Goal: Task Accomplishment & Management: Complete application form

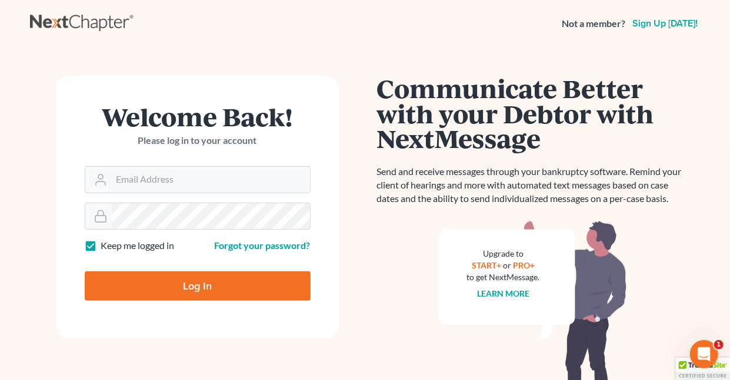
click at [101, 244] on label "Keep me logged in" at bounding box center [138, 246] width 74 height 14
click at [106, 244] on input "Keep me logged in" at bounding box center [110, 243] width 8 height 8
checkbox input "false"
click at [167, 178] on input "Email Address" at bounding box center [211, 180] width 198 height 26
type input "[EMAIL_ADDRESS][DOMAIN_NAME]"
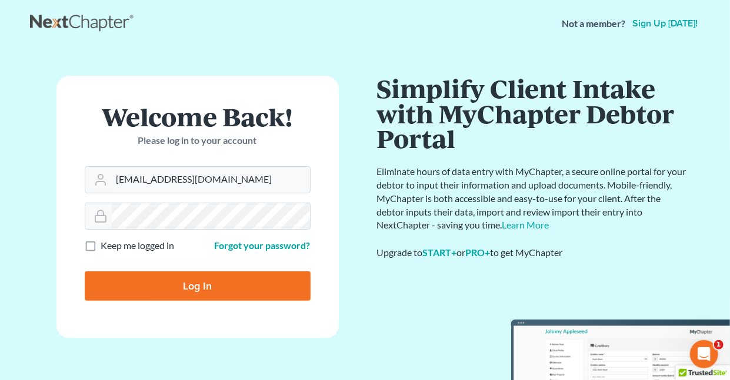
click at [209, 281] on input "Log In" at bounding box center [198, 286] width 226 height 29
type input "Thinking..."
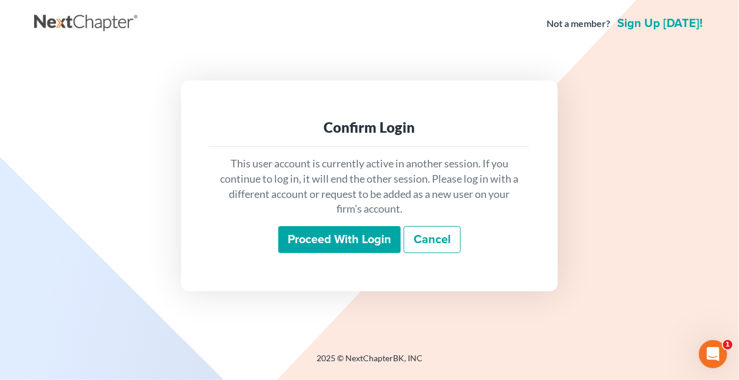
click at [363, 238] on input "Proceed with login" at bounding box center [339, 239] width 122 height 27
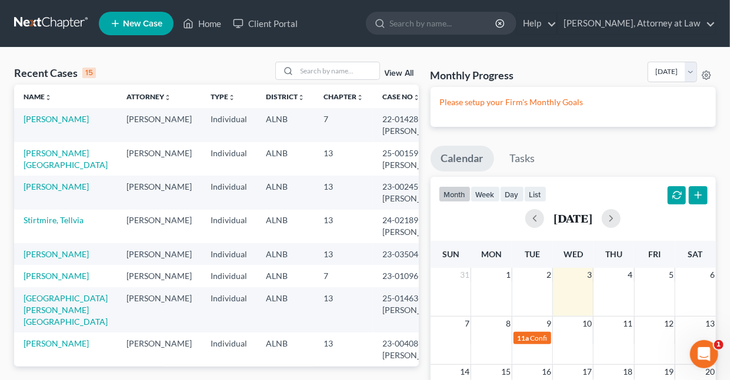
click at [152, 26] on span "New Case" at bounding box center [142, 23] width 39 height 9
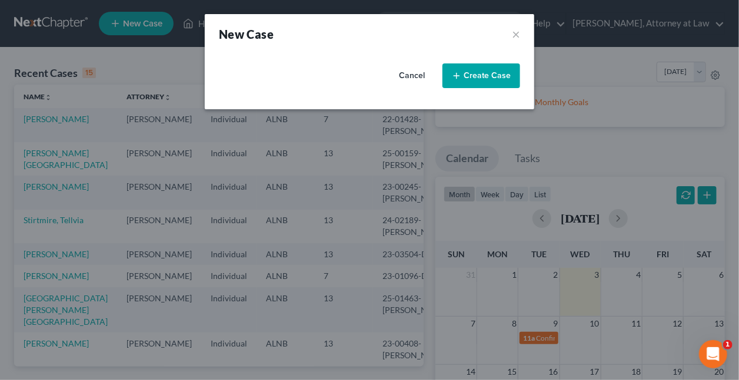
select select "1"
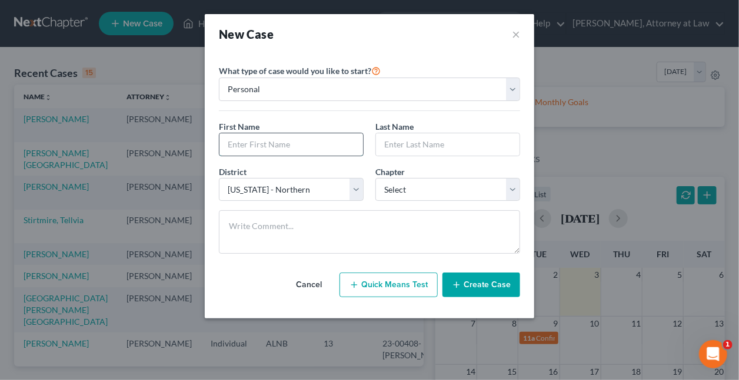
click at [315, 139] on input "text" at bounding box center [290, 144] width 143 height 22
type input "Monikah"
type input "Six"
click at [420, 195] on select "Select 7 11 12 13" at bounding box center [447, 190] width 145 height 24
select select "0"
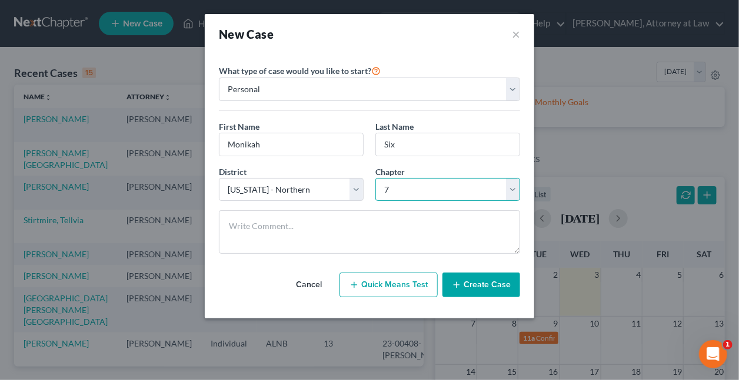
click at [375, 178] on select "Select 7 11 12 13" at bounding box center [447, 190] width 145 height 24
click at [481, 281] on button "Create Case" at bounding box center [481, 285] width 78 height 25
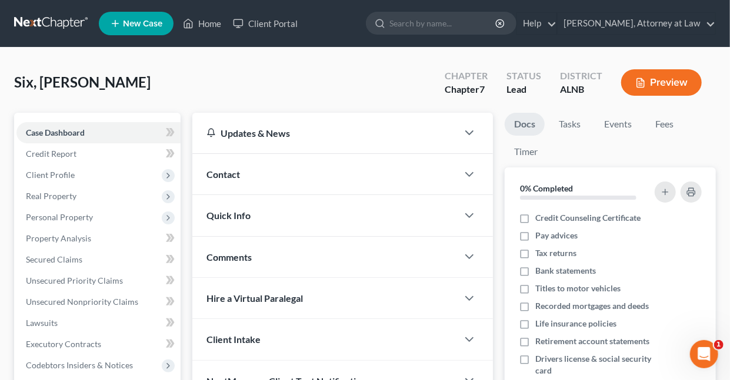
click at [229, 170] on span "Contact" at bounding box center [223, 174] width 34 height 11
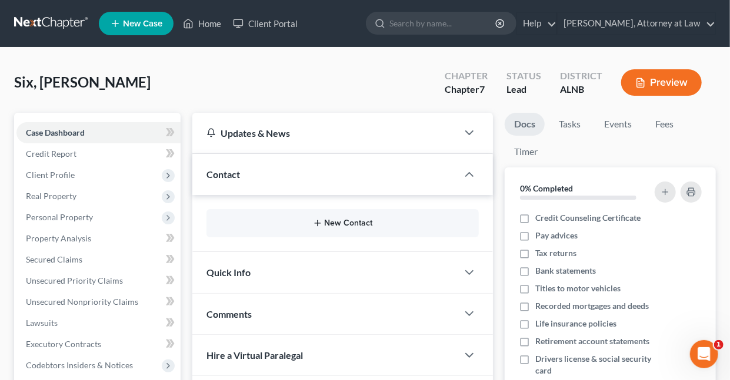
click at [355, 223] on button "New Contact" at bounding box center [342, 223] width 253 height 9
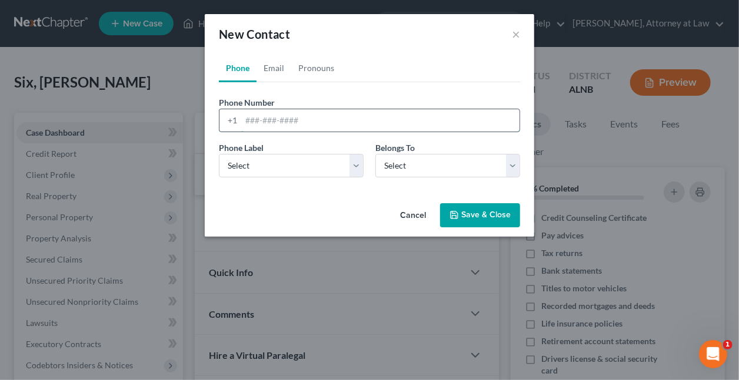
click at [318, 122] on input "tel" at bounding box center [380, 120] width 278 height 22
type input "205/504-5923"
click at [356, 166] on select "Select Mobile Home Work Other" at bounding box center [291, 166] width 145 height 24
select select "0"
click at [219, 154] on select "Select Mobile Home Work Other" at bounding box center [291, 166] width 145 height 24
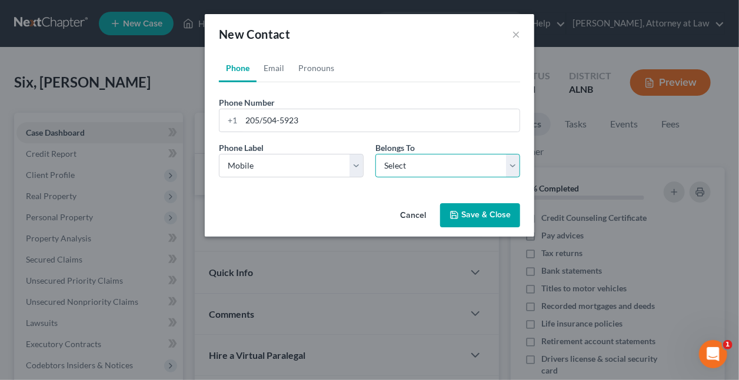
click at [409, 166] on select "Select Client Other" at bounding box center [447, 166] width 145 height 24
select select "0"
click at [375, 154] on select "Select Client Other" at bounding box center [447, 166] width 145 height 24
click at [463, 212] on button "Save & Close" at bounding box center [480, 215] width 80 height 25
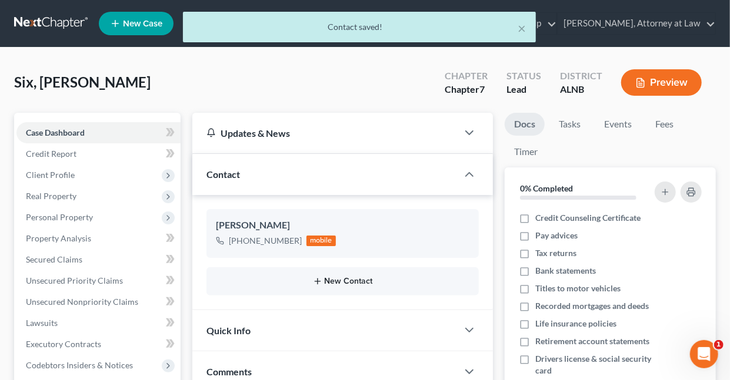
click at [353, 277] on button "New Contact" at bounding box center [342, 281] width 253 height 9
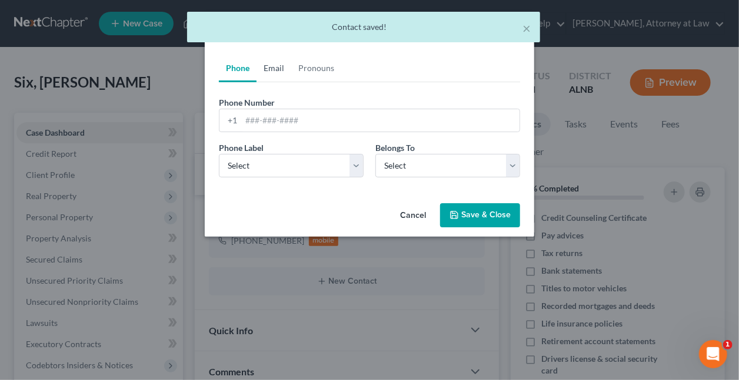
click at [271, 69] on link "Email" at bounding box center [273, 68] width 35 height 28
click at [290, 121] on input "email" at bounding box center [380, 120] width 278 height 22
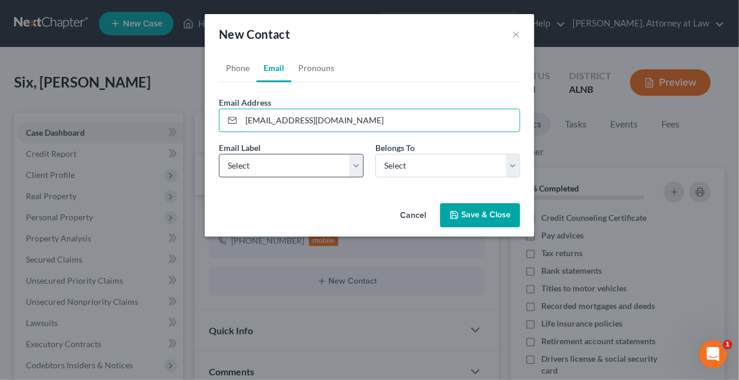
type input "monikahsix@gmail.com"
click at [356, 163] on select "Select Home Work Other" at bounding box center [291, 166] width 145 height 24
select select "0"
click at [219, 154] on select "Select Home Work Other" at bounding box center [291, 166] width 145 height 24
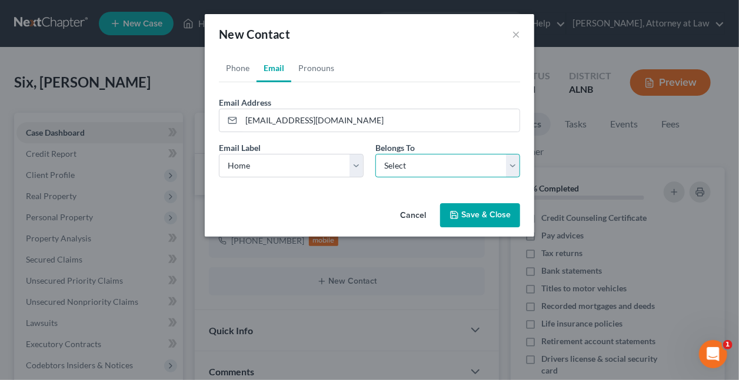
click at [396, 168] on select "Select Client Other" at bounding box center [447, 166] width 145 height 24
select select "0"
click at [375, 154] on select "Select Client Other" at bounding box center [447, 166] width 145 height 24
click at [480, 218] on button "Save & Close" at bounding box center [480, 215] width 80 height 25
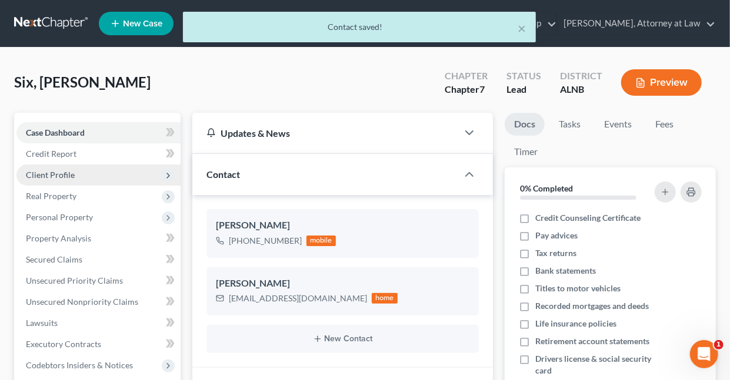
click at [60, 174] on span "Client Profile" at bounding box center [50, 175] width 49 height 10
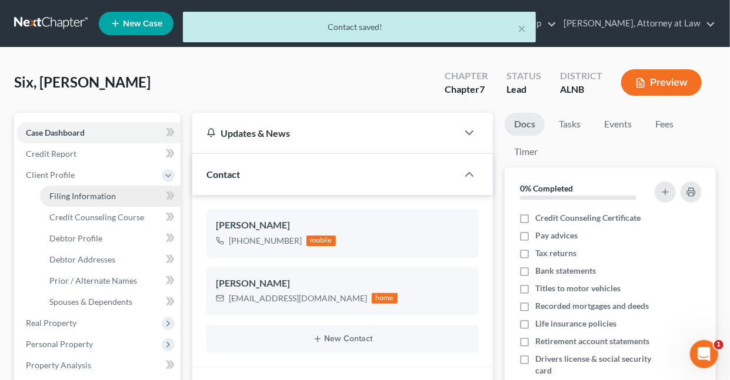
click at [82, 193] on span "Filing Information" at bounding box center [82, 196] width 66 height 10
select select "1"
select select "0"
select select "1"
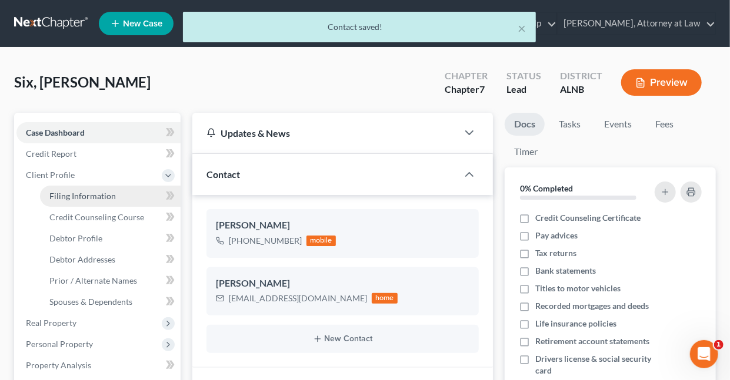
select select "0"
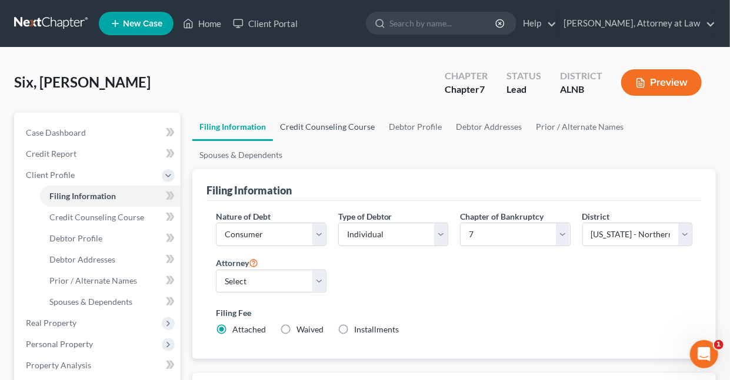
click at [306, 124] on link "Credit Counseling Course" at bounding box center [327, 127] width 109 height 28
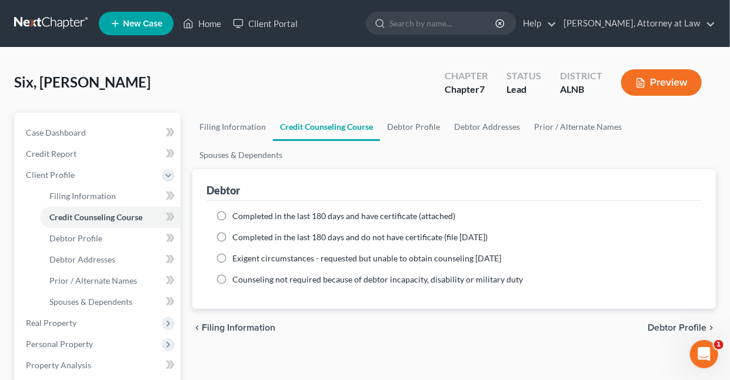
click at [232, 211] on label "Completed in the last 180 days and have certificate (attached)" at bounding box center [343, 217] width 223 height 12
click at [237, 211] on input "Completed in the last 180 days and have certificate (attached)" at bounding box center [241, 215] width 8 height 8
radio input "true"
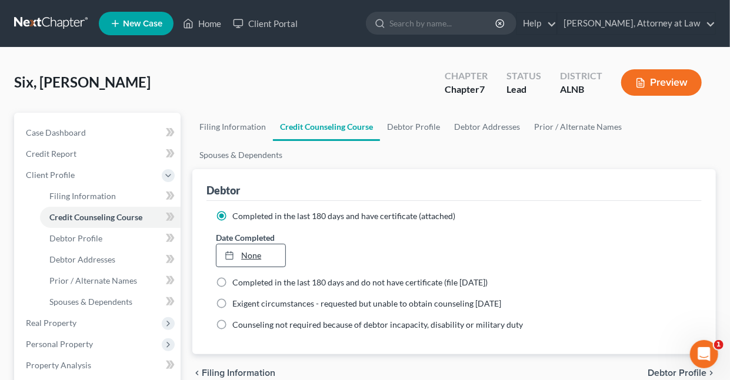
type input "9/3/2025"
click at [254, 251] on link "9/3/2025" at bounding box center [250, 256] width 68 height 22
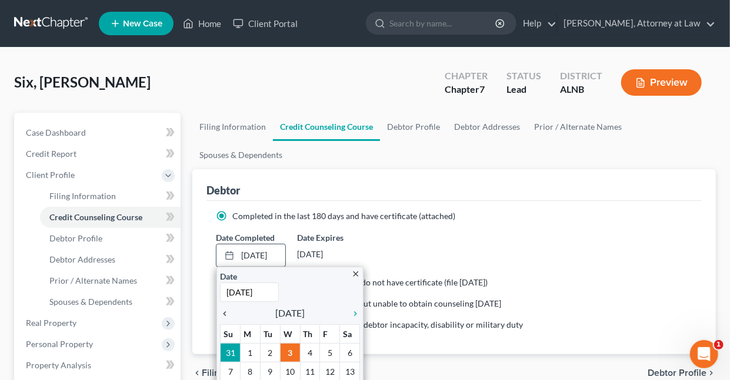
click at [224, 309] on icon "chevron_left" at bounding box center [227, 313] width 15 height 9
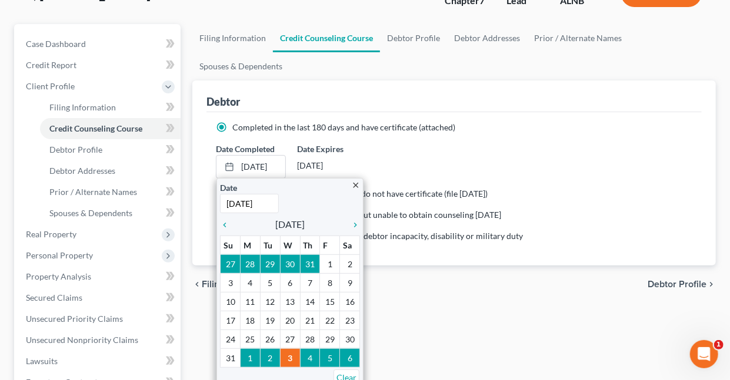
scroll to position [91, 0]
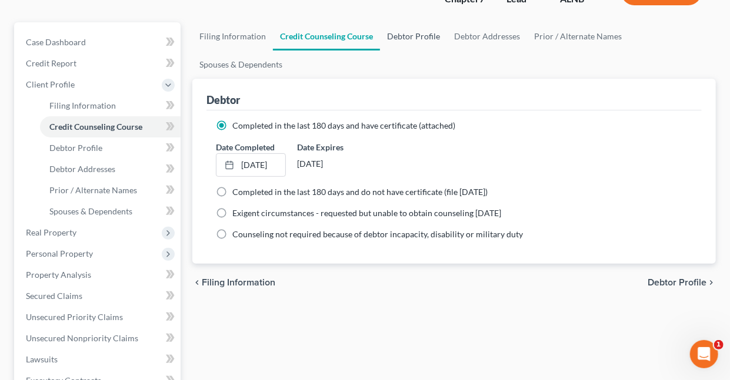
click at [417, 34] on link "Debtor Profile" at bounding box center [413, 36] width 67 height 28
select select "0"
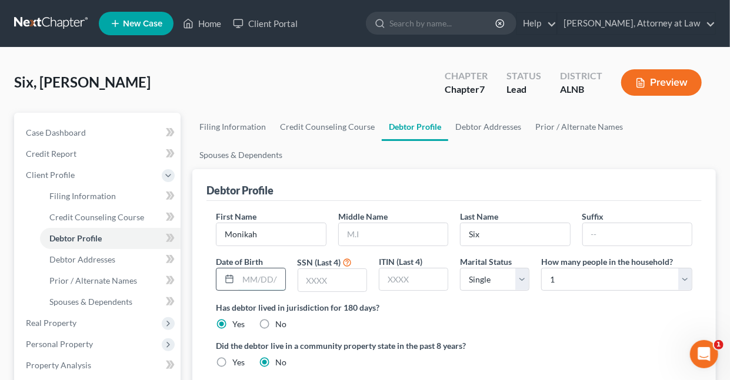
click at [241, 272] on input "text" at bounding box center [261, 280] width 47 height 22
type input "11/08/1976"
type input "1695"
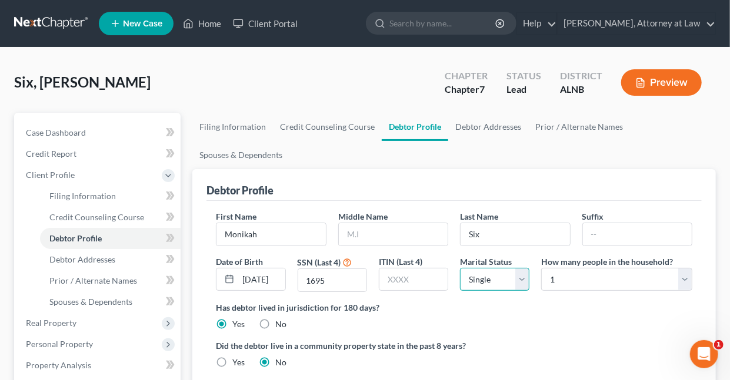
click at [525, 279] on select "Select Single Married Separated Divorced Widowed" at bounding box center [494, 280] width 69 height 24
select select "2"
click at [460, 268] on select "Select Single Married Separated Divorced Widowed" at bounding box center [494, 280] width 69 height 24
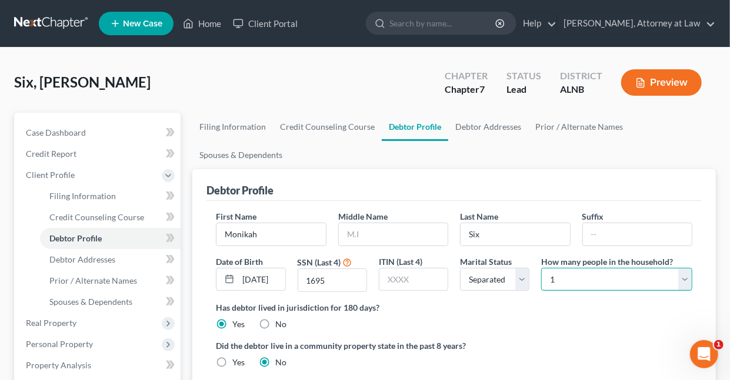
click at [683, 278] on select "Select 1 2 3 4 5 6 7 8 9 10 11 12 13 14 15 16 17 18 19 20" at bounding box center [616, 280] width 151 height 24
select select "2"
click at [541, 268] on select "Select 1 2 3 4 5 6 7 8 9 10 11 12 13 14 15 16 17 18 19 20" at bounding box center [616, 280] width 151 height 24
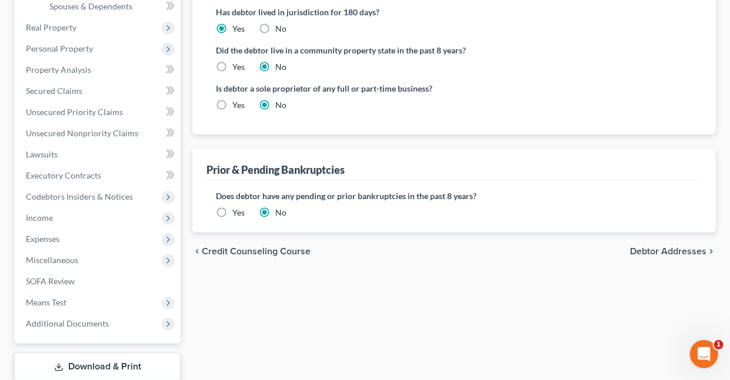
scroll to position [302, 0]
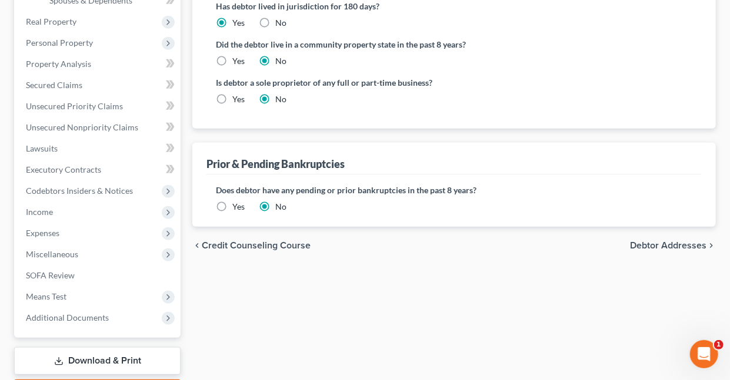
click at [232, 203] on label "Yes" at bounding box center [238, 207] width 12 height 12
click at [237, 203] on input "Yes" at bounding box center [241, 205] width 8 height 8
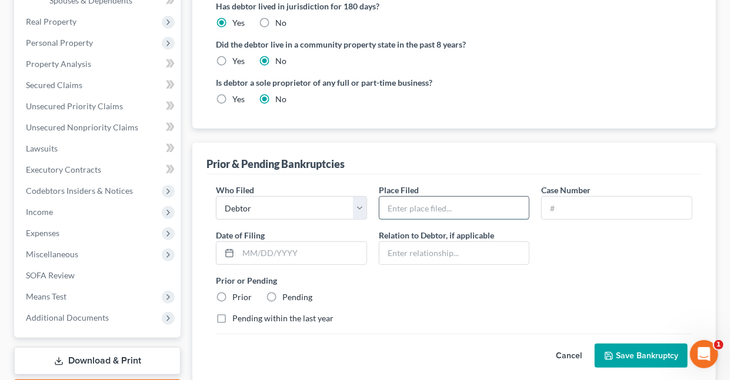
click at [408, 204] on input "text" at bounding box center [454, 208] width 150 height 22
click at [427, 205] on input "Northern" at bounding box center [454, 208] width 150 height 22
type input "Northern District of Alabama"
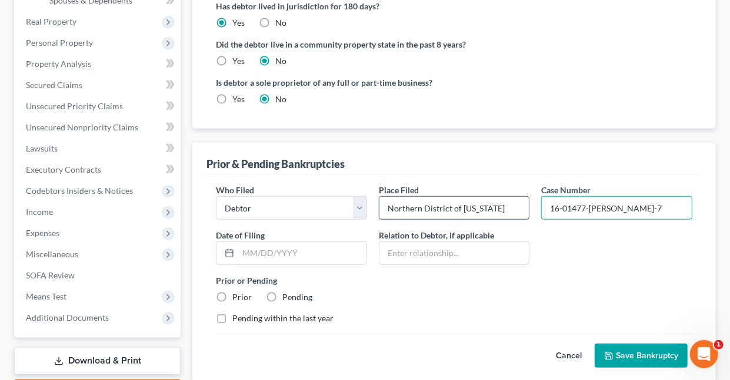
type input "16-01477-TOM-7"
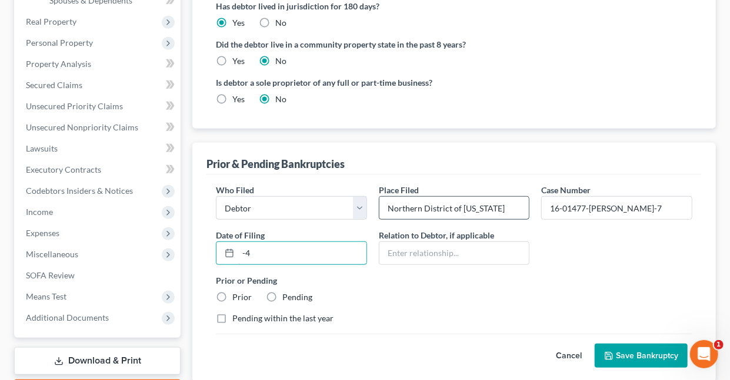
type input "-"
type input "04/11/2016"
click at [232, 292] on label "Prior" at bounding box center [241, 298] width 19 height 12
click at [237, 292] on input "Prior" at bounding box center [241, 296] width 8 height 8
radio input "true"
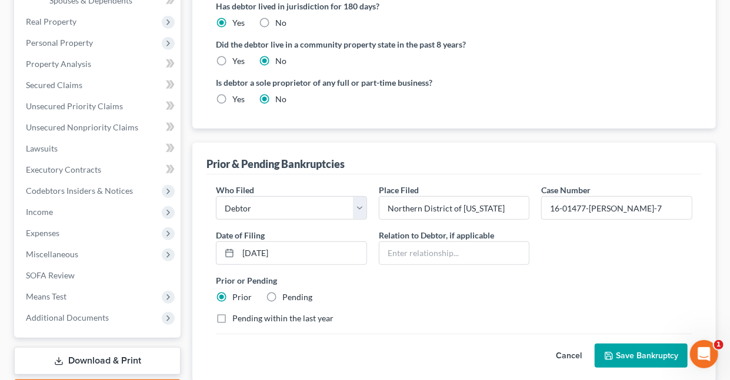
click at [619, 352] on button "Save Bankruptcy" at bounding box center [641, 356] width 93 height 25
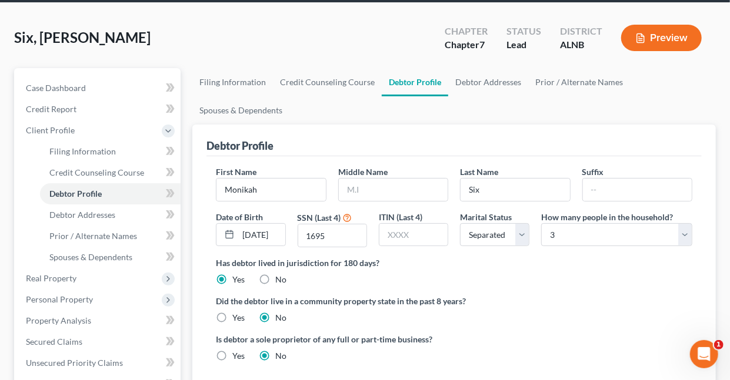
scroll to position [0, 0]
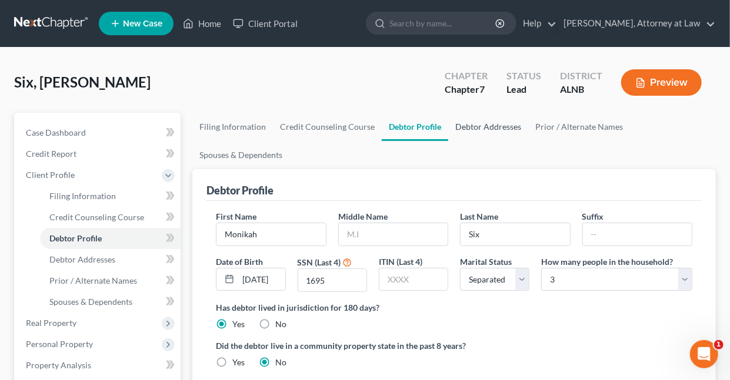
click at [477, 129] on link "Debtor Addresses" at bounding box center [488, 127] width 80 height 28
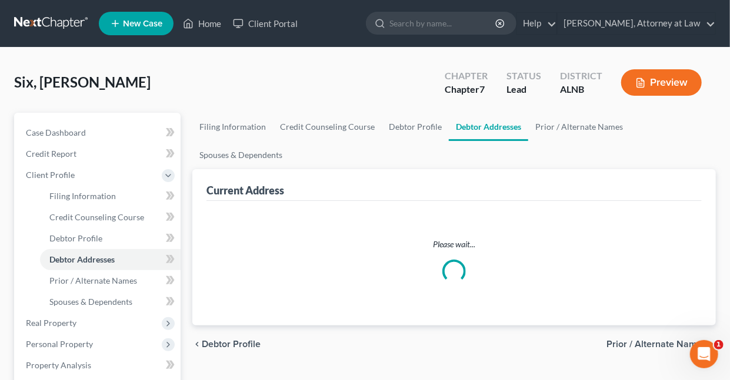
select select "0"
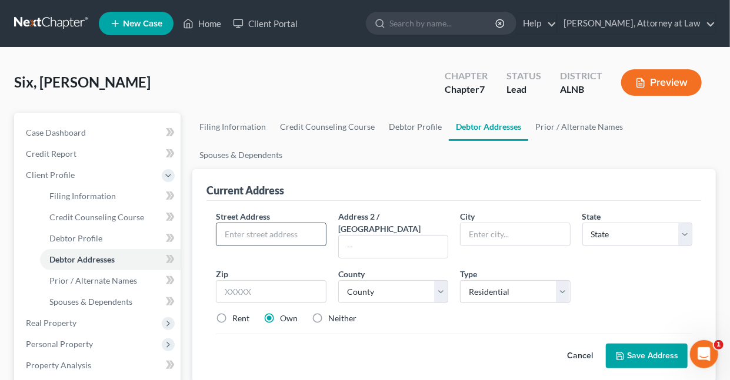
click at [253, 233] on input "text" at bounding box center [270, 234] width 109 height 22
type input "6516 Oak Crest Cove"
type input "Hoover"
select select "0"
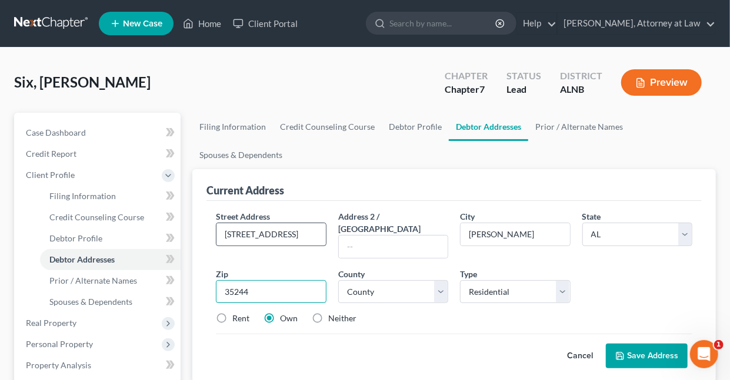
type input "35244"
type input "Birmingham"
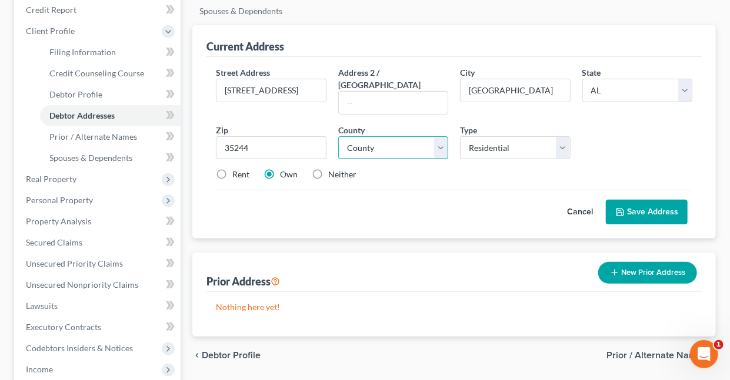
scroll to position [163, 0]
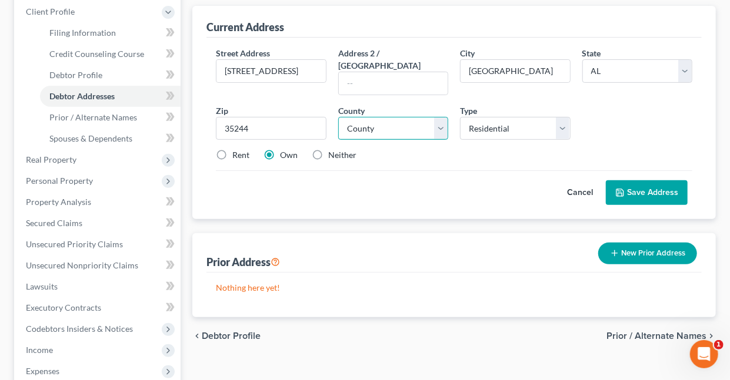
click at [443, 117] on select "County Autauga County Baldwin County Barbour County Bibb County Blount County B…" at bounding box center [393, 129] width 110 height 24
select select "36"
click at [338, 117] on select "County Autauga County Baldwin County Barbour County Bibb County Blount County B…" at bounding box center [393, 129] width 110 height 24
click at [652, 181] on button "Save Address" at bounding box center [647, 193] width 82 height 25
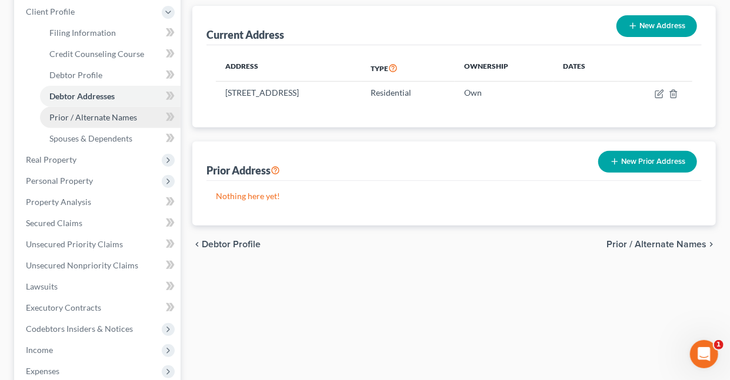
click at [115, 114] on span "Prior / Alternate Names" at bounding box center [93, 117] width 88 height 10
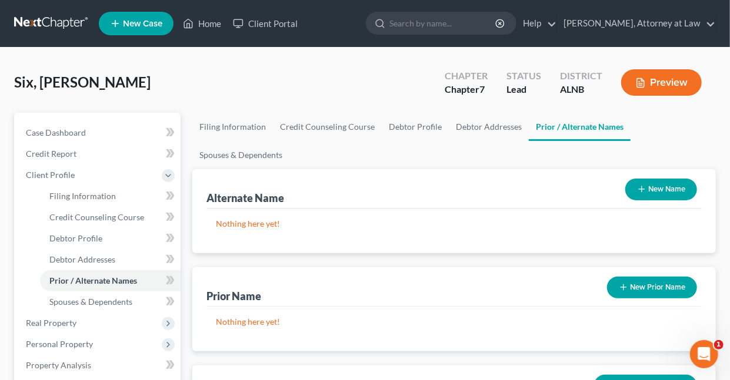
click at [639, 282] on button "New Prior Name" at bounding box center [652, 288] width 90 height 22
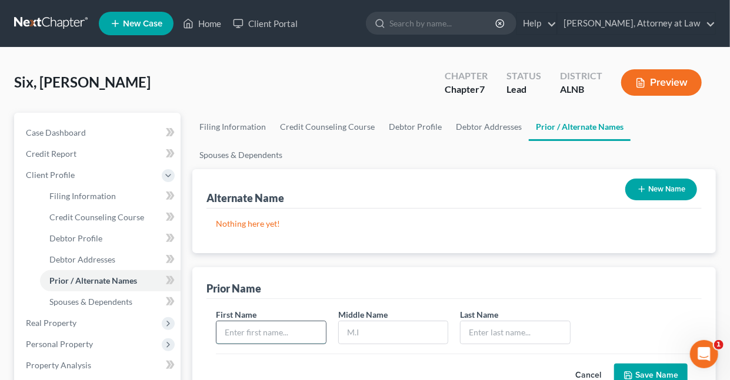
click at [285, 329] on input "text" at bounding box center [270, 333] width 109 height 22
type input "Monikah"
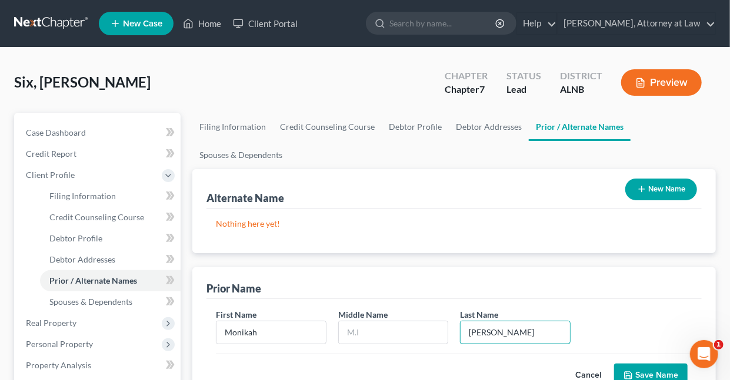
type input "Horton"
click at [676, 369] on button "Save Name" at bounding box center [651, 376] width 74 height 25
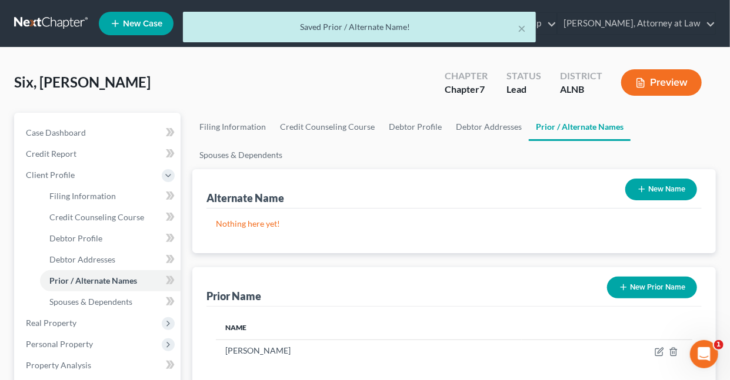
click at [652, 285] on button "New Prior Name" at bounding box center [652, 288] width 90 height 22
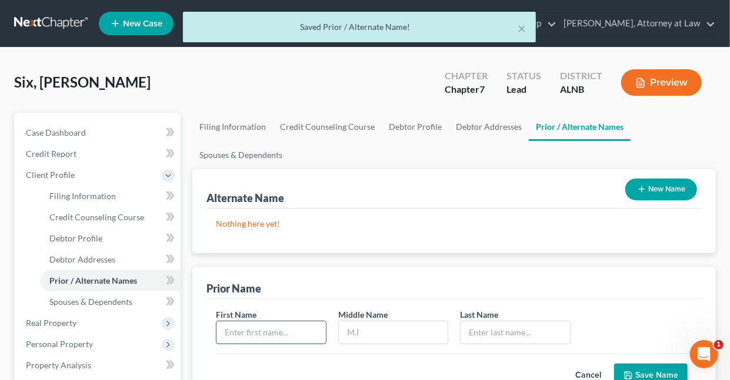
click at [256, 329] on input "text" at bounding box center [270, 333] width 109 height 22
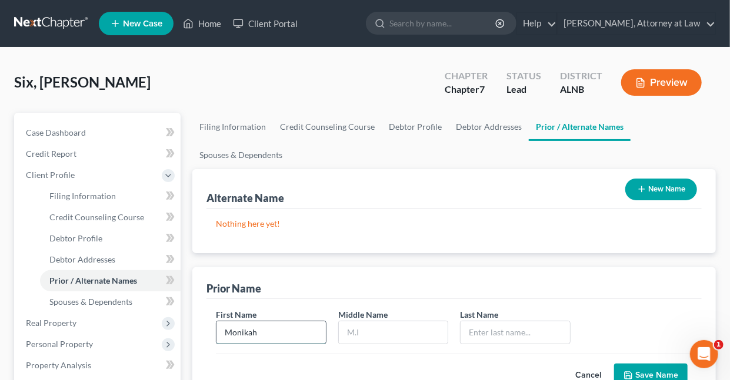
type input "Monikah"
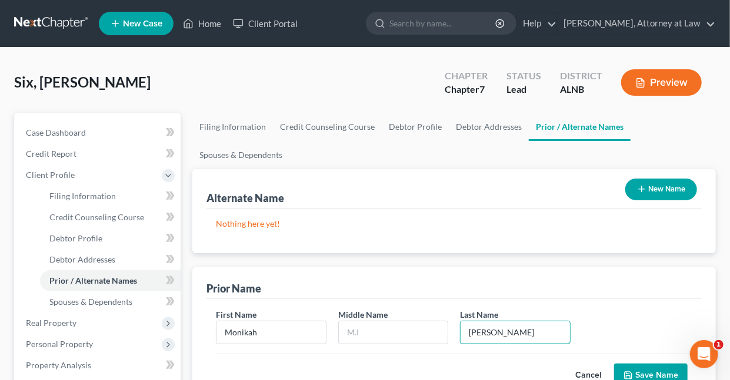
type input "Johnson"
click at [643, 370] on button "Save Name" at bounding box center [651, 376] width 74 height 25
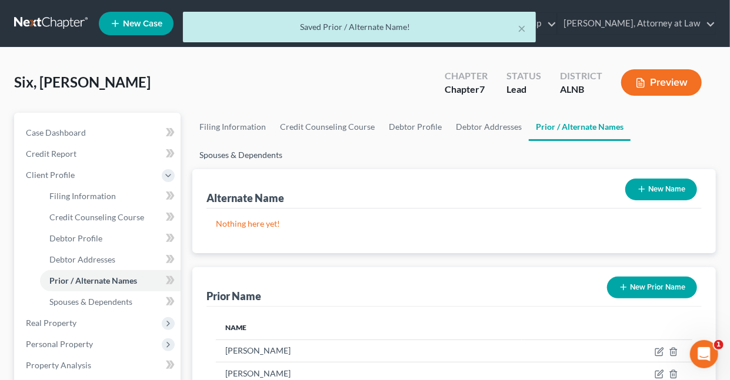
click at [226, 155] on link "Spouses & Dependents" at bounding box center [240, 155] width 97 height 28
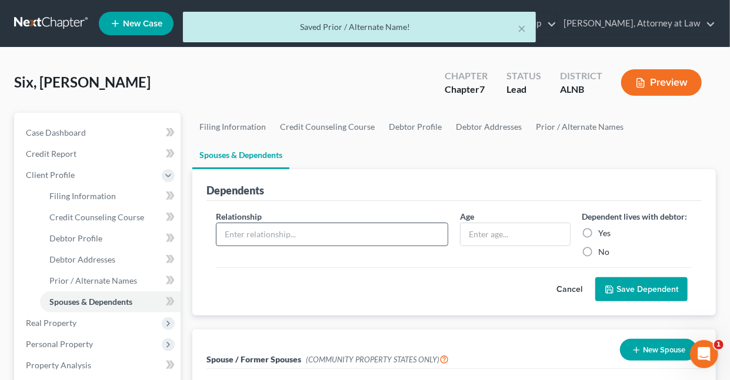
click at [329, 230] on input "text" at bounding box center [331, 234] width 231 height 22
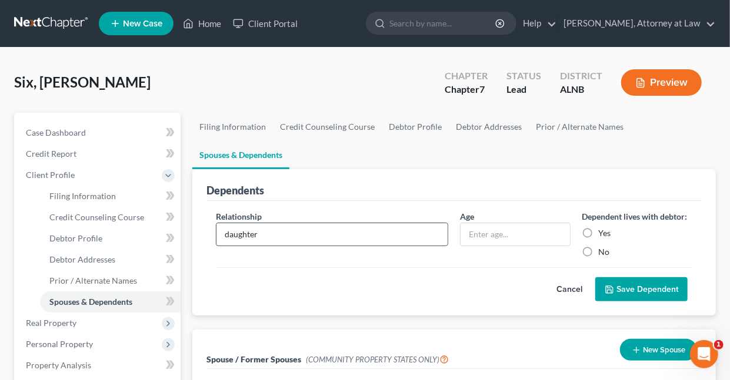
type input "daughter"
type input "2"
click at [284, 233] on input "daughter" at bounding box center [331, 234] width 231 height 22
type input "daughter (student)"
type input "20"
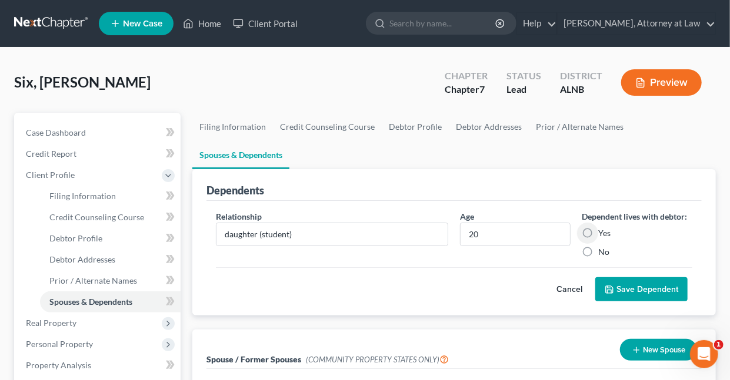
click at [599, 235] on label "Yes" at bounding box center [605, 234] width 12 height 12
click at [603, 235] on input "Yes" at bounding box center [607, 232] width 8 height 8
radio input "true"
click at [628, 289] on button "Save Dependent" at bounding box center [641, 290] width 92 height 25
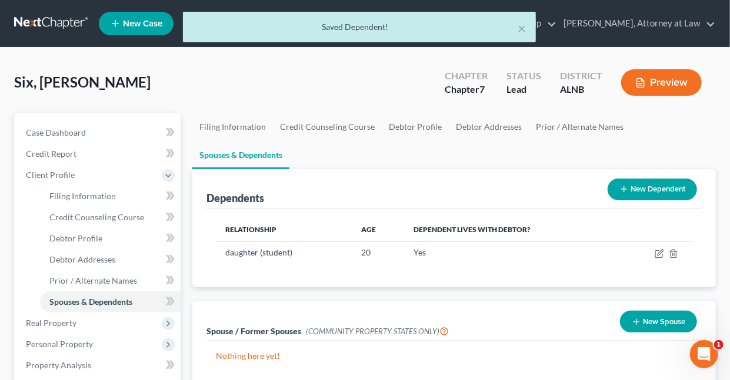
click at [652, 185] on button "New Dependent" at bounding box center [652, 190] width 89 height 22
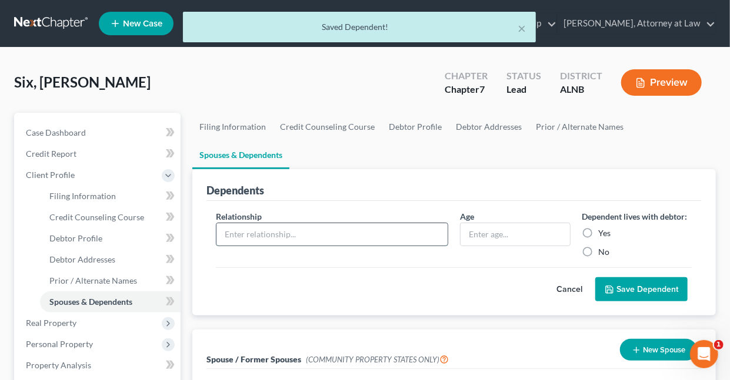
click at [316, 236] on input "text" at bounding box center [331, 234] width 231 height 22
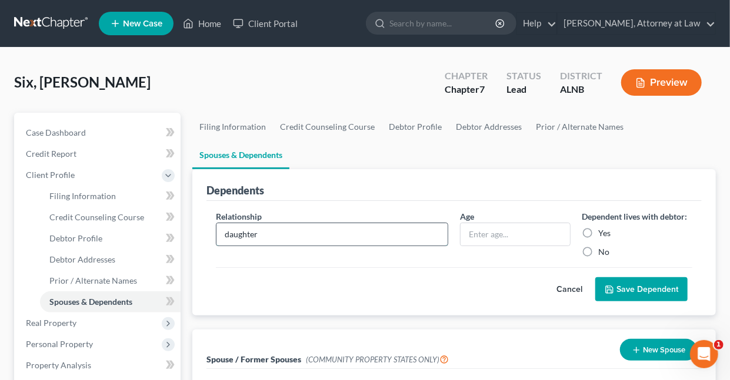
type input "daughter"
type input "14"
click at [599, 229] on label "Yes" at bounding box center [605, 234] width 12 height 12
click at [603, 229] on input "Yes" at bounding box center [607, 232] width 8 height 8
radio input "true"
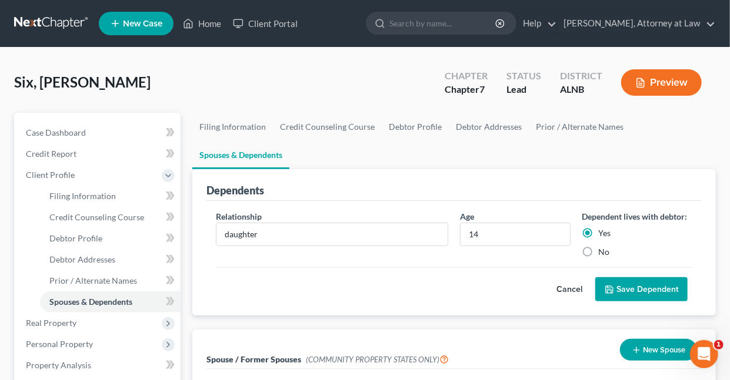
click at [632, 288] on button "Save Dependent" at bounding box center [641, 290] width 92 height 25
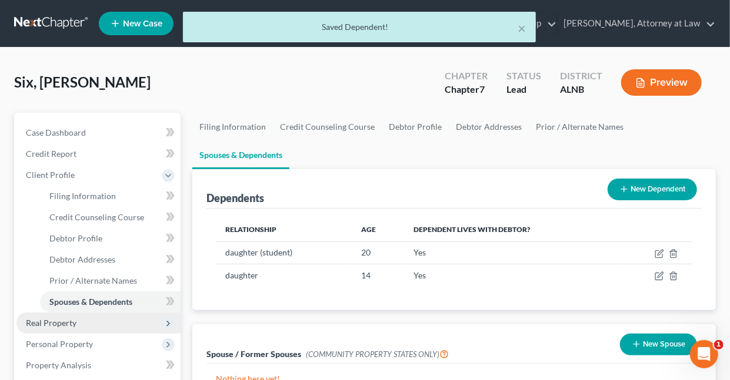
click at [66, 321] on span "Real Property" at bounding box center [51, 323] width 51 height 10
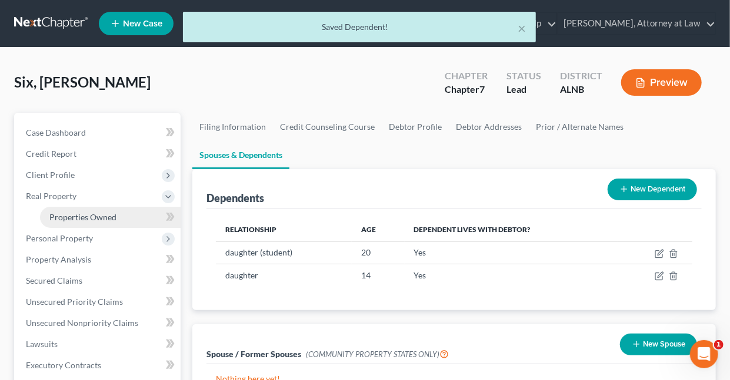
click at [95, 215] on span "Properties Owned" at bounding box center [82, 217] width 67 height 10
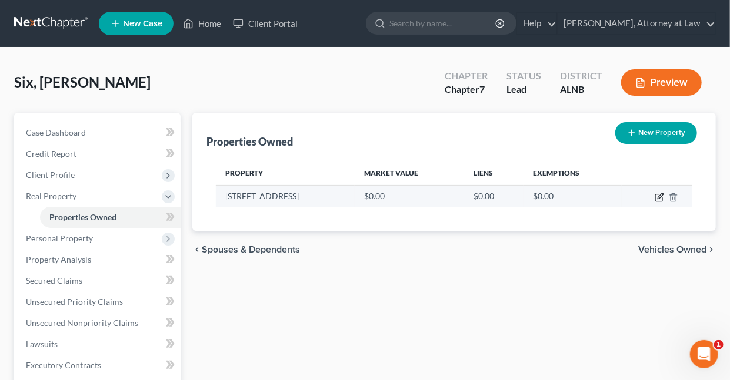
click at [661, 195] on icon "button" at bounding box center [659, 195] width 5 height 5
select select "0"
select select "36"
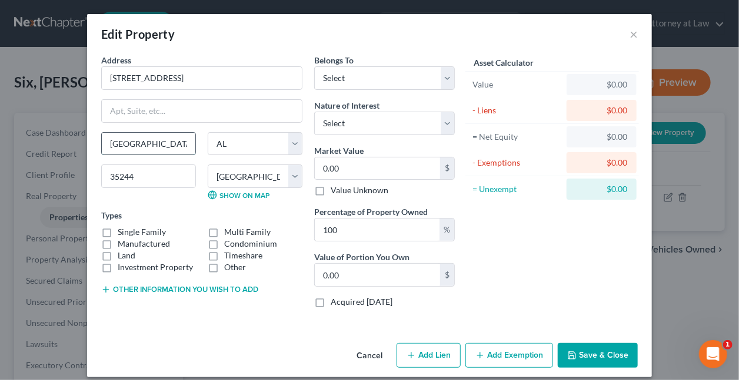
click at [155, 142] on input "Birmingham" at bounding box center [149, 144] width 94 height 22
type input "B"
type input "Hoover"
click at [118, 228] on label "Single Family" at bounding box center [142, 232] width 48 height 12
click at [122, 228] on input "Single Family" at bounding box center [126, 230] width 8 height 8
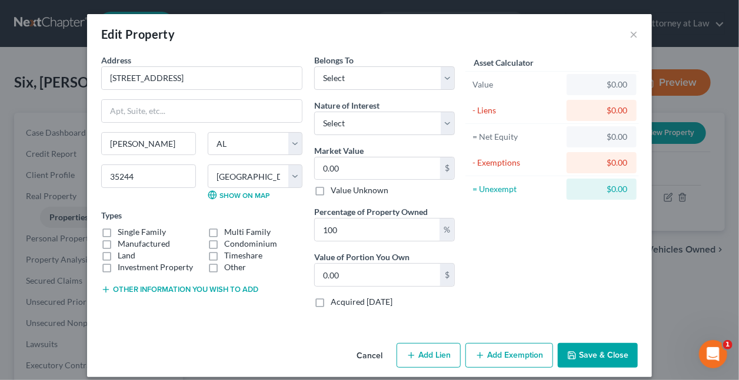
checkbox input "true"
click at [355, 78] on select "Select Debtor 1 Only Debtor 2 Only Debtor 1 And Debtor 2 Only At Least One Of T…" at bounding box center [384, 78] width 141 height 24
select select "0"
click at [314, 66] on select "Select Debtor 1 Only Debtor 2 Only Debtor 1 And Debtor 2 Only At Least One Of T…" at bounding box center [384, 78] width 141 height 24
click at [336, 120] on select "Select Fee Simple Joint Tenant Life Estate Equitable Interest Future Interest T…" at bounding box center [384, 124] width 141 height 24
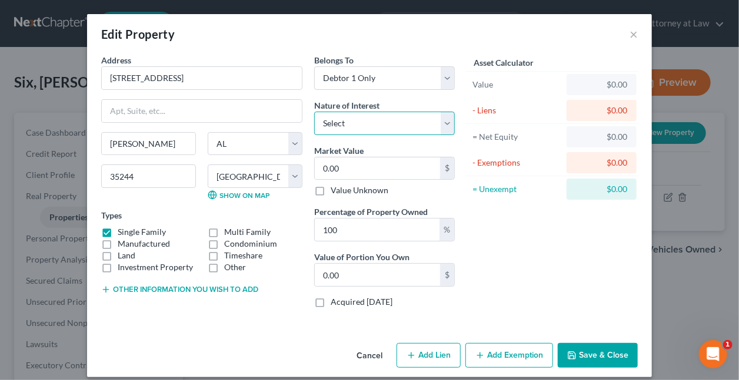
select select "0"
click at [314, 112] on select "Select Fee Simple Joint Tenant Life Estate Equitable Interest Future Interest T…" at bounding box center [384, 124] width 141 height 24
click at [348, 165] on input "0.00" at bounding box center [377, 169] width 125 height 22
type input "4"
type input "4.00"
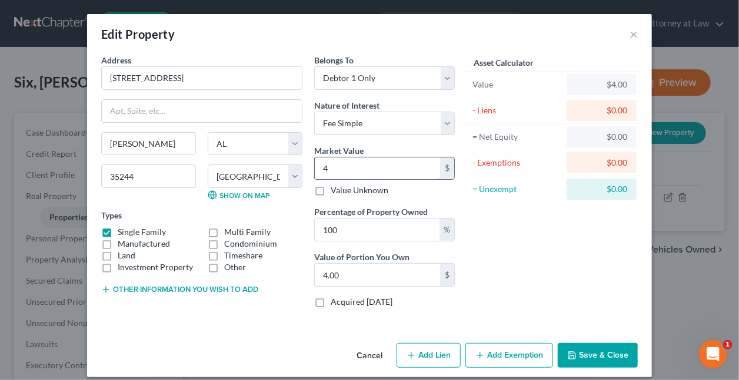
type input "40"
type input "40.00"
type input "405"
type input "405.00"
type input "4055"
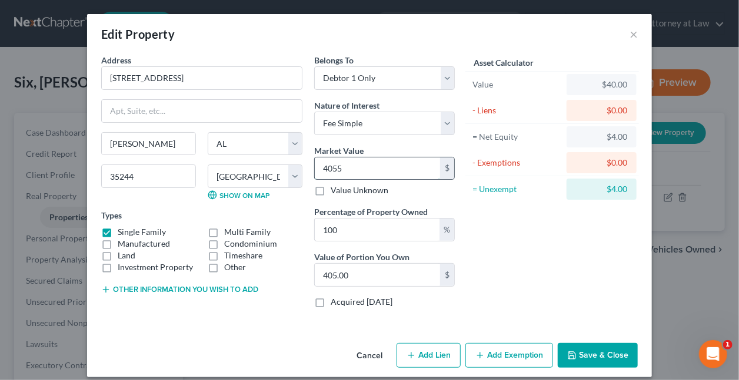
type input "4,055.00"
type input "40550"
type input "40,550.00"
type input "40,5500"
type input "405,500.00"
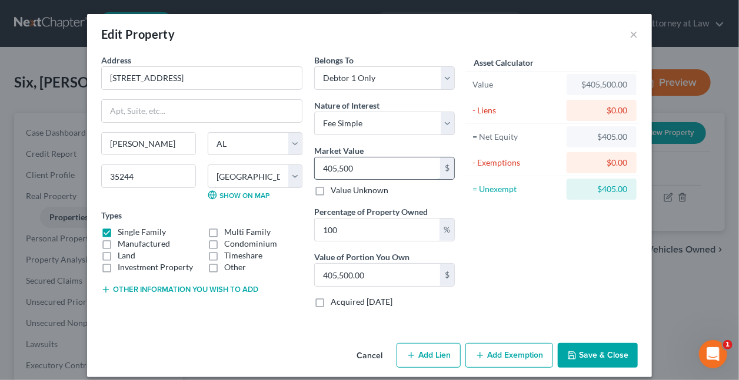
type input "405,500"
click at [508, 356] on button "Add Exemption" at bounding box center [509, 355] width 88 height 25
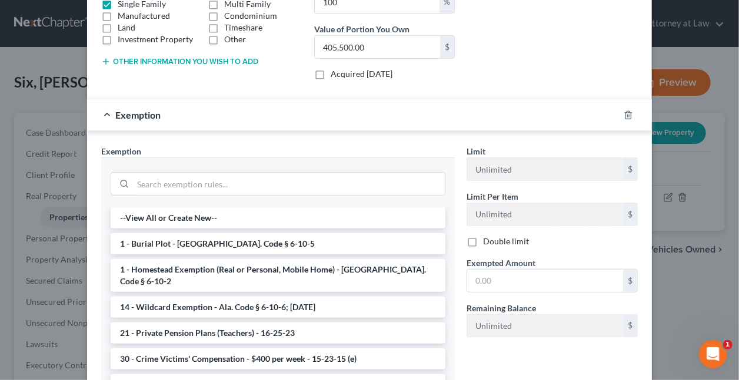
scroll to position [325, 0]
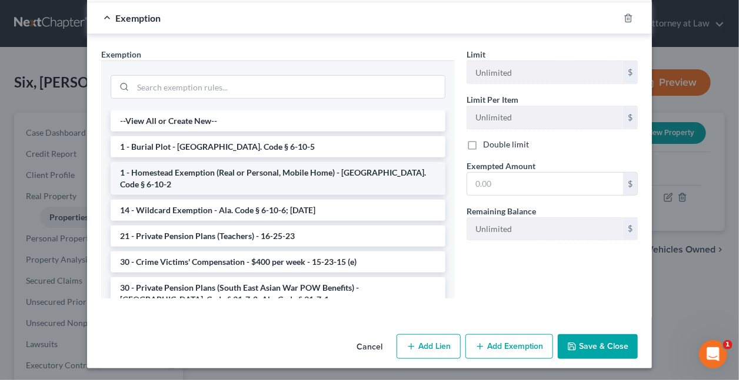
click at [174, 169] on li "1 - Homestead Exemption (Real or Personal, Mobile Home) - Ala. Code § 6-10-2" at bounding box center [278, 178] width 335 height 33
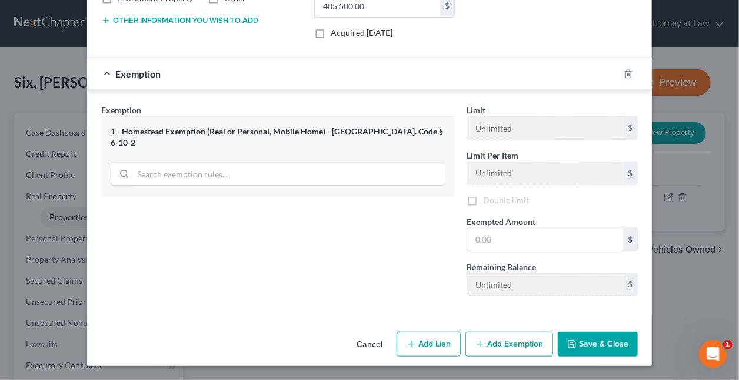
scroll to position [268, 0]
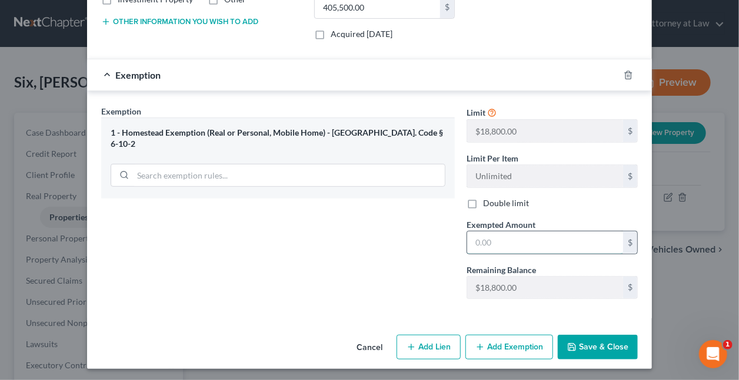
click at [509, 236] on input "text" at bounding box center [545, 243] width 156 height 22
type input "18,800"
click at [443, 345] on button "Add Lien" at bounding box center [428, 347] width 64 height 25
select select "0"
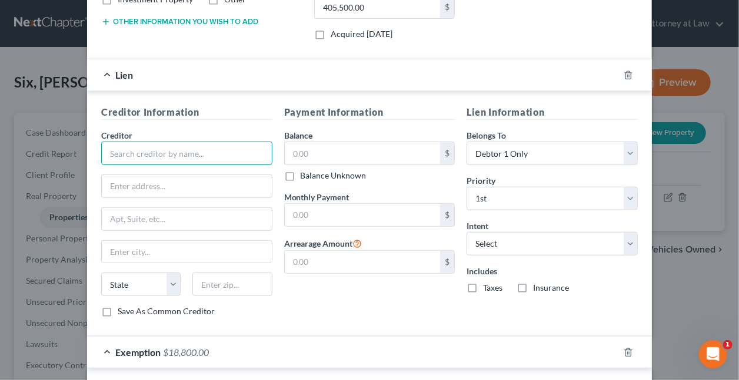
click at [189, 149] on input "text" at bounding box center [186, 154] width 171 height 24
type input "Newrez Mortgage LLC"
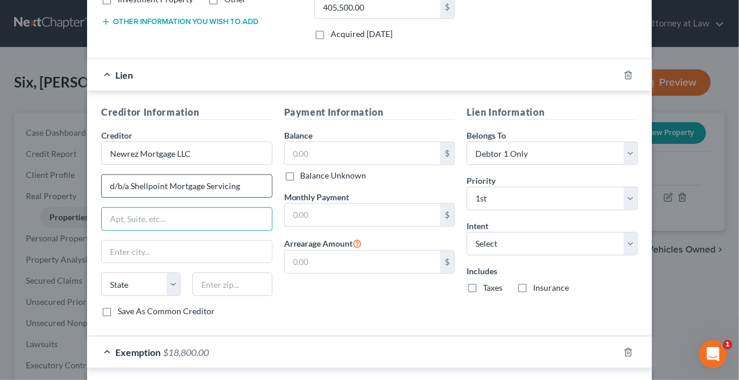
click at [248, 181] on div "d/b/a Shellpoint Mortgage Servicing" at bounding box center [186, 187] width 171 height 24
type input "c/o Shellpoint Mortgage Servicing"
type input "PO Box 650840"
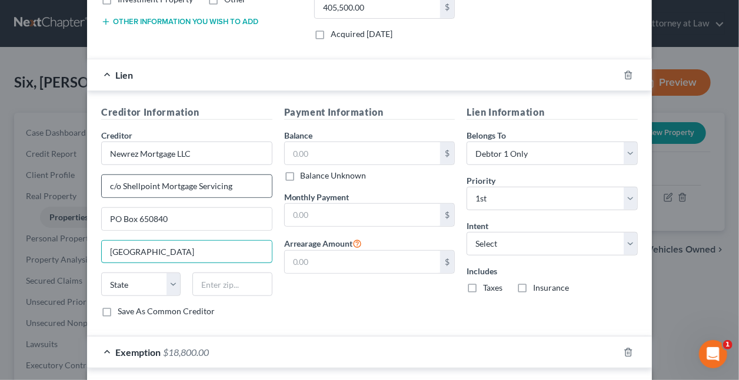
type input "Dallas"
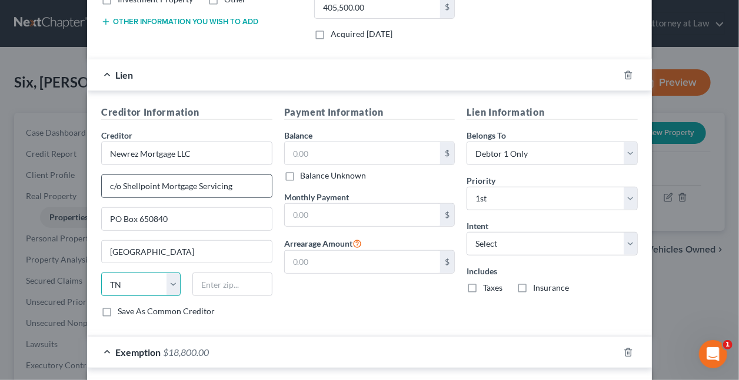
select select "45"
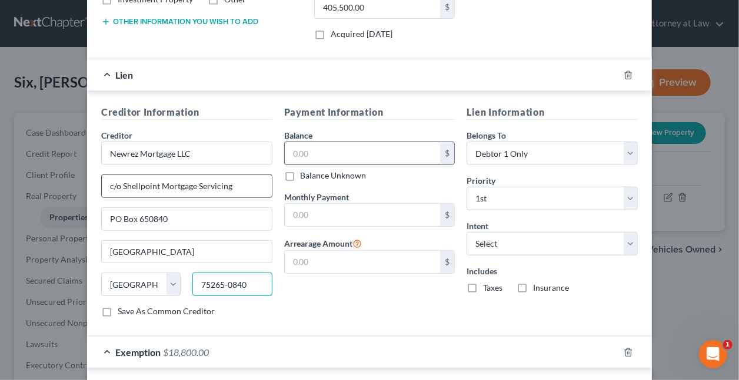
type input "75265-0840"
click at [351, 158] on input "text" at bounding box center [363, 153] width 156 height 22
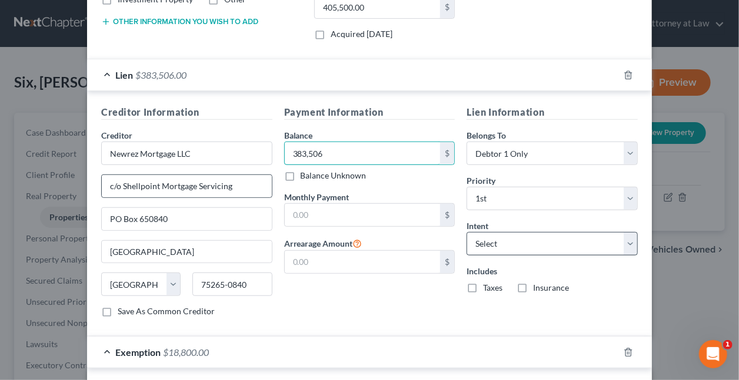
type input "383,506"
click at [475, 240] on select "Select Surrender Redeem Reaffirm Avoid Other" at bounding box center [551, 244] width 171 height 24
select select "2"
click at [466, 232] on select "Select Surrender Redeem Reaffirm Avoid Other" at bounding box center [551, 244] width 171 height 24
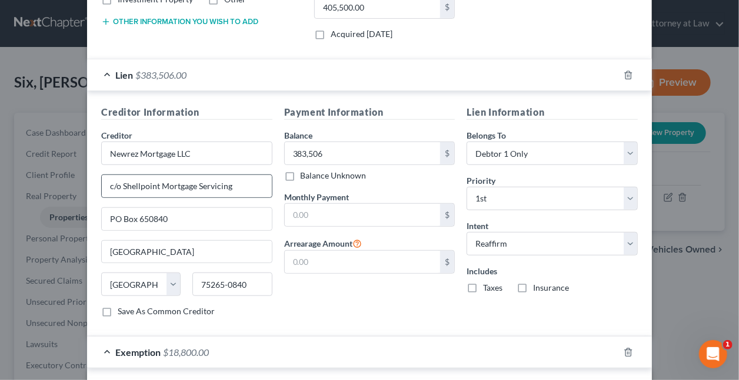
click at [483, 285] on label "Taxes" at bounding box center [492, 288] width 19 height 12
click at [488, 285] on input "Taxes" at bounding box center [492, 286] width 8 height 8
checkbox input "true"
click at [533, 285] on label "Insurance" at bounding box center [551, 288] width 36 height 12
click at [538, 285] on input "Insurance" at bounding box center [542, 286] width 8 height 8
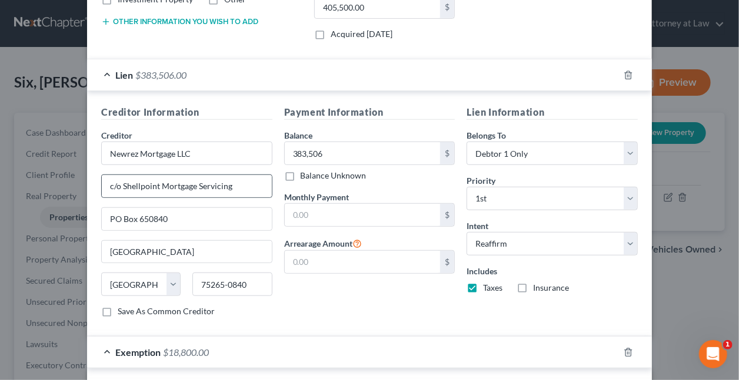
checkbox input "true"
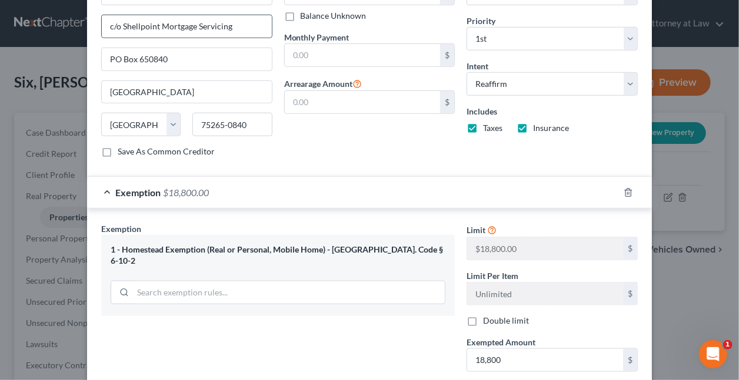
scroll to position [543, 0]
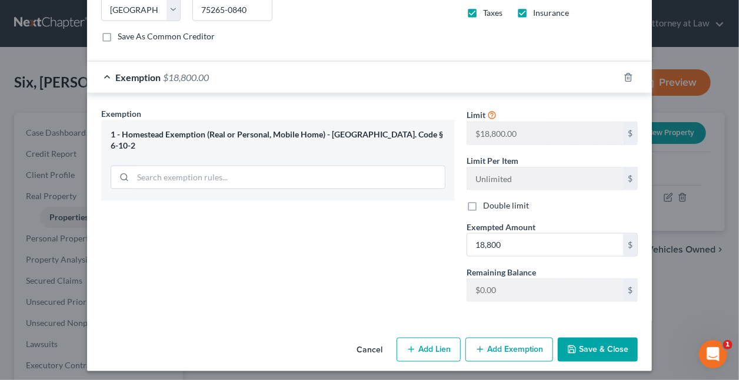
click at [585, 344] on button "Save & Close" at bounding box center [598, 350] width 80 height 25
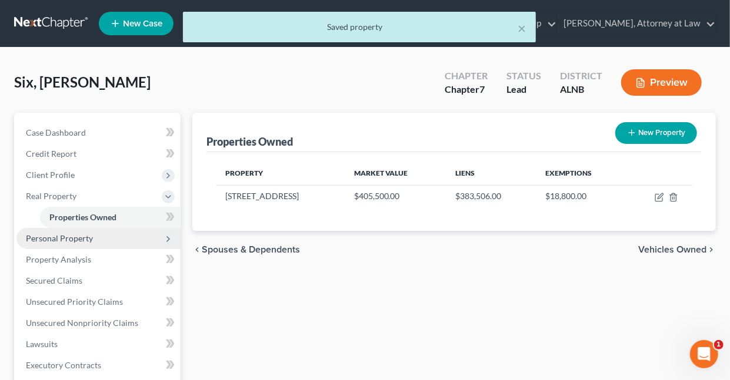
click at [81, 238] on span "Personal Property" at bounding box center [59, 238] width 67 height 10
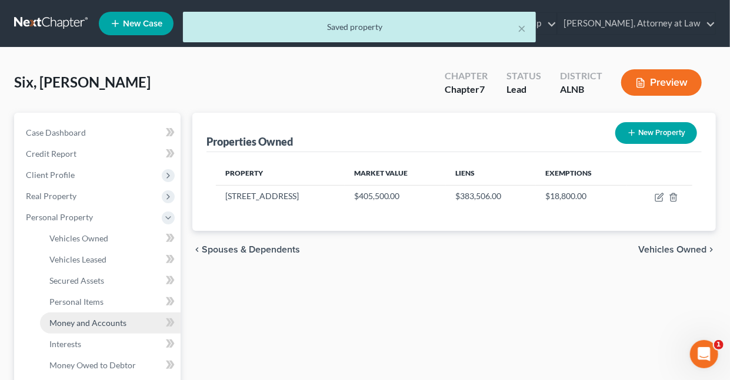
click at [76, 322] on span "Money and Accounts" at bounding box center [87, 323] width 77 height 10
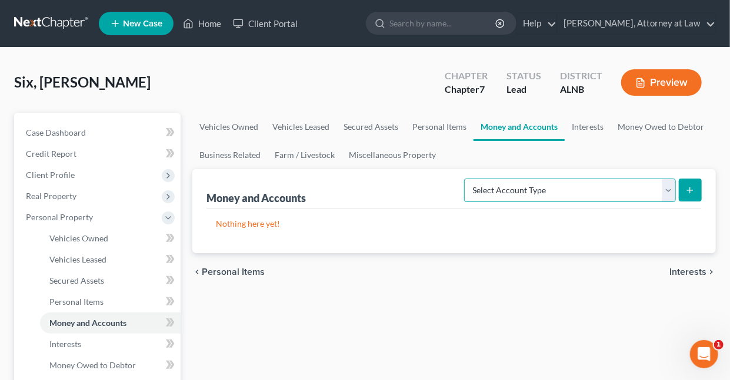
click at [667, 188] on select "Select Account Type Brokerage Cash on Hand Certificates of Deposit Checking Acc…" at bounding box center [570, 191] width 212 height 24
select select "checking"
click at [467, 179] on select "Select Account Type Brokerage Cash on Hand Certificates of Deposit Checking Acc…" at bounding box center [570, 191] width 212 height 24
click at [685, 190] on icon "submit" at bounding box center [689, 190] width 9 height 9
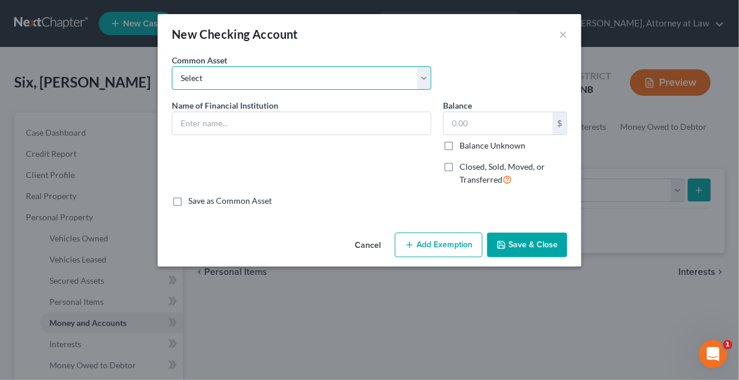
click at [422, 78] on select "Select Legacy FCU Navy Federal America's First FCU BBVA Regions Bank Wells Farg…" at bounding box center [301, 78] width 259 height 24
select select "4"
click at [172, 66] on select "Select Legacy FCU Navy Federal America's First FCU BBVA Regions Bank Wells Farg…" at bounding box center [301, 78] width 259 height 24
type input "Regions Bank"
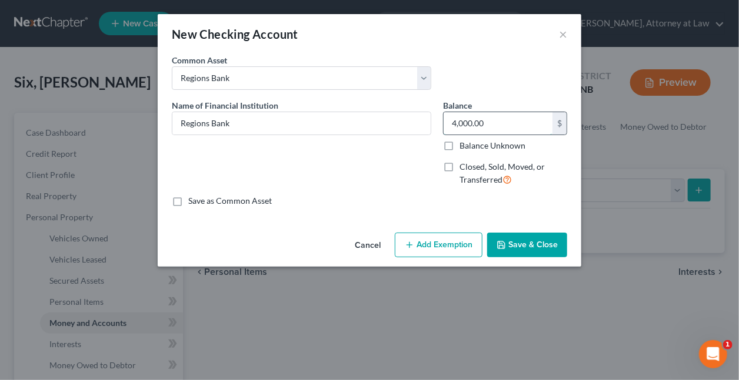
click at [494, 124] on input "4,000.00" at bounding box center [497, 123] width 109 height 22
type input "2,000"
click at [449, 248] on button "Add Exemption" at bounding box center [439, 245] width 88 height 25
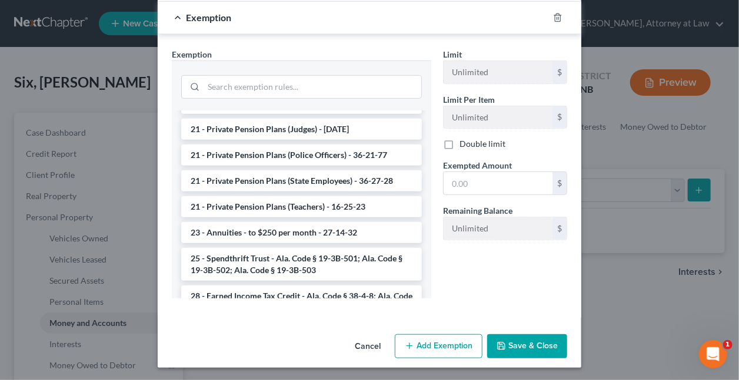
scroll to position [912, 0]
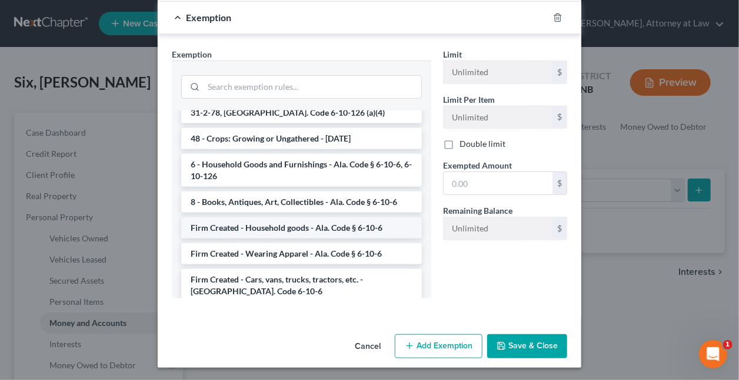
click at [270, 218] on li "Firm Created - Household goods - Ala. Code § 6-10-6" at bounding box center [301, 228] width 241 height 21
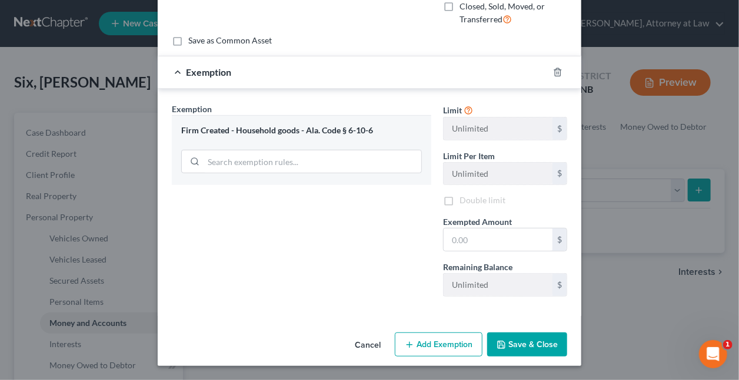
scroll to position [158, 0]
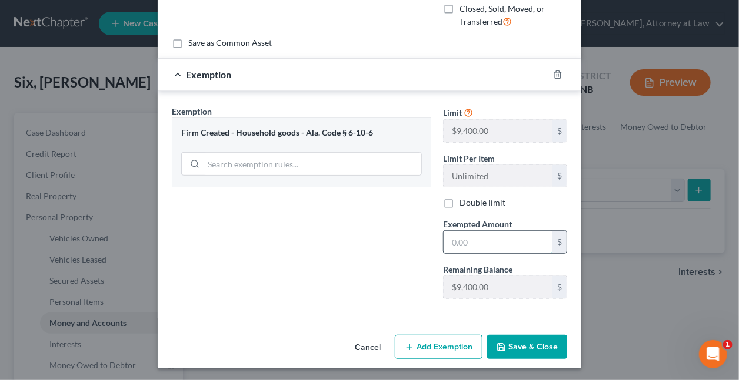
click at [479, 236] on input "text" at bounding box center [497, 242] width 109 height 22
type input "2,000"
click at [519, 338] on button "Save & Close" at bounding box center [527, 347] width 80 height 25
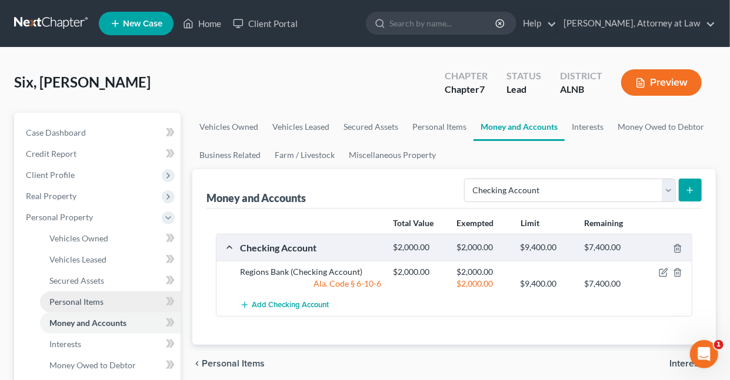
click at [94, 298] on span "Personal Items" at bounding box center [76, 302] width 54 height 10
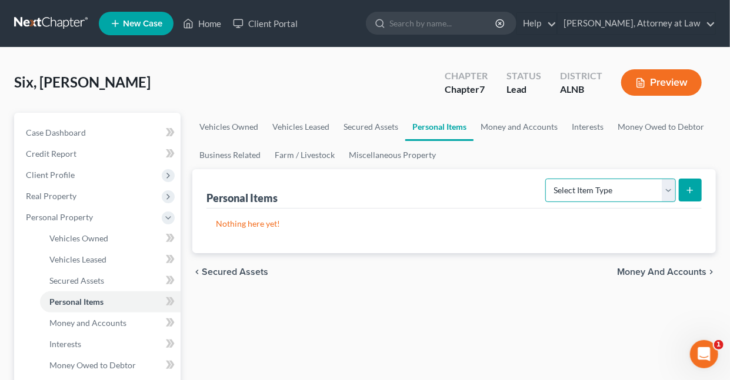
click at [671, 187] on select "Select Item Type Clothing Collectibles Of Value Electronics Firearms Household …" at bounding box center [610, 191] width 131 height 24
select select "household_goods"
click at [547, 179] on select "Select Item Type Clothing Collectibles Of Value Electronics Firearms Household …" at bounding box center [610, 191] width 131 height 24
click at [694, 189] on icon "submit" at bounding box center [689, 190] width 9 height 9
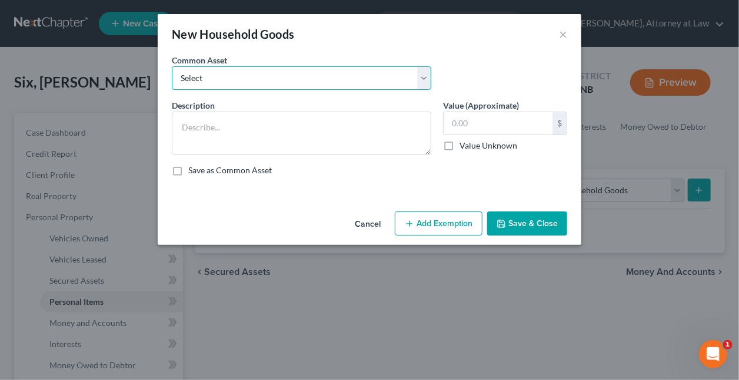
click at [320, 74] on select "Select Furniture Furniture - in Debtor's possession" at bounding box center [301, 78] width 259 height 24
select select "1"
click at [172, 66] on select "Select Furniture Furniture - in Debtor's possession" at bounding box center [301, 78] width 259 height 24
type textarea "Furniture - in Debtor's possession"
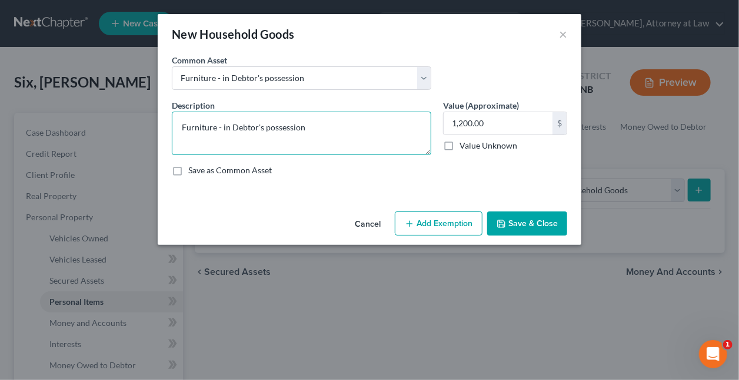
click at [341, 131] on textarea "Furniture - in Debtor's possession" at bounding box center [301, 134] width 259 height 44
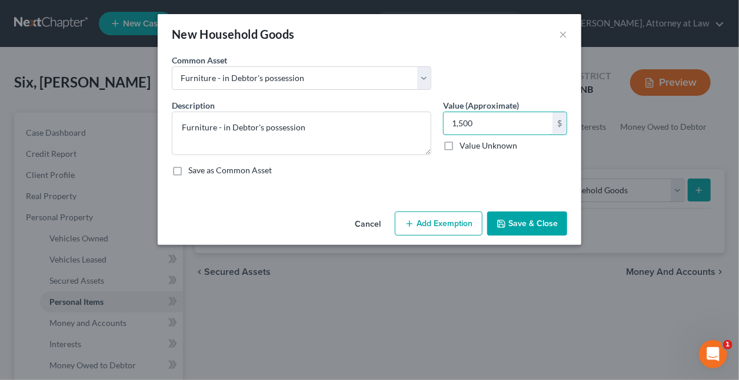
type input "1,500"
click at [426, 225] on button "Add Exemption" at bounding box center [439, 224] width 88 height 25
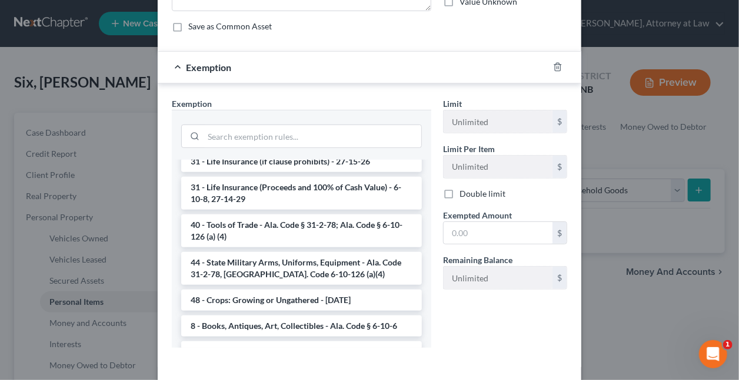
scroll to position [912, 0]
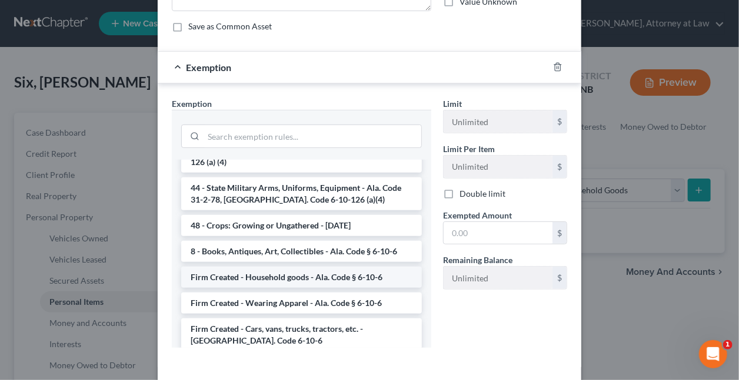
click at [299, 267] on li "Firm Created - Household goods - Ala. Code § 6-10-6" at bounding box center [301, 277] width 241 height 21
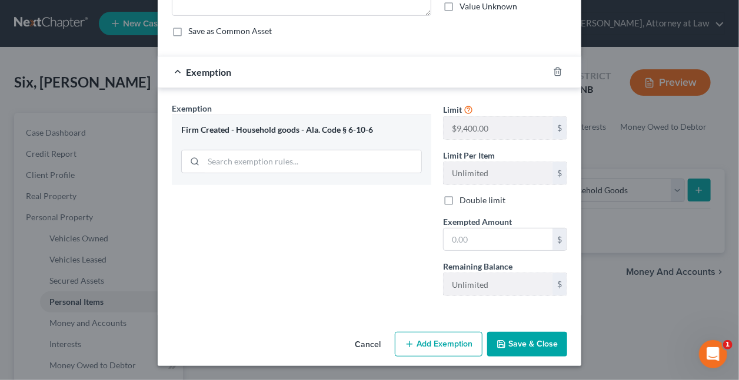
scroll to position [137, 0]
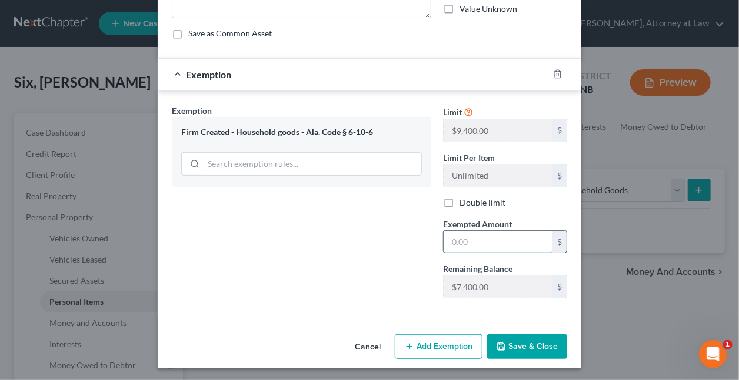
click at [497, 239] on input "text" at bounding box center [497, 242] width 109 height 22
type input "1,500"
click at [516, 345] on button "Save & Close" at bounding box center [527, 347] width 80 height 25
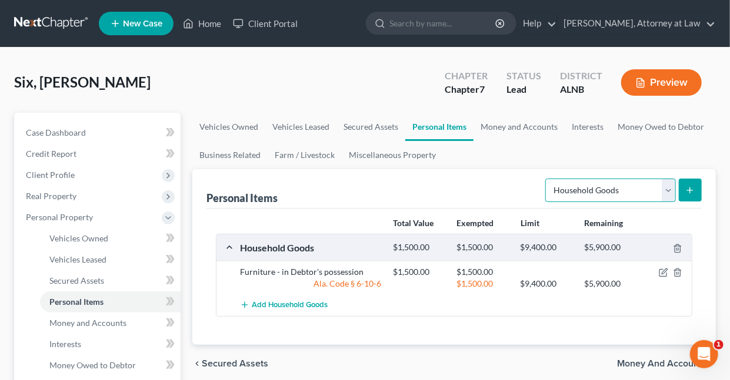
click at [671, 188] on select "Select Item Type Clothing Collectibles Of Value Electronics Firearms Household …" at bounding box center [610, 191] width 131 height 24
select select "clothing"
click at [547, 179] on select "Select Item Type Clothing Collectibles Of Value Electronics Firearms Household …" at bounding box center [610, 191] width 131 height 24
click at [689, 190] on icon "submit" at bounding box center [689, 190] width 9 height 9
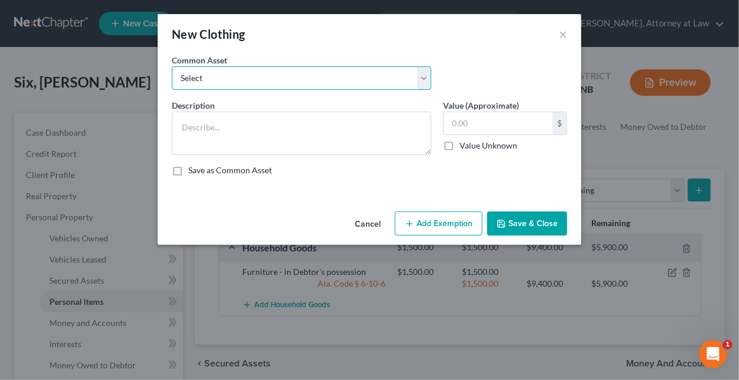
click at [265, 79] on select "Select Wearing Apparel Clothing - in Debtor's possession" at bounding box center [301, 78] width 259 height 24
select select "1"
click at [172, 66] on select "Select Wearing Apparel Clothing - in Debtor's possession" at bounding box center [301, 78] width 259 height 24
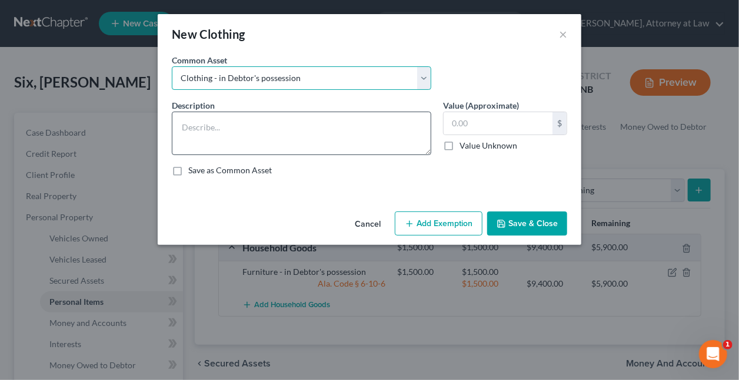
type textarea "Clothing - in Debtor's possession"
type input "500.00"
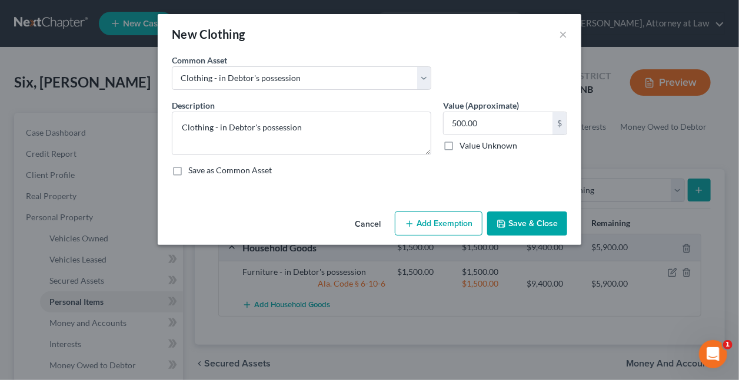
click at [442, 221] on button "Add Exemption" at bounding box center [439, 224] width 88 height 25
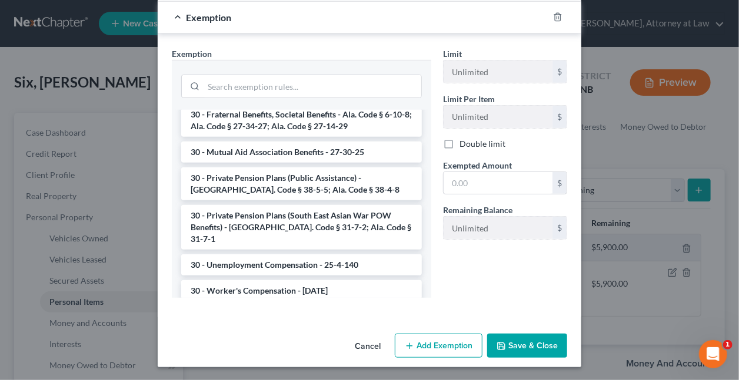
scroll to position [937, 0]
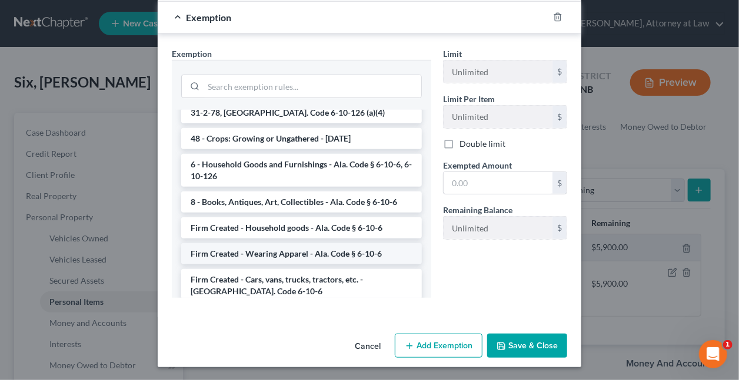
click at [301, 243] on li "Firm Created - Wearing Apparel - Ala. Code § 6-10-6" at bounding box center [301, 253] width 241 height 21
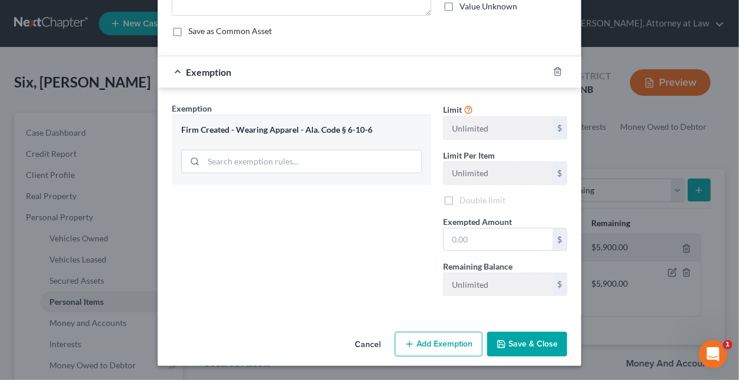
scroll to position [137, 0]
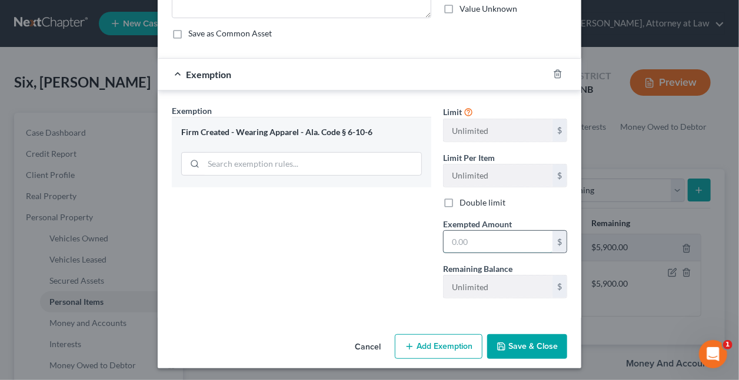
click at [475, 241] on input "text" at bounding box center [497, 242] width 109 height 22
type input "500"
click at [532, 344] on button "Save & Close" at bounding box center [527, 347] width 80 height 25
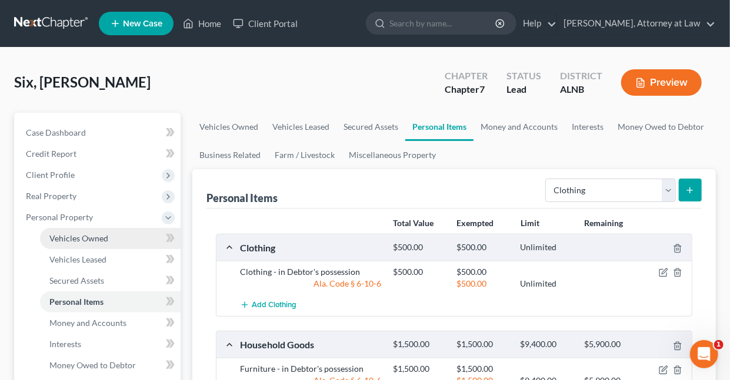
click at [94, 242] on span "Vehicles Owned" at bounding box center [78, 238] width 59 height 10
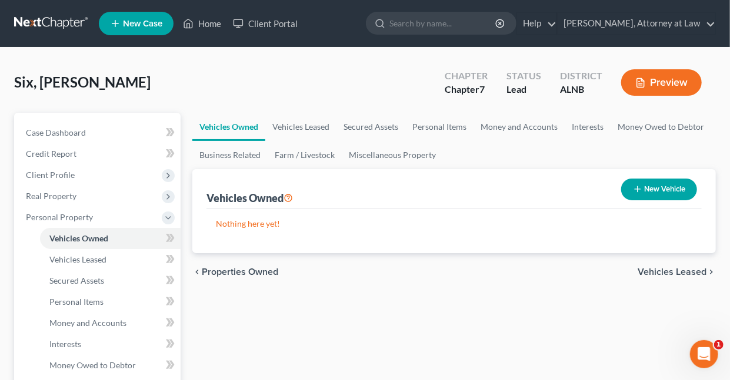
click at [662, 191] on button "New Vehicle" at bounding box center [659, 190] width 76 height 22
select select "0"
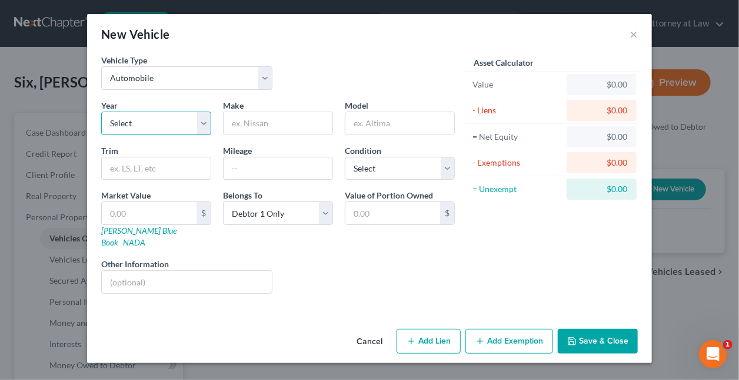
click at [201, 119] on select "Select 2026 2025 2024 2023 2022 2021 2020 2019 2018 2017 2016 2015 2014 2013 20…" at bounding box center [156, 124] width 110 height 24
select select "8"
click at [101, 112] on select "Select 2026 2025 2024 2023 2022 2021 2020 2019 2018 2017 2016 2015 2014 2013 20…" at bounding box center [156, 124] width 110 height 24
click at [275, 126] on input "text" at bounding box center [277, 123] width 109 height 22
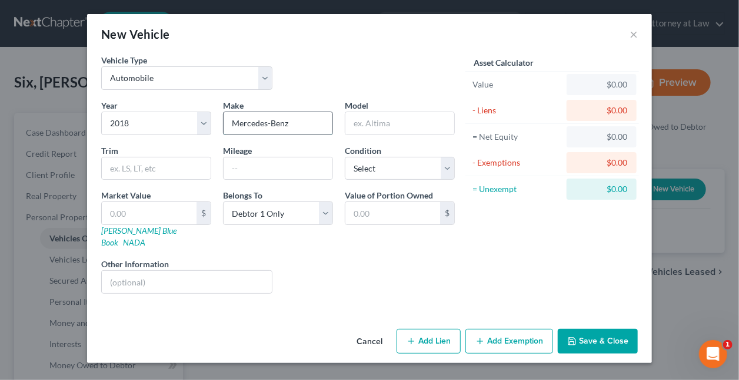
type input "Mercedes-Benz"
type input "CLA250"
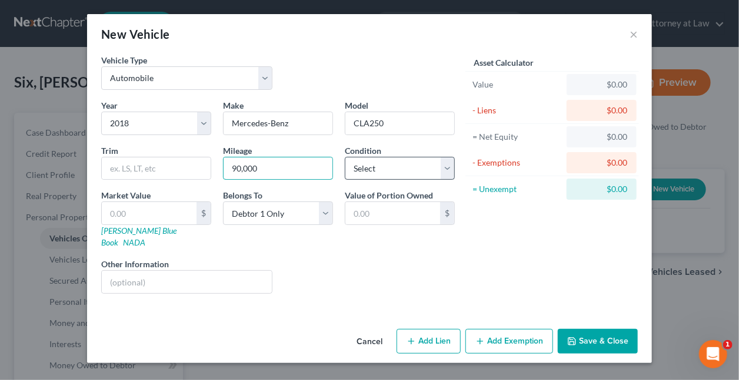
type input "90,000"
click at [363, 168] on select "Select Excellent Very Good Good Fair Poor" at bounding box center [400, 169] width 110 height 24
select select "2"
click at [345, 157] on select "Select Excellent Very Good Good Fair Poor" at bounding box center [400, 169] width 110 height 24
click at [160, 214] on input "text" at bounding box center [149, 213] width 95 height 22
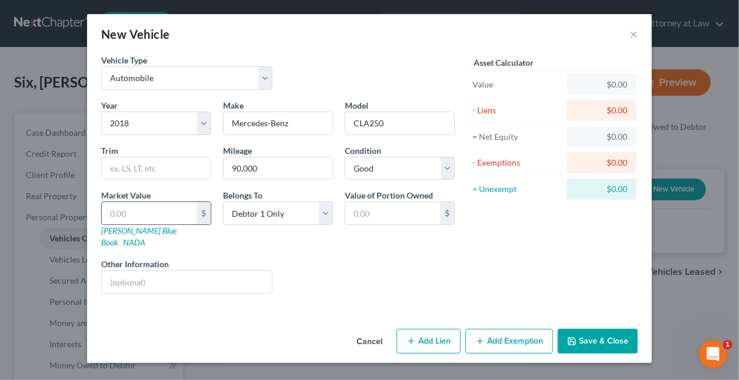
type input "1"
type input "1.00"
type input "11"
type input "11.00"
type input "117"
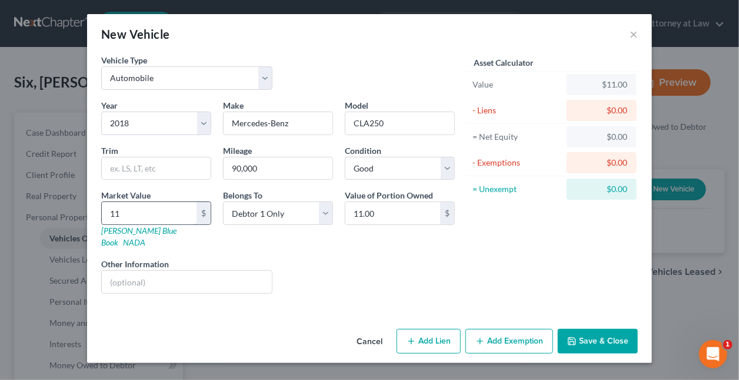
type input "117.00"
type input "1,175"
type input "1,175.00"
type input "1,1750"
type input "11,750.00"
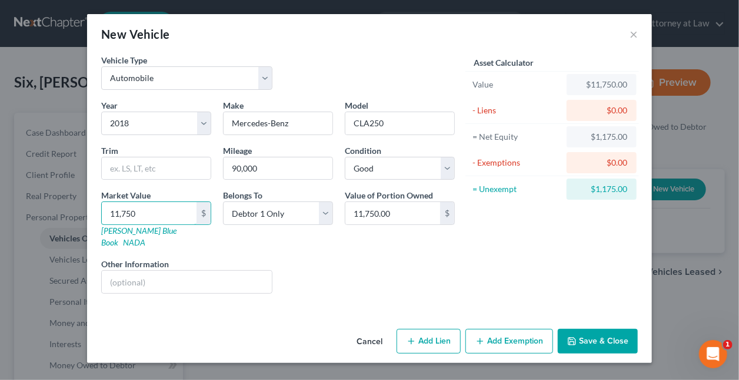
type input "11,750"
click at [492, 329] on button "Add Exemption" at bounding box center [509, 341] width 88 height 25
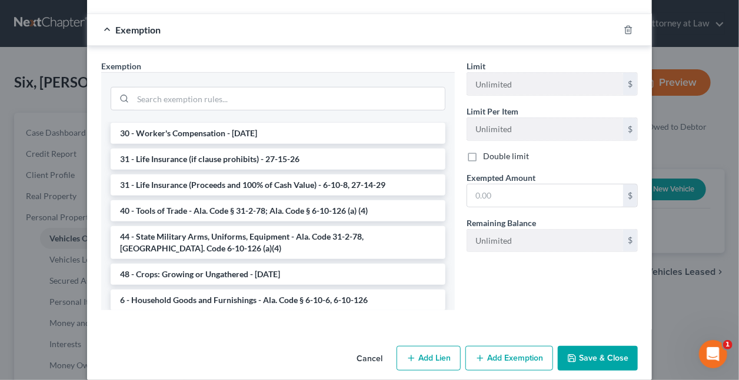
scroll to position [805, 0]
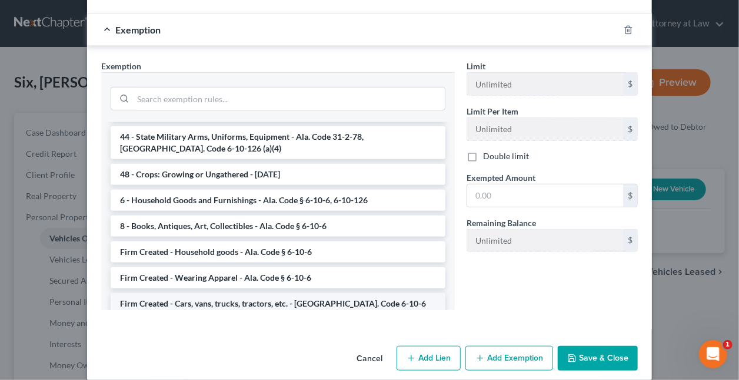
click at [251, 293] on li "Firm Created - Cars, vans, trucks, tractors, etc. - Ala. Code 6-10-6" at bounding box center [278, 303] width 335 height 21
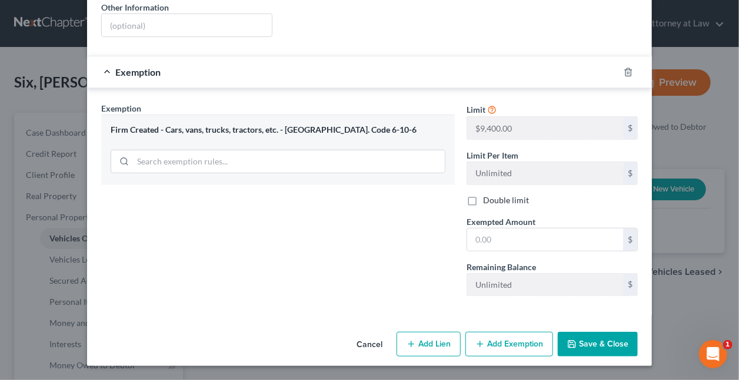
scroll to position [242, 0]
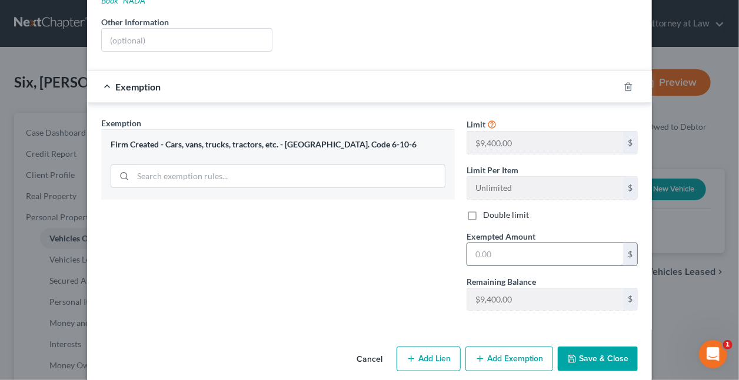
click at [508, 243] on input "text" at bounding box center [545, 254] width 156 height 22
type input "2"
type input "1,500"
drag, startPoint x: 415, startPoint y: 345, endPoint x: 209, endPoint y: 263, distance: 221.5
click at [416, 347] on button "Add Lien" at bounding box center [428, 359] width 64 height 25
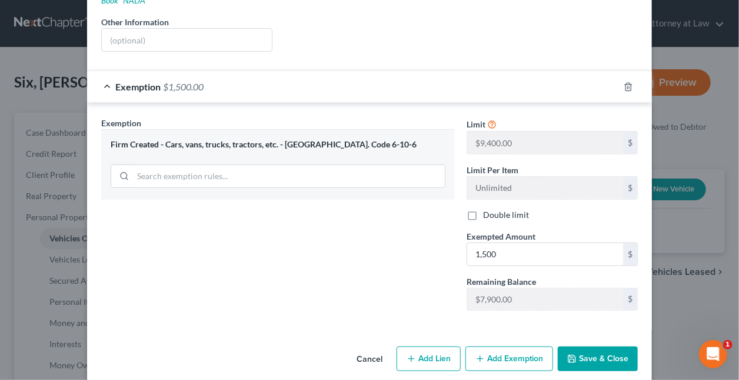
select select "0"
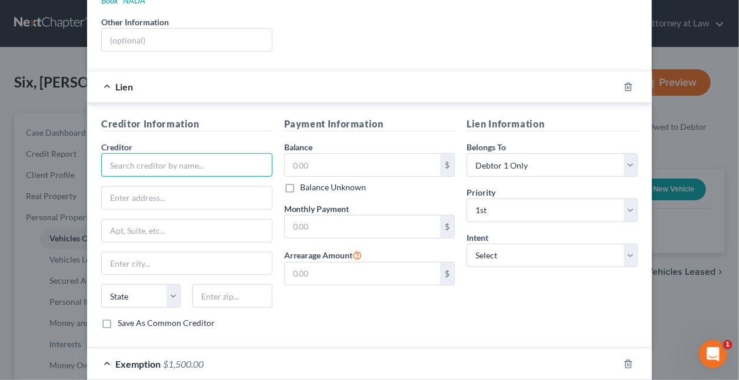
click at [216, 153] on input "text" at bounding box center [186, 165] width 171 height 24
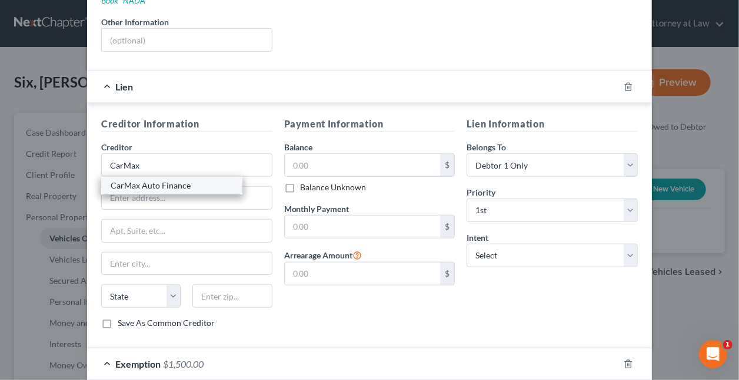
click at [179, 180] on div "CarMax Auto Finance" at bounding box center [172, 186] width 122 height 12
type input "CarMax Auto Finance"
type input "PO Box 440609"
type input "Kennesaw"
select select "10"
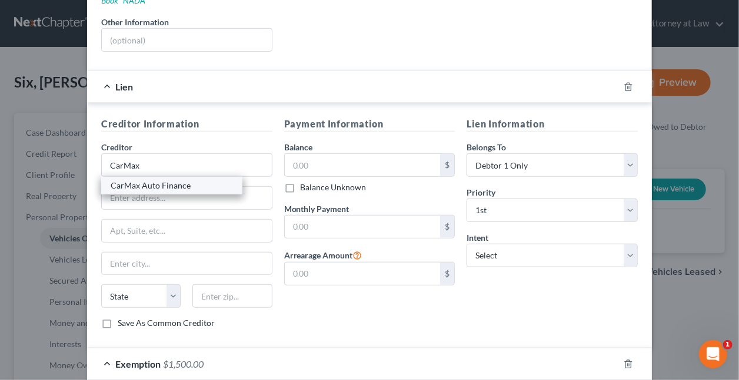
type input "30160-9511"
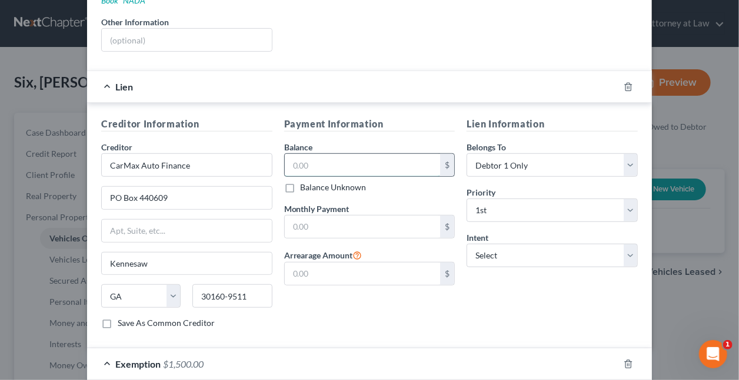
click at [332, 154] on input "text" at bounding box center [363, 165] width 156 height 22
type input "16,424"
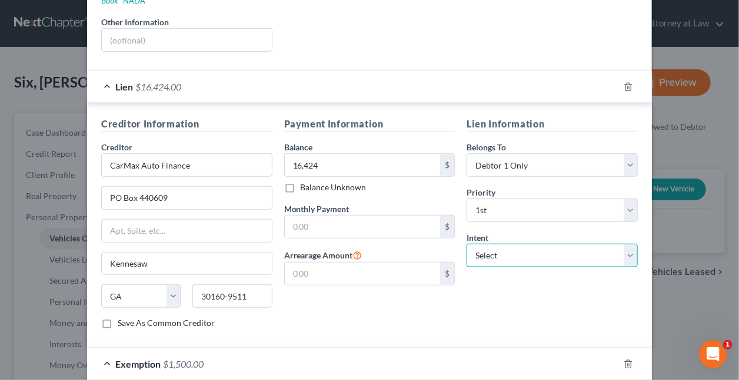
click at [493, 244] on select "Select Surrender Redeem Reaffirm Avoid Other" at bounding box center [551, 256] width 171 height 24
select select "2"
click at [466, 244] on select "Select Surrender Redeem Reaffirm Avoid Other" at bounding box center [551, 256] width 171 height 24
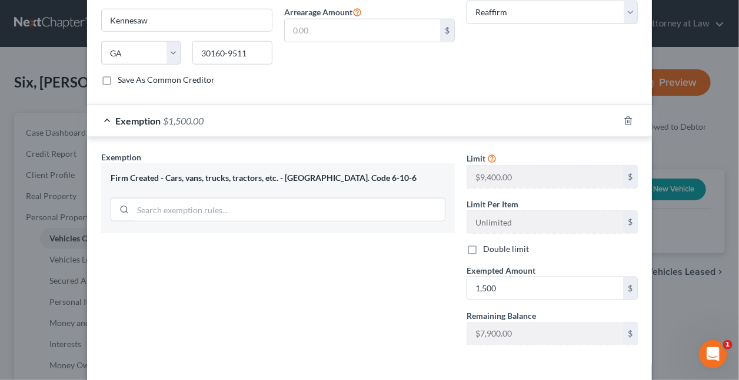
scroll to position [518, 0]
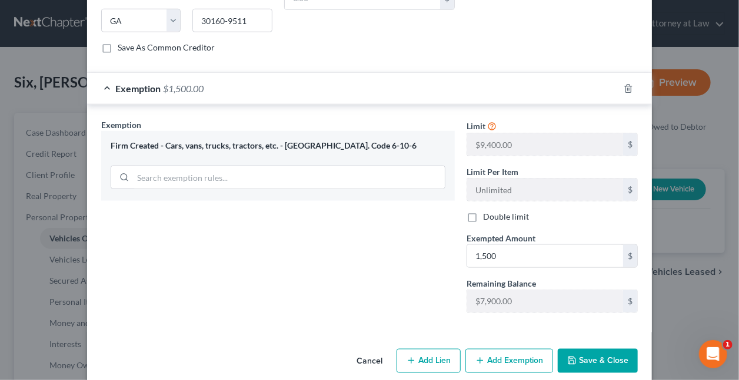
click at [574, 349] on button "Save & Close" at bounding box center [598, 361] width 80 height 25
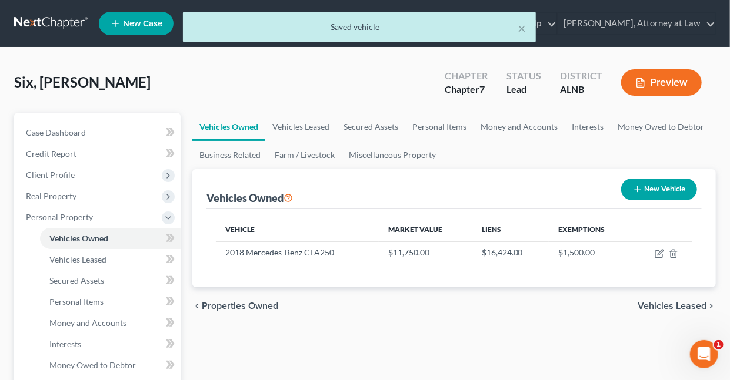
click at [671, 189] on button "New Vehicle" at bounding box center [659, 190] width 76 height 22
select select "0"
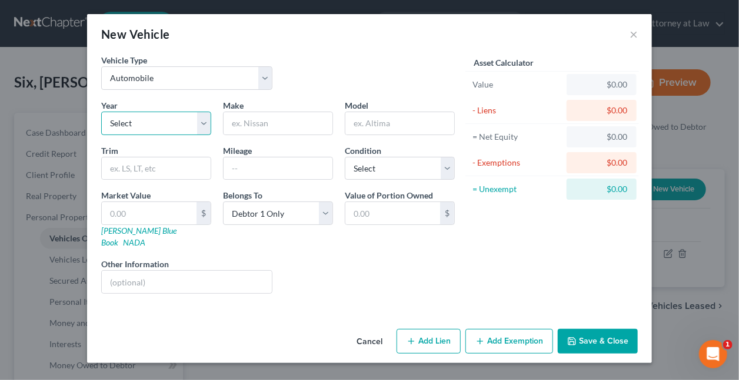
click at [204, 122] on select "Select 2026 2025 2024 2023 2022 2021 2020 2019 2018 2017 2016 2015 2014 2013 20…" at bounding box center [156, 124] width 110 height 24
select select "13"
click at [101, 112] on select "Select 2026 2025 2024 2023 2022 2021 2020 2019 2018 2017 2016 2015 2014 2013 20…" at bounding box center [156, 124] width 110 height 24
click at [283, 126] on input "text" at bounding box center [277, 123] width 109 height 22
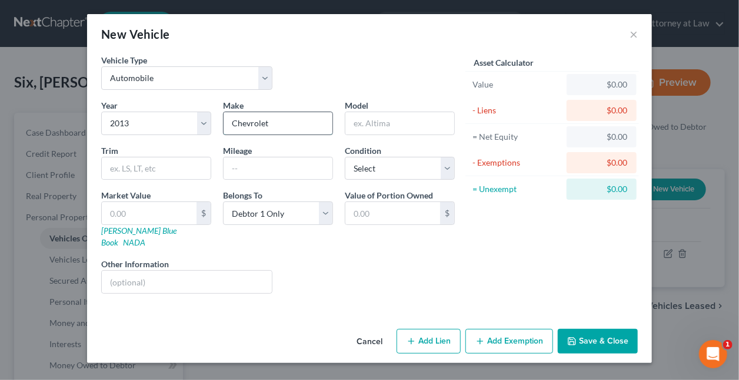
type input "Chevrolet"
type input "Malibu"
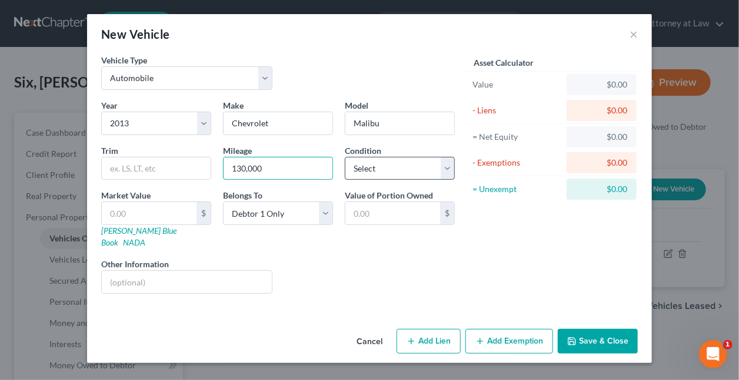
type input "130,000"
click at [389, 165] on select "Select Excellent Very Good Good Fair Poor" at bounding box center [400, 169] width 110 height 24
select select "3"
click at [345, 157] on select "Select Excellent Very Good Good Fair Poor" at bounding box center [400, 169] width 110 height 24
click at [171, 214] on input "text" at bounding box center [149, 213] width 95 height 22
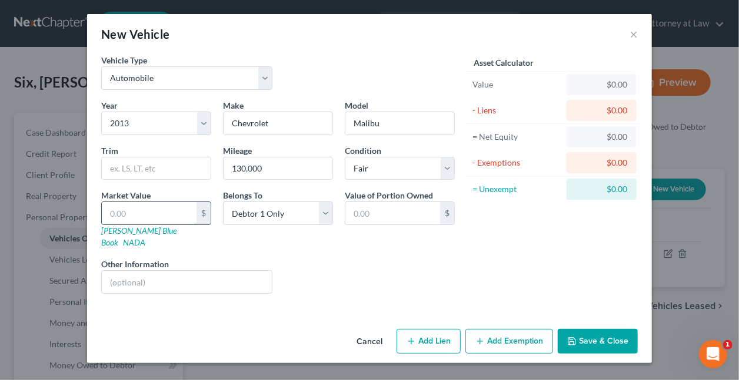
type input "3"
type input "3.00"
type input "38"
type input "38.00"
type input "380"
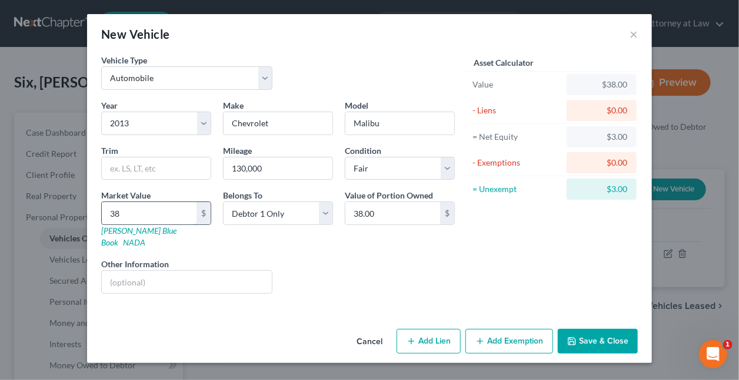
type input "380.00"
type input "3800"
type input "3,800.00"
type input "3,800"
click at [494, 329] on button "Add Exemption" at bounding box center [509, 341] width 88 height 25
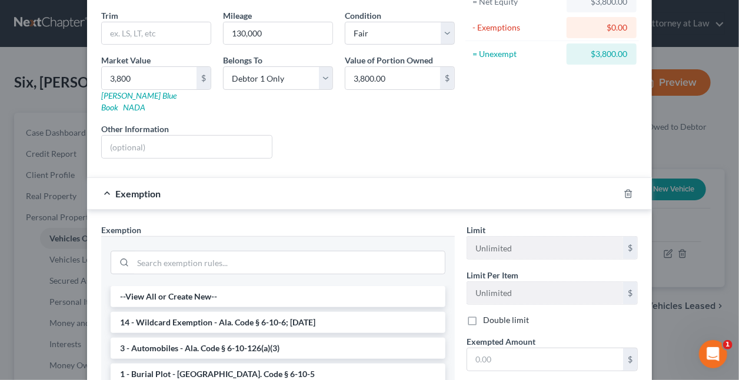
scroll to position [299, 0]
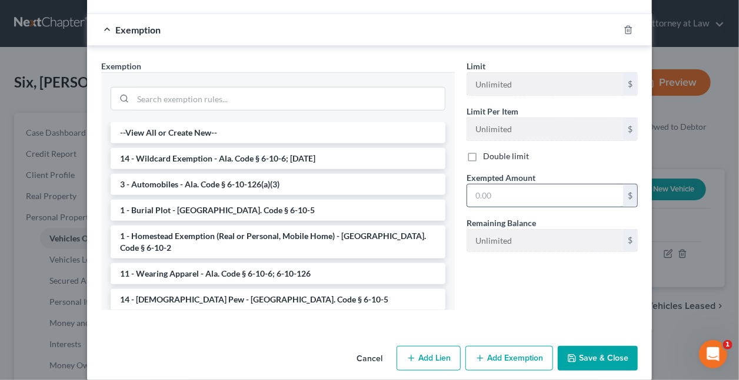
click at [500, 185] on input "text" at bounding box center [545, 196] width 156 height 22
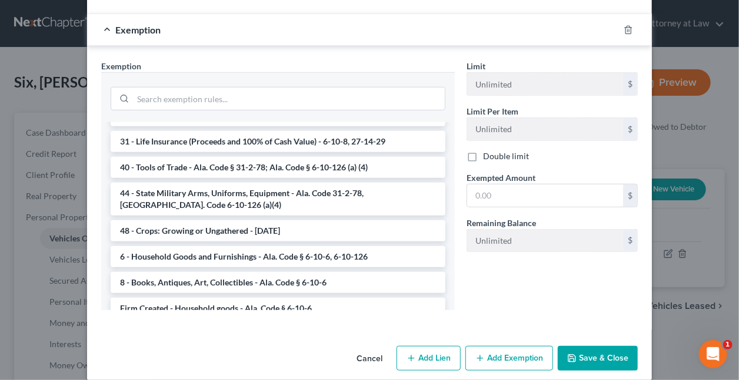
scroll to position [805, 0]
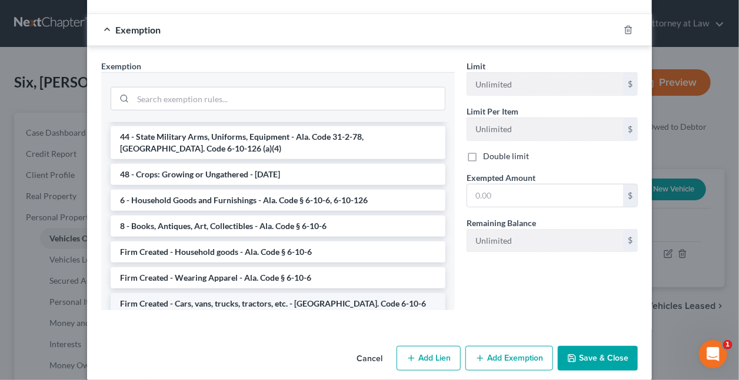
click at [308, 293] on li "Firm Created - Cars, vans, trucks, tractors, etc. - Ala. Code 6-10-6" at bounding box center [278, 303] width 335 height 21
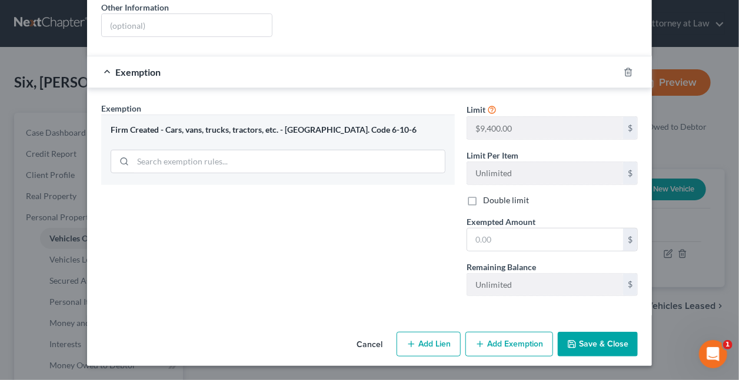
scroll to position [242, 0]
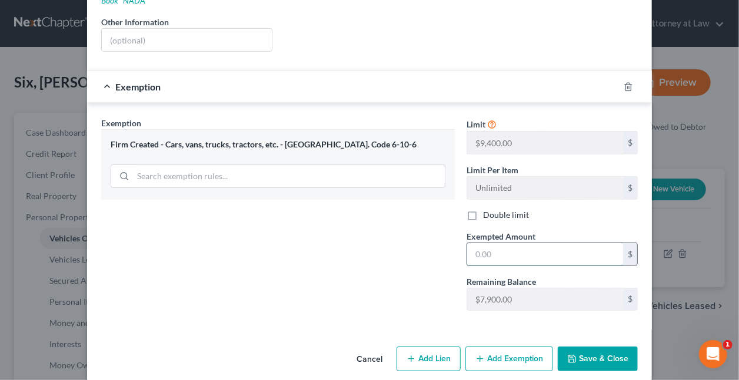
click at [512, 243] on input "text" at bounding box center [545, 254] width 156 height 22
type input "2,000"
click at [427, 347] on button "Add Lien" at bounding box center [428, 359] width 64 height 25
select select "0"
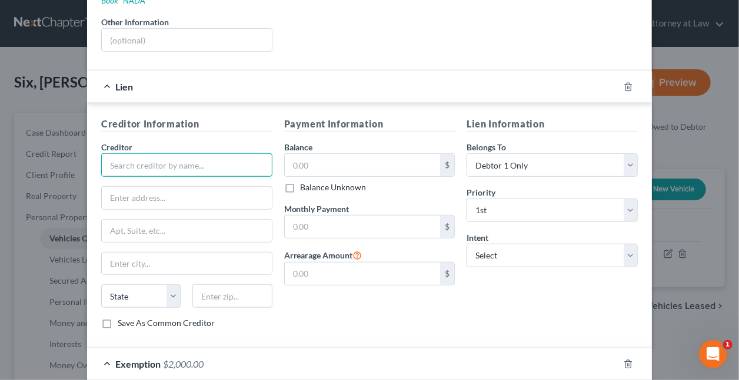
click at [202, 154] on input "text" at bounding box center [186, 165] width 171 height 24
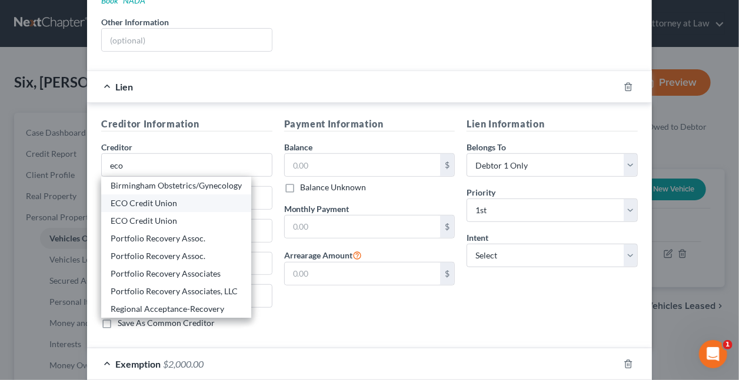
click at [142, 198] on div "ECO Credit Union" at bounding box center [176, 204] width 131 height 12
type input "ECO Credit Union"
type input "2100 18th Street South"
type input "Birmingham"
select select "0"
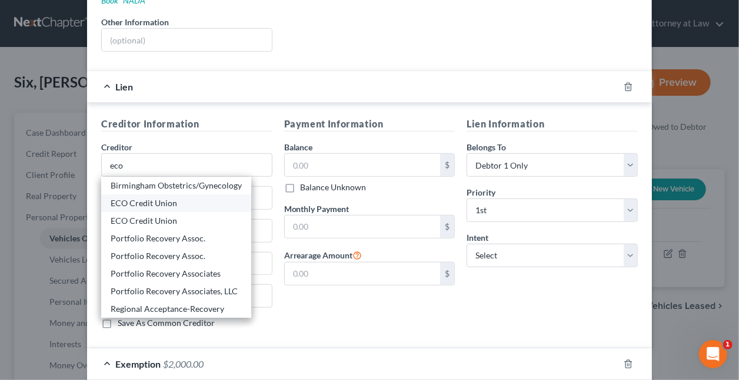
type input "35209"
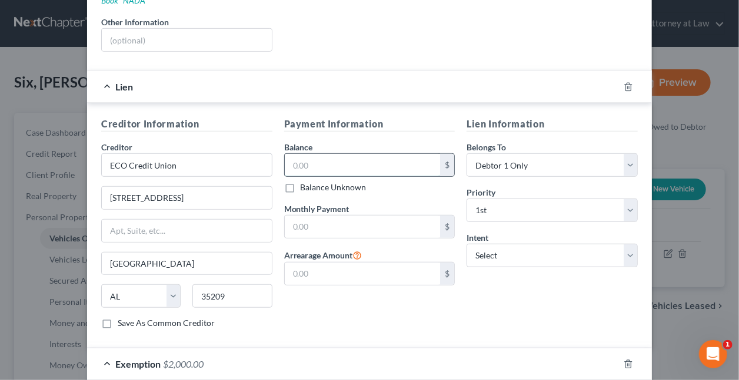
click at [341, 154] on input "text" at bounding box center [363, 165] width 156 height 22
type input "2,887"
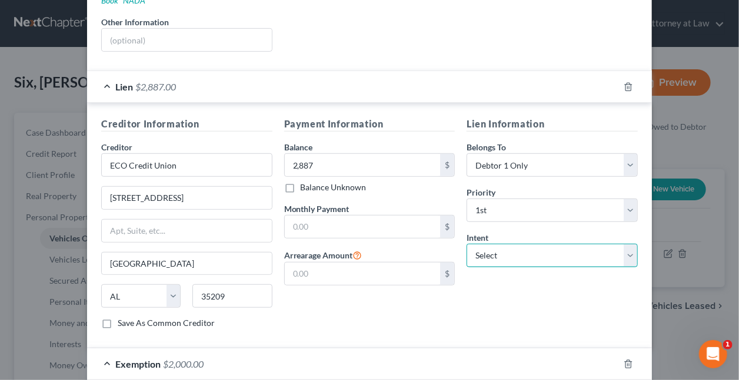
click at [507, 244] on select "Select Surrender Redeem Reaffirm Avoid Other" at bounding box center [551, 256] width 171 height 24
select select "2"
click at [466, 244] on select "Select Surrender Redeem Reaffirm Avoid Other" at bounding box center [551, 256] width 171 height 24
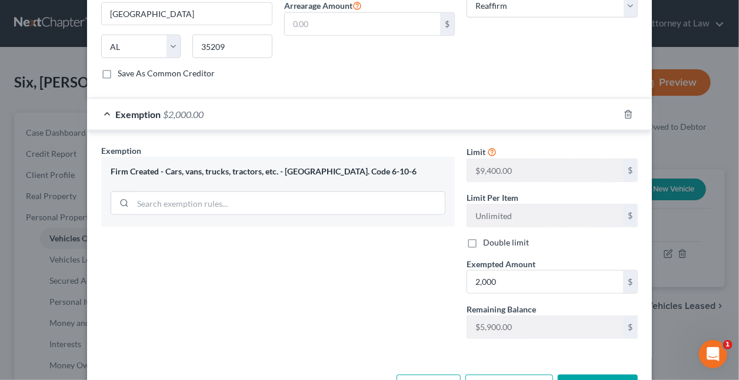
scroll to position [518, 0]
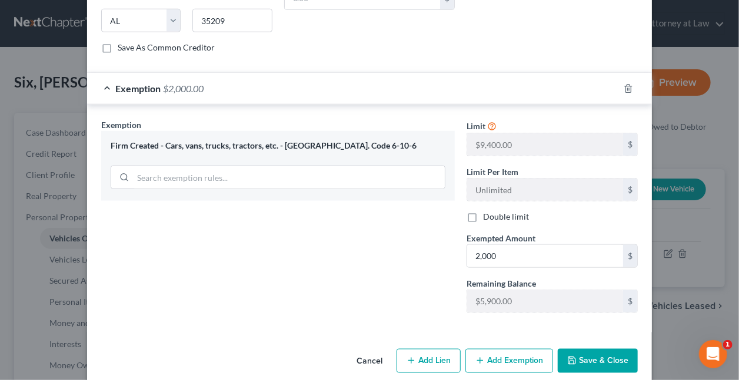
click at [578, 349] on button "Save & Close" at bounding box center [598, 361] width 80 height 25
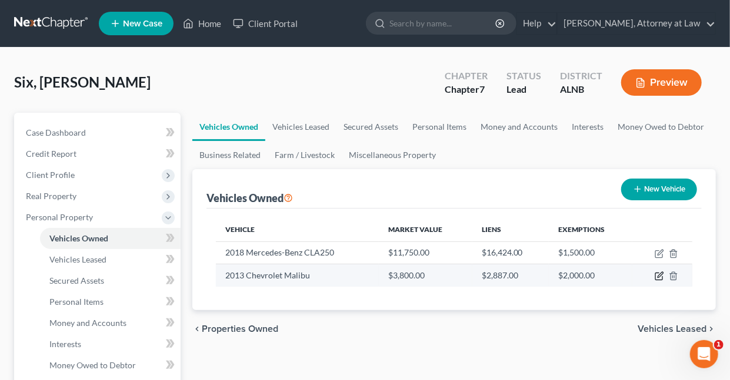
click at [660, 275] on icon "button" at bounding box center [659, 275] width 5 height 5
select select "0"
select select "13"
select select "3"
select select "0"
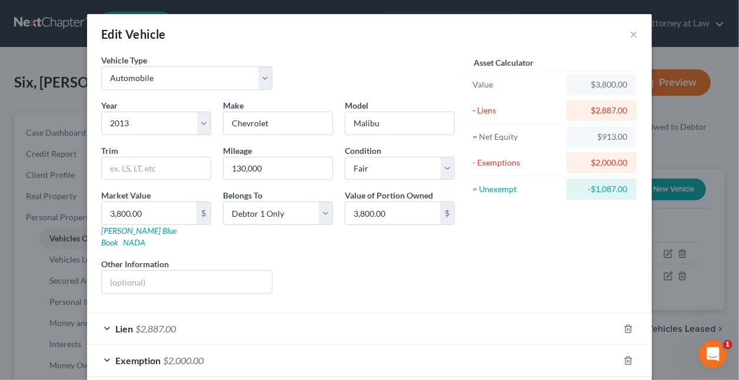
click at [178, 355] on span "$2,000.00" at bounding box center [183, 360] width 41 height 11
click at [185, 355] on span "$2,000.00" at bounding box center [183, 360] width 41 height 11
click at [165, 355] on span "$2,000.00" at bounding box center [183, 360] width 41 height 11
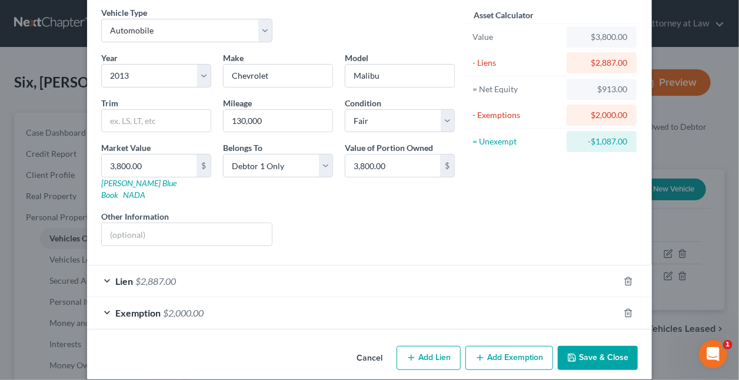
click at [168, 308] on span "$2,000.00" at bounding box center [183, 313] width 41 height 11
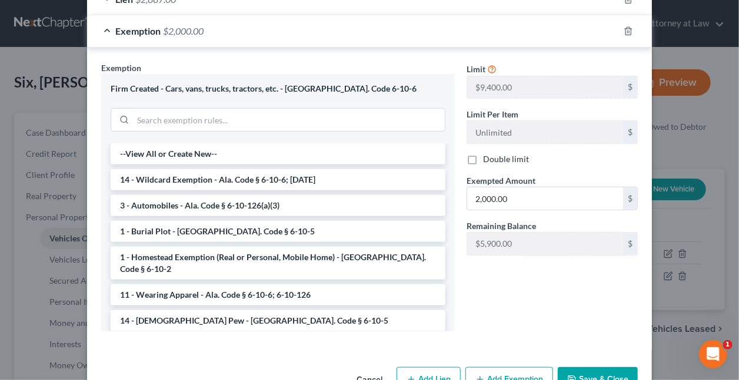
scroll to position [342, 0]
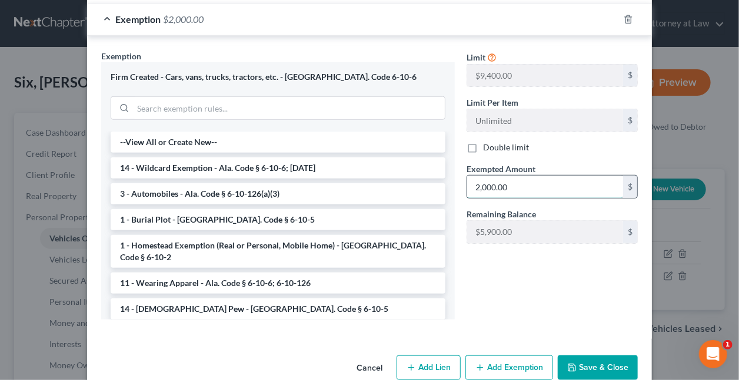
click at [520, 176] on input "2,000.00" at bounding box center [545, 187] width 156 height 22
type input "2,400"
click at [607, 356] on button "Save & Close" at bounding box center [598, 368] width 80 height 25
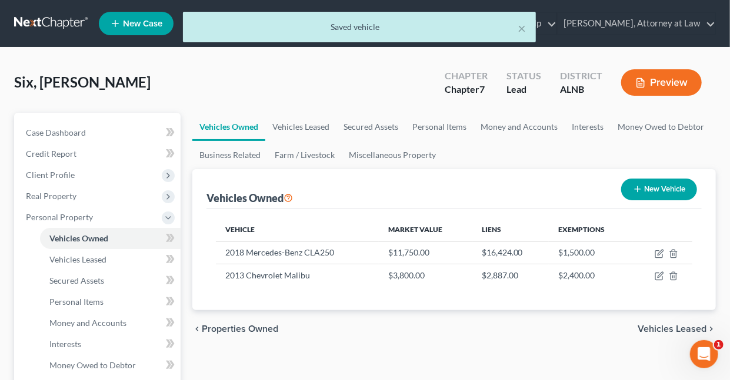
click at [673, 188] on button "New Vehicle" at bounding box center [659, 190] width 76 height 22
select select "0"
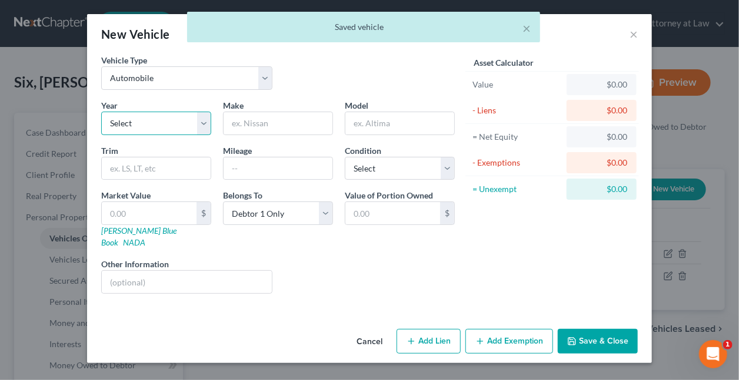
click at [206, 121] on select "Select 2026 2025 2024 2023 2022 2021 2020 2019 2018 2017 2016 2015 2014 2013 20…" at bounding box center [156, 124] width 110 height 24
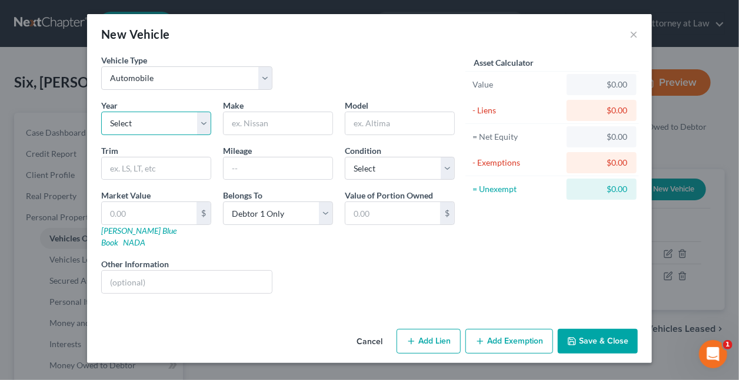
select select "5"
click at [101, 112] on select "Select 2026 2025 2024 2023 2022 2021 2020 2019 2018 2017 2016 2015 2014 2013 20…" at bounding box center [156, 124] width 110 height 24
click at [281, 123] on input "text" at bounding box center [277, 123] width 109 height 22
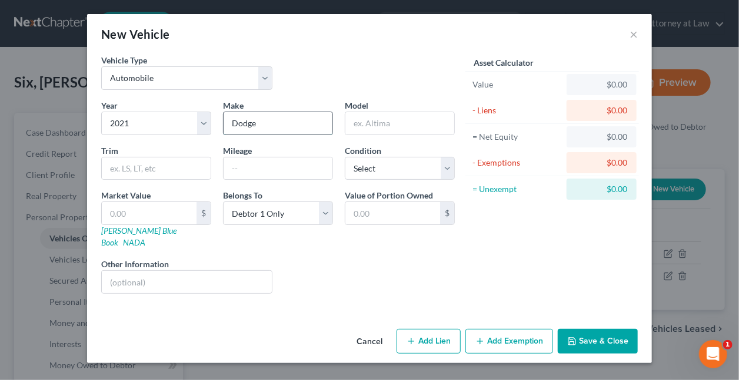
type input "Dodge"
type input "Challenger"
type input "8"
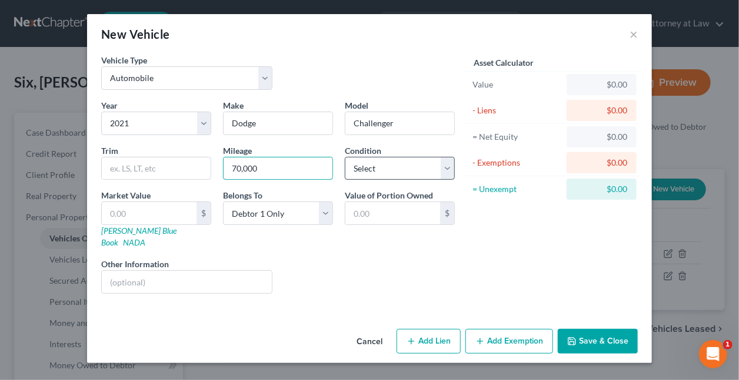
type input "70,000"
drag, startPoint x: 376, startPoint y: 172, endPoint x: 378, endPoint y: 179, distance: 7.7
click at [376, 172] on select "Select Excellent Very Good Good Fair Poor" at bounding box center [400, 169] width 110 height 24
select select "1"
click at [345, 157] on select "Select Excellent Very Good Good Fair Poor" at bounding box center [400, 169] width 110 height 24
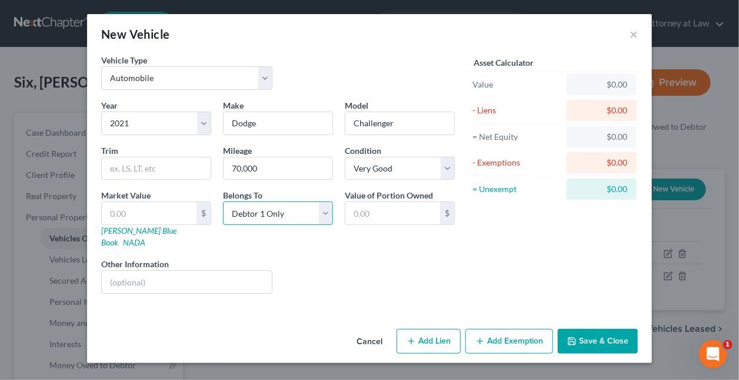
click at [325, 209] on select "Select Debtor 1 Only Debtor 2 Only Debtor 1 And Debtor 2 Only At Least One Of T…" at bounding box center [278, 214] width 110 height 24
select select "3"
click at [223, 202] on select "Select Debtor 1 Only Debtor 2 Only Debtor 1 And Debtor 2 Only At Least One Of T…" at bounding box center [278, 214] width 110 height 24
click at [504, 330] on button "Add Exemption" at bounding box center [509, 341] width 88 height 25
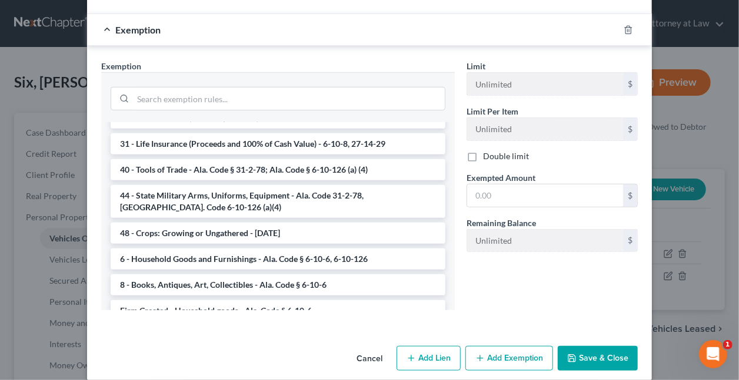
scroll to position [805, 0]
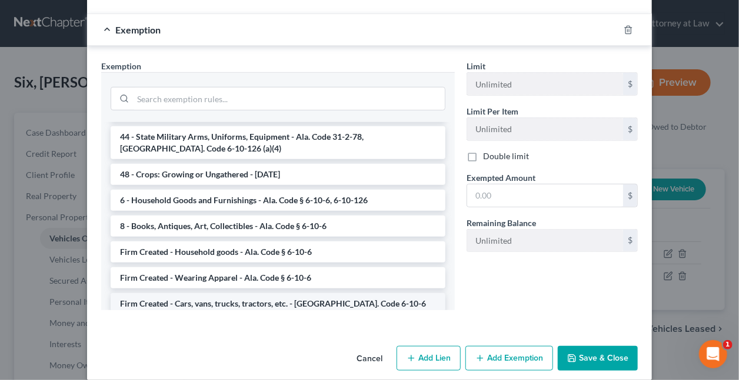
click at [192, 293] on li "Firm Created - Cars, vans, trucks, tractors, etc. - Ala. Code 6-10-6" at bounding box center [278, 303] width 335 height 21
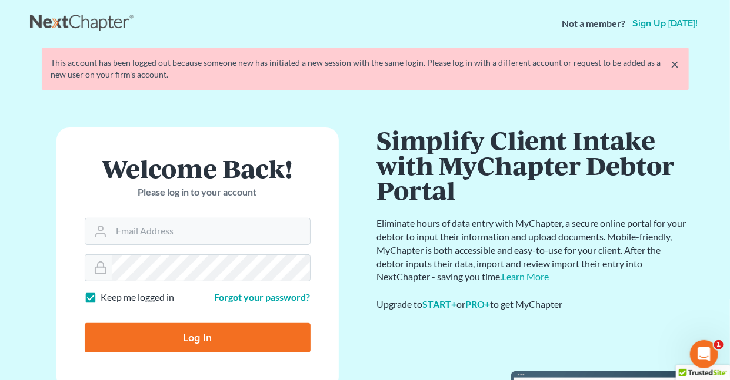
click at [674, 63] on link "×" at bounding box center [675, 64] width 8 height 14
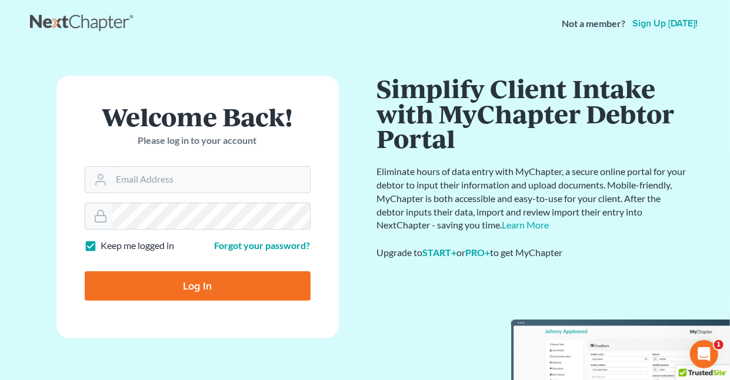
click at [101, 245] on label "Keep me logged in" at bounding box center [138, 246] width 74 height 14
click at [106, 245] on input "Keep me logged in" at bounding box center [110, 243] width 8 height 8
checkbox input "false"
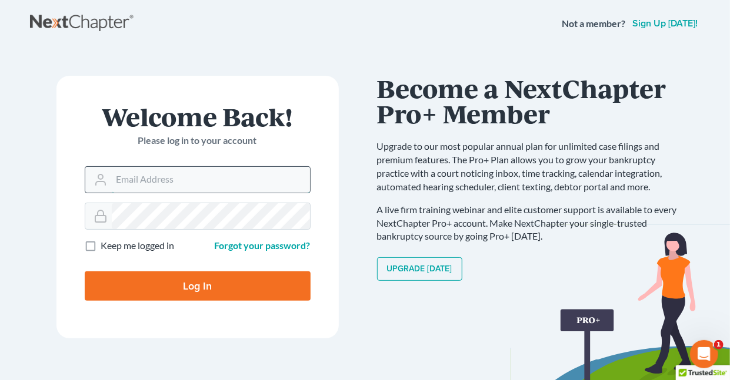
click at [167, 181] on input "Email Address" at bounding box center [211, 180] width 198 height 26
type input "holderesq_jh@bellsouth.net"
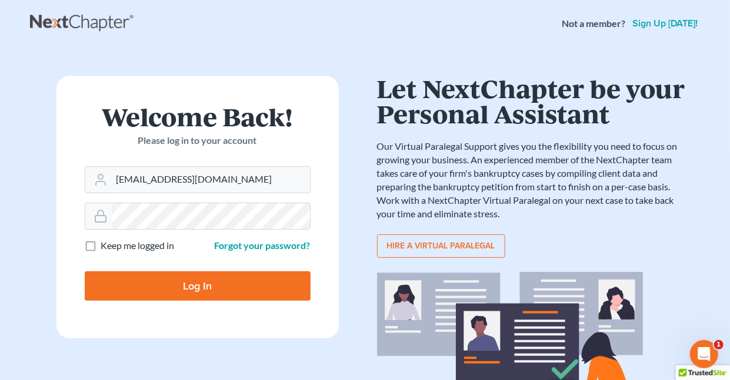
click at [182, 282] on input "Log In" at bounding box center [198, 286] width 226 height 29
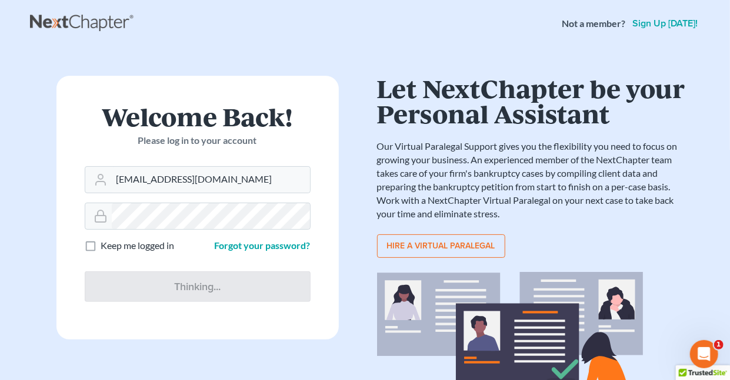
type input "Thinking..."
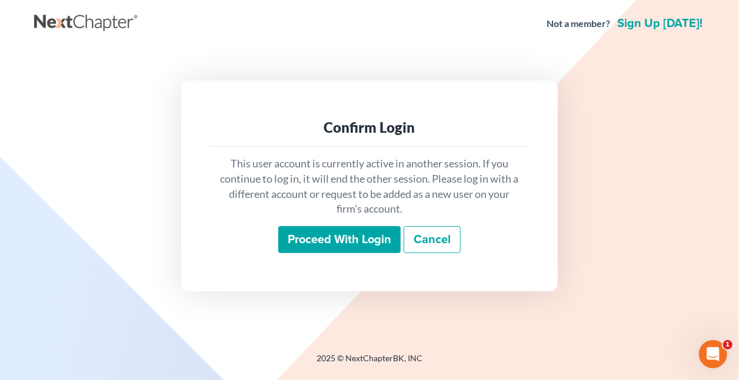
click at [379, 241] on input "Proceed with login" at bounding box center [339, 239] width 122 height 27
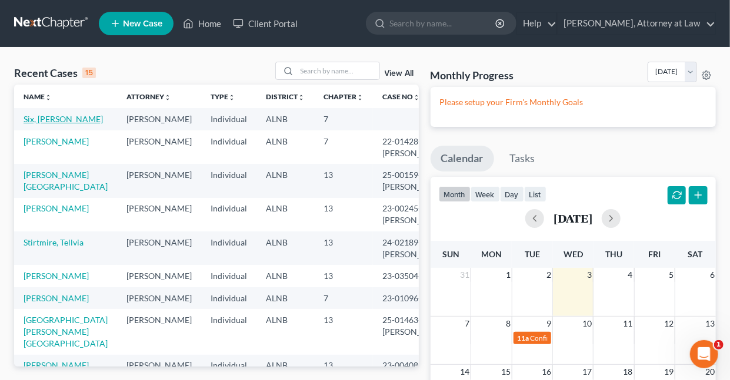
click at [44, 118] on link "Six, Monikah" at bounding box center [63, 119] width 79 height 10
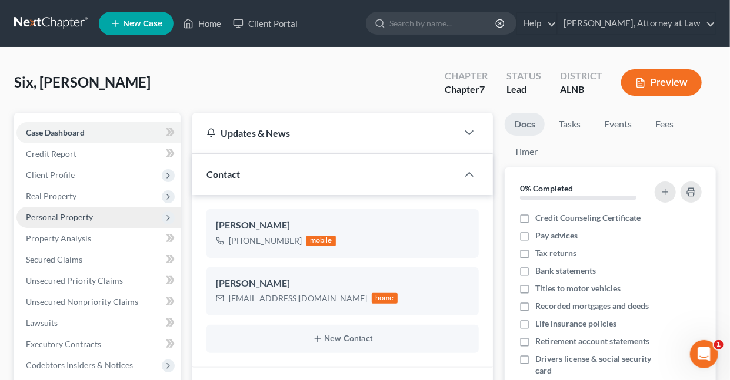
click at [87, 217] on span "Personal Property" at bounding box center [59, 217] width 67 height 10
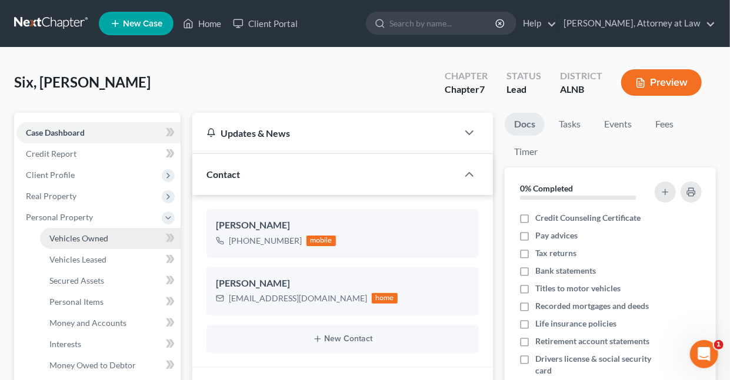
click at [96, 238] on span "Vehicles Owned" at bounding box center [78, 238] width 59 height 10
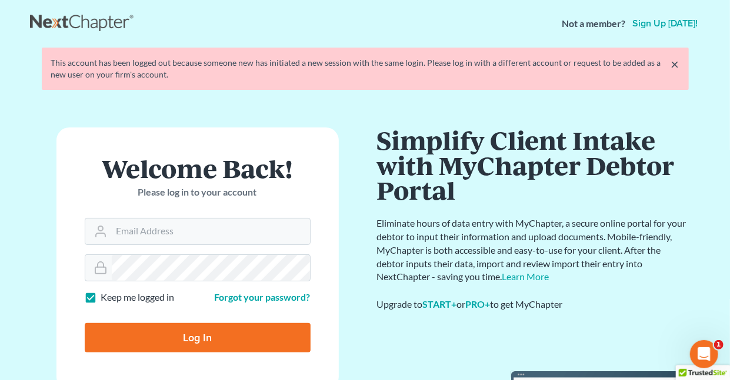
click at [675, 65] on link "×" at bounding box center [675, 64] width 8 height 14
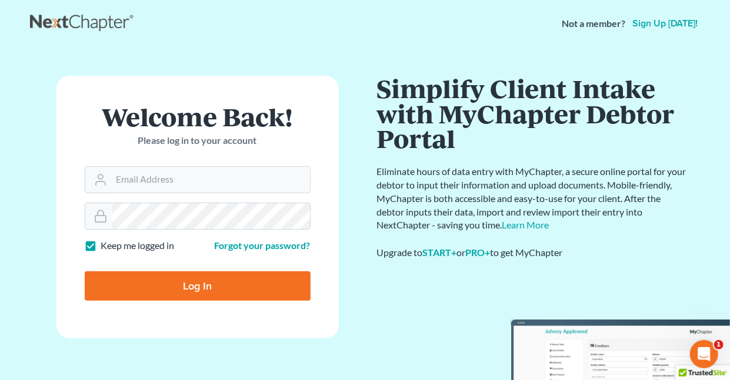
click at [101, 244] on label "Keep me logged in" at bounding box center [138, 246] width 74 height 14
click at [106, 244] on input "Keep me logged in" at bounding box center [110, 243] width 8 height 8
checkbox input "false"
click at [193, 183] on input "Email Address" at bounding box center [211, 180] width 198 height 26
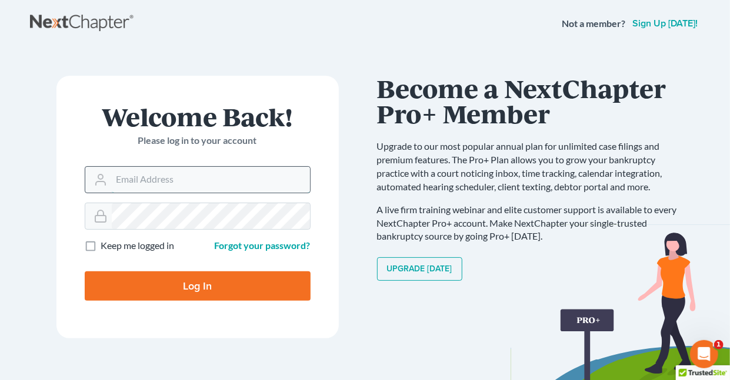
type input "holderesq_jh@bellsouth.net"
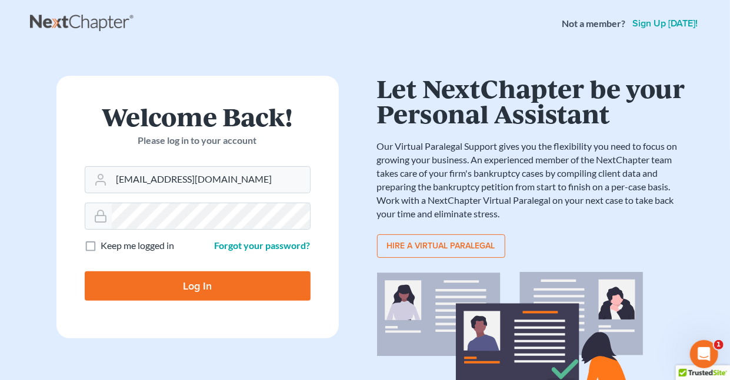
click at [201, 286] on input "Log In" at bounding box center [198, 286] width 226 height 29
type input "Thinking..."
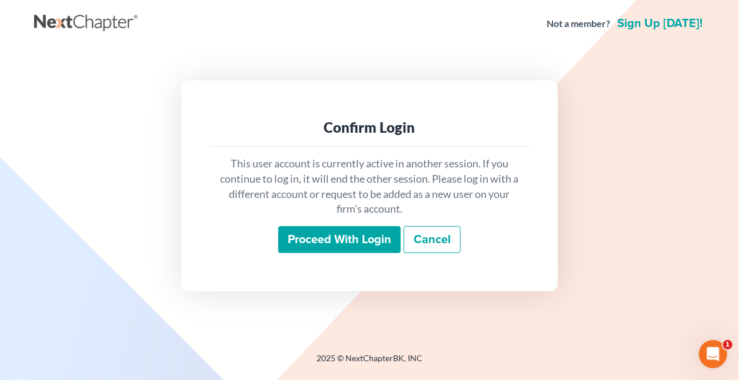
click at [309, 238] on input "Proceed with login" at bounding box center [339, 239] width 122 height 27
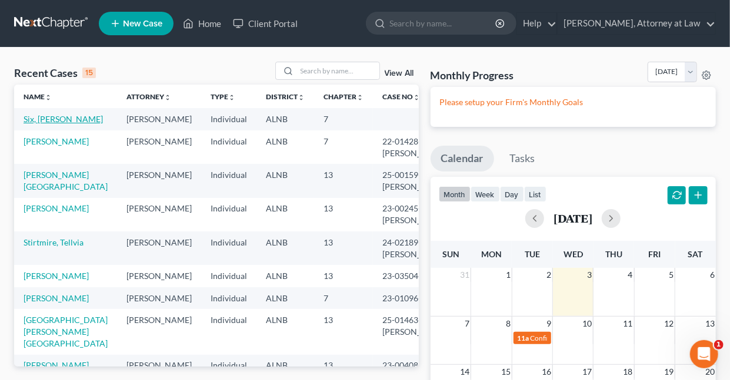
click at [51, 119] on link "Six, Monikah" at bounding box center [63, 119] width 79 height 10
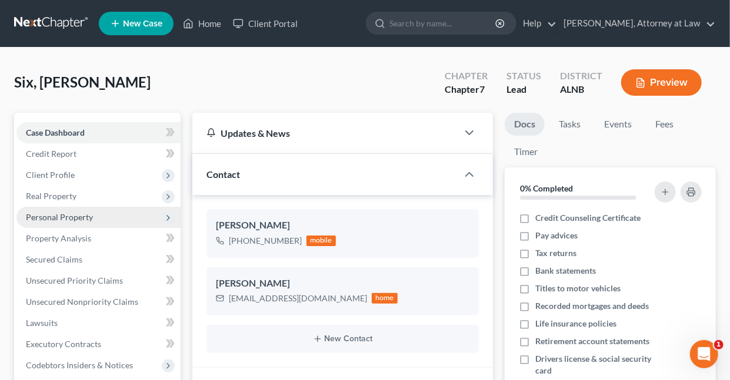
click at [66, 217] on span "Personal Property" at bounding box center [59, 217] width 67 height 10
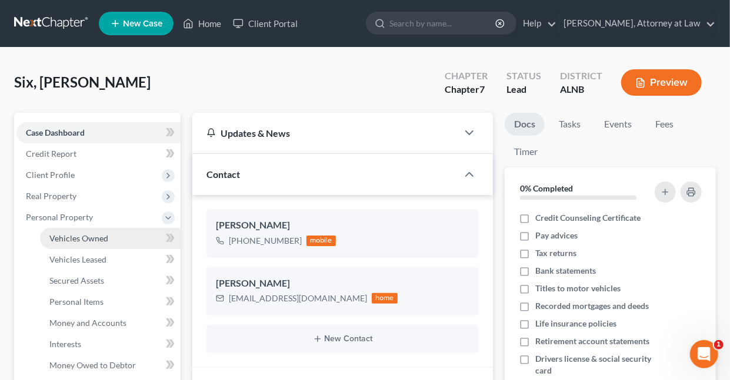
click at [76, 236] on span "Vehicles Owned" at bounding box center [78, 238] width 59 height 10
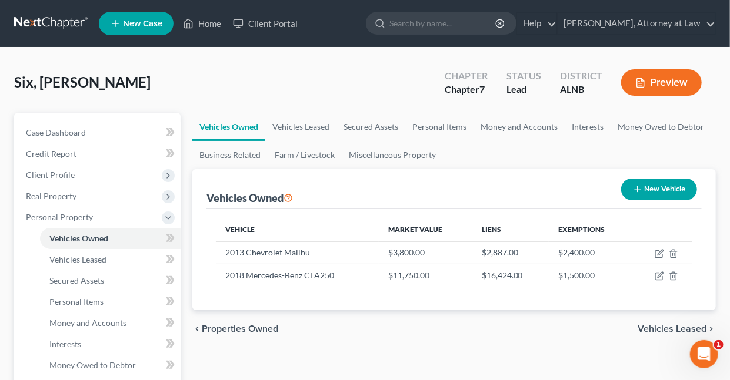
click at [642, 188] on button "New Vehicle" at bounding box center [659, 190] width 76 height 22
select select "0"
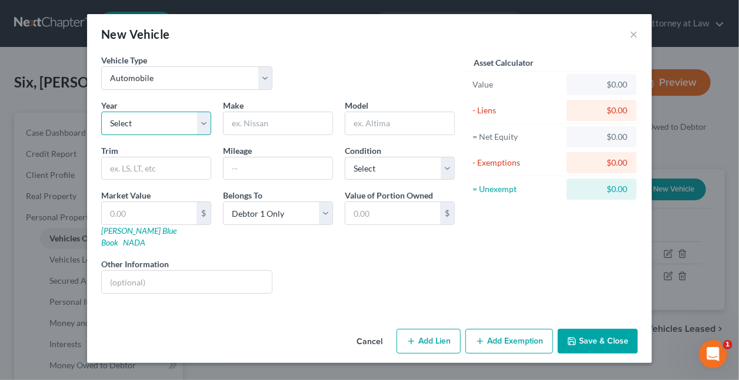
click at [202, 122] on select "Select 2026 2025 2024 2023 2022 2021 2020 2019 2018 2017 2016 2015 2014 2013 20…" at bounding box center [156, 124] width 110 height 24
select select "5"
click at [101, 112] on select "Select 2026 2025 2024 2023 2022 2021 2020 2019 2018 2017 2016 2015 2014 2013 20…" at bounding box center [156, 124] width 110 height 24
click at [312, 127] on input "text" at bounding box center [277, 123] width 109 height 22
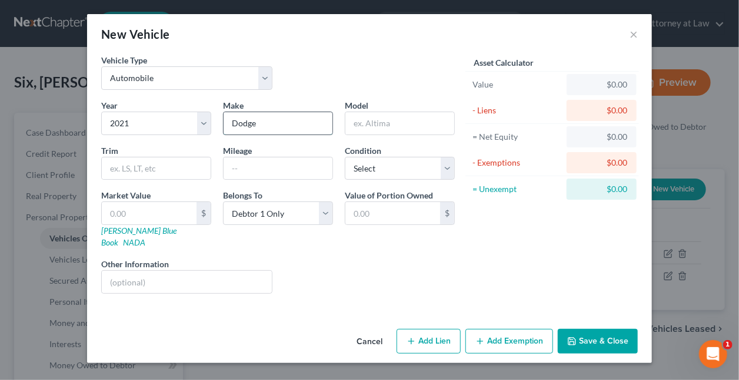
type input "Dodge"
type input "Challenger"
click at [233, 165] on input "text" at bounding box center [277, 169] width 109 height 22
type input "70,000"
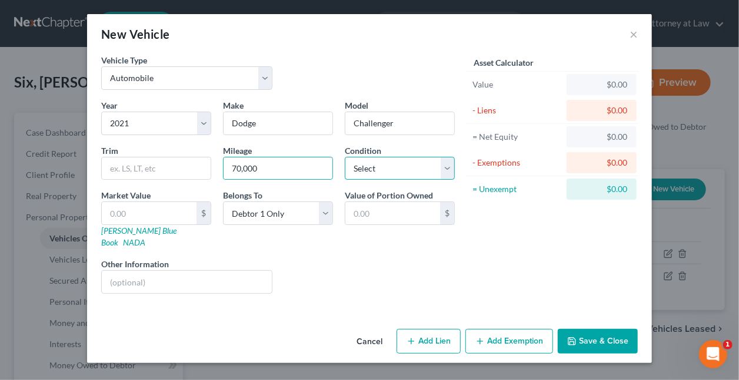
click at [388, 167] on select "Select Excellent Very Good Good Fair Poor" at bounding box center [400, 169] width 110 height 24
select select "1"
click at [345, 157] on select "Select Excellent Very Good Good Fair Poor" at bounding box center [400, 169] width 110 height 24
click at [147, 212] on input "text" at bounding box center [149, 213] width 95 height 22
type input "2"
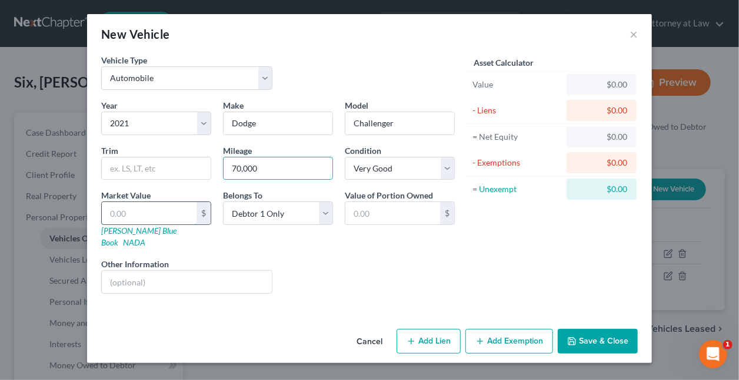
type input "2.00"
type input "20"
type input "20.00"
type input "209"
type input "209.00"
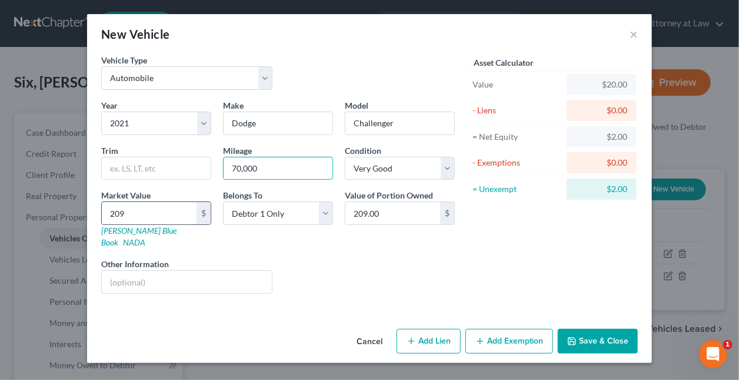
type input "2092"
type input "2,092.00"
type input "2,0925"
type input "20,925.00"
type input "20,925"
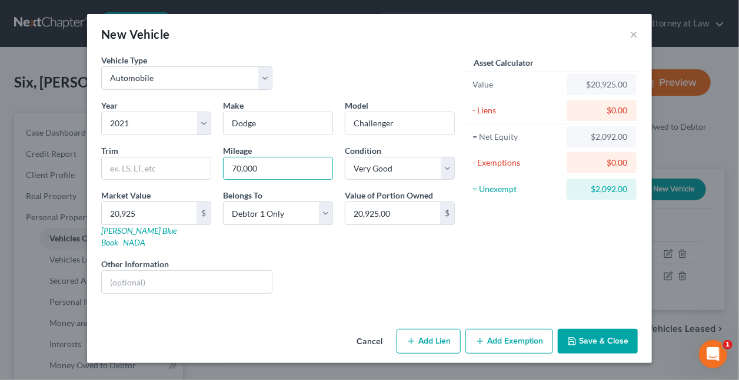
click at [502, 329] on button "Add Exemption" at bounding box center [509, 341] width 88 height 25
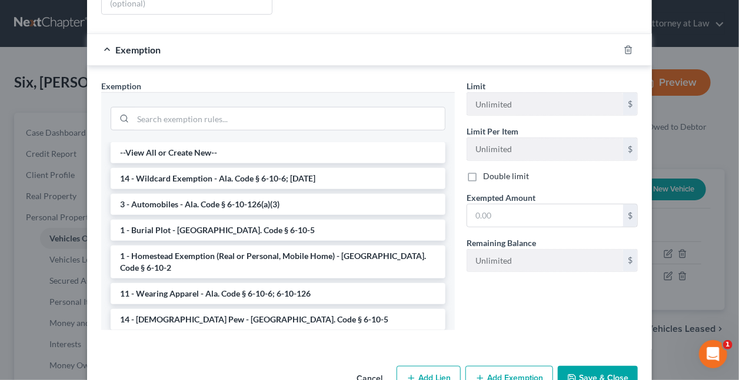
scroll to position [299, 0]
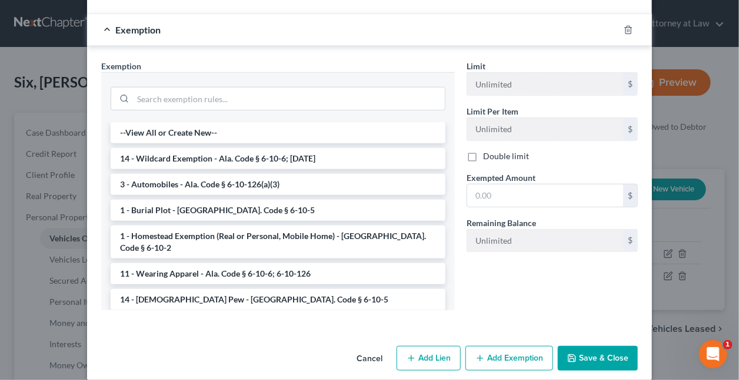
drag, startPoint x: 736, startPoint y: 76, endPoint x: 11, endPoint y: 12, distance: 727.9
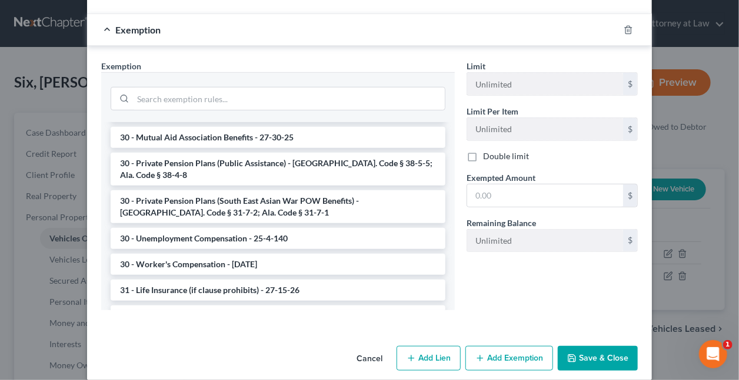
scroll to position [805, 0]
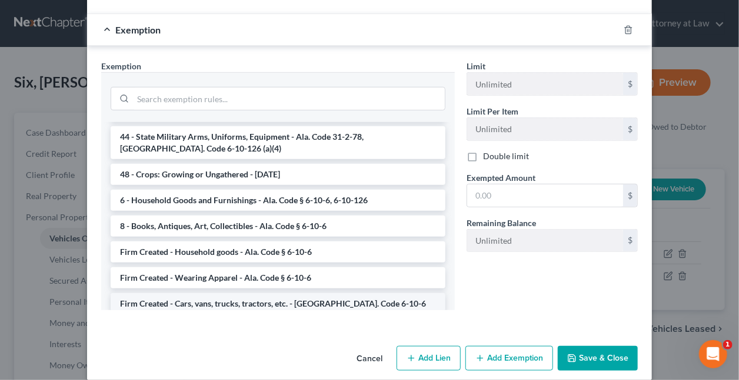
click at [218, 293] on li "Firm Created - Cars, vans, trucks, tractors, etc. - Ala. Code 6-10-6" at bounding box center [278, 303] width 335 height 21
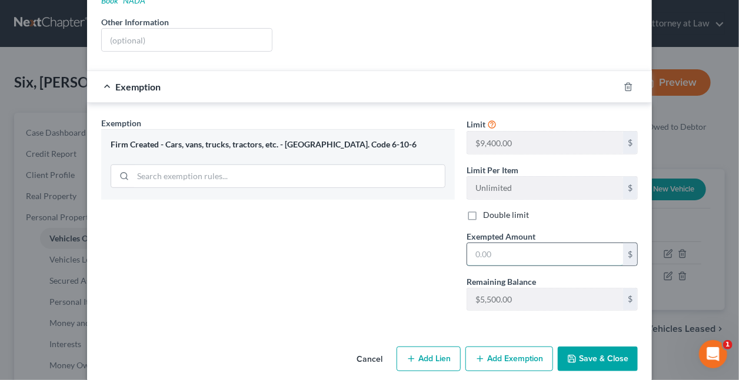
drag, startPoint x: 518, startPoint y: 243, endPoint x: 514, endPoint y: 249, distance: 6.9
click at [518, 243] on input "text" at bounding box center [545, 254] width 156 height 22
type input "2,000"
click at [425, 347] on button "Add Lien" at bounding box center [428, 359] width 64 height 25
select select "0"
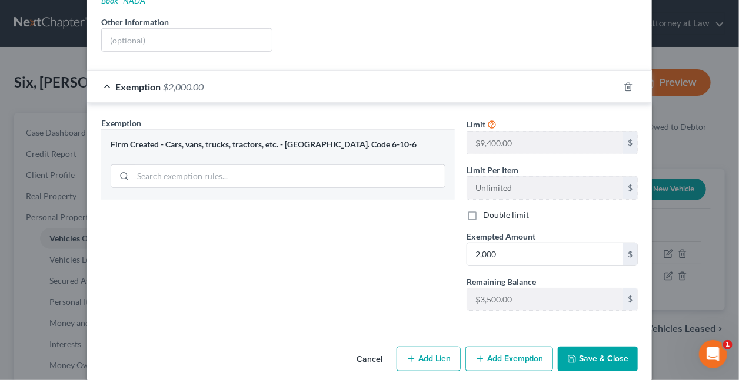
select select "0"
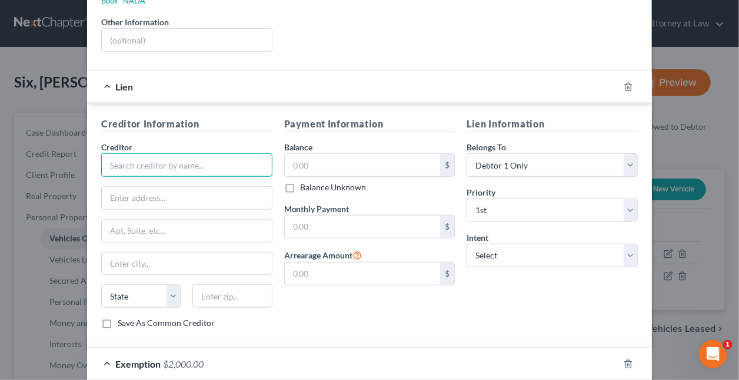
click at [188, 153] on input "text" at bounding box center [186, 165] width 171 height 24
type input "JPMCB"
type input "a"
click at [203, 153] on input "JPMCB" at bounding box center [186, 165] width 171 height 24
type input "JPMCB Auto Finance"
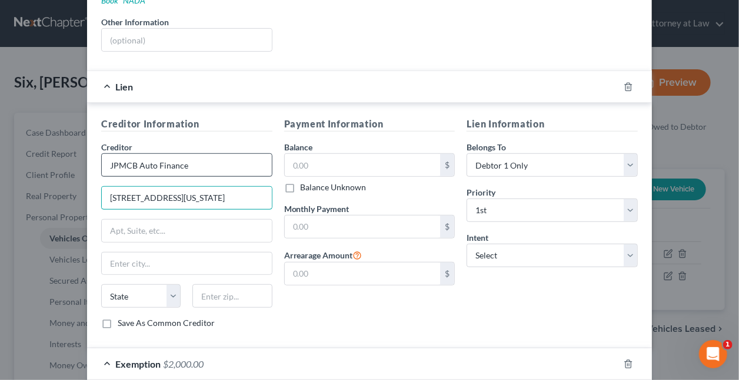
type input "700 Kansas Lane"
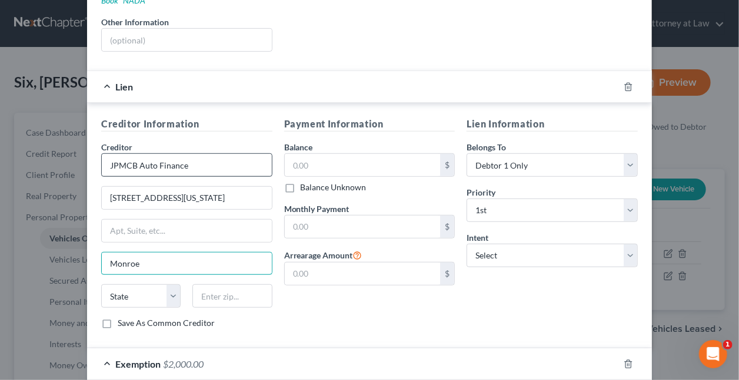
type input "Monroe"
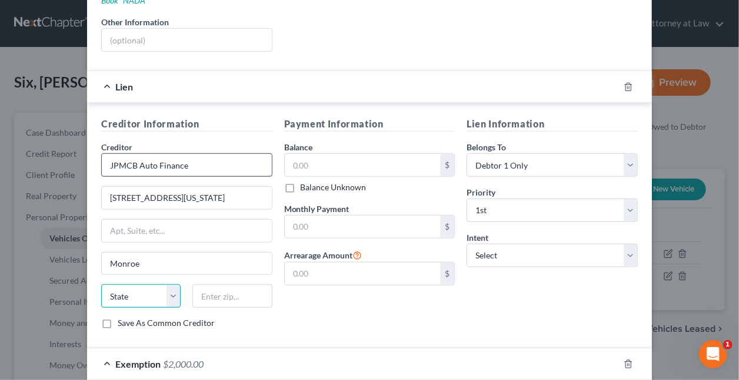
select select "19"
type input "71203"
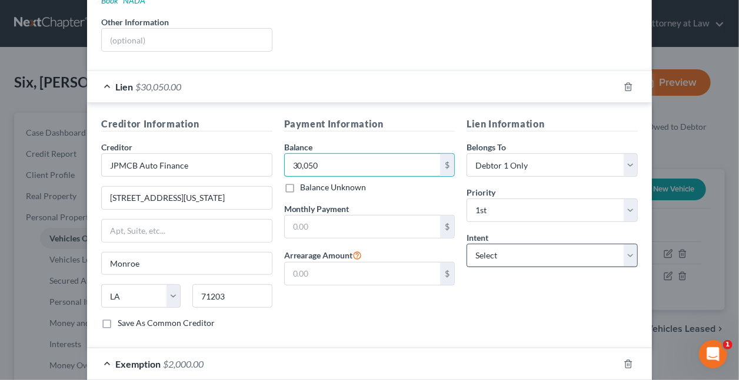
type input "30,050"
click at [486, 244] on select "Select Surrender Redeem Reaffirm Avoid Other" at bounding box center [551, 256] width 171 height 24
select select "2"
click at [466, 244] on select "Select Surrender Redeem Reaffirm Avoid Other" at bounding box center [551, 256] width 171 height 24
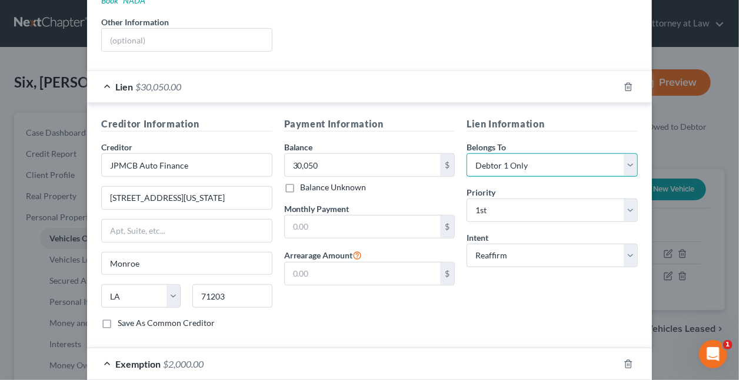
click at [622, 153] on select "Select Debtor 1 Only Debtor 2 Only Debtor 1 And Debtor 2 Only At Least One Of T…" at bounding box center [551, 165] width 171 height 24
select select "3"
click at [466, 153] on select "Select Debtor 1 Only Debtor 2 Only Debtor 1 And Debtor 2 Only At Least One Of T…" at bounding box center [551, 165] width 171 height 24
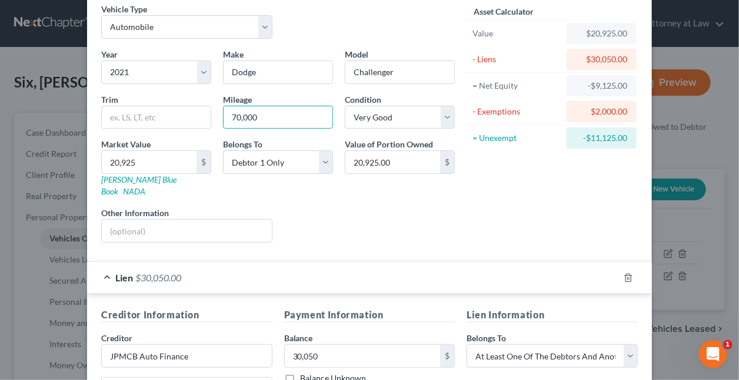
scroll to position [0, 0]
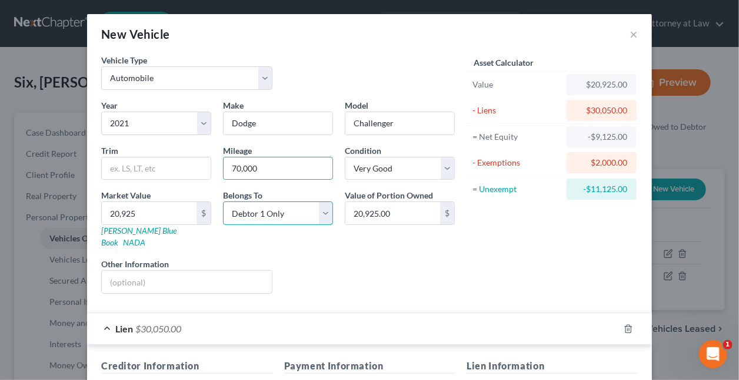
click at [320, 213] on select "Select Debtor 1 Only Debtor 2 Only Debtor 1 And Debtor 2 Only At Least One Of T…" at bounding box center [278, 214] width 110 height 24
select select "3"
click at [223, 202] on select "Select Debtor 1 Only Debtor 2 Only Debtor 1 And Debtor 2 Only At Least One Of T…" at bounding box center [278, 214] width 110 height 24
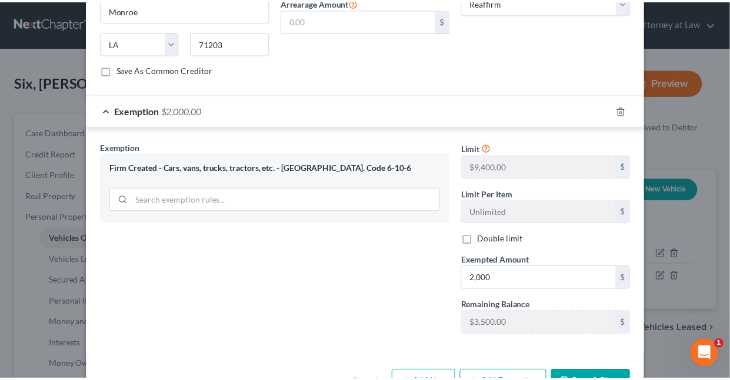
scroll to position [518, 0]
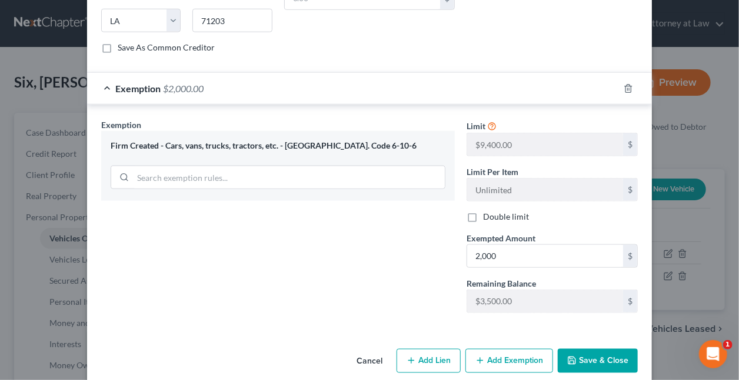
click at [594, 349] on button "Save & Close" at bounding box center [598, 361] width 80 height 25
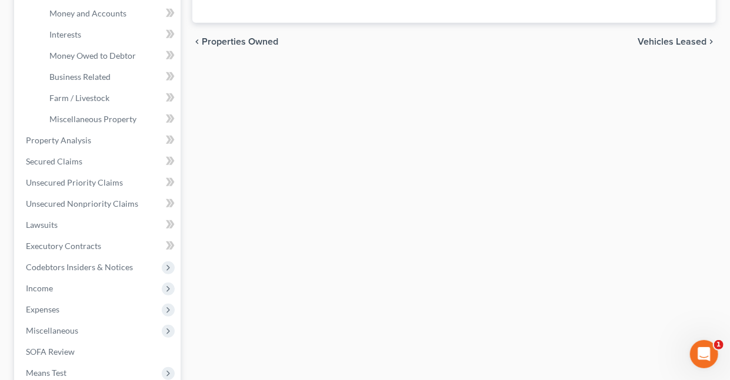
scroll to position [313, 0]
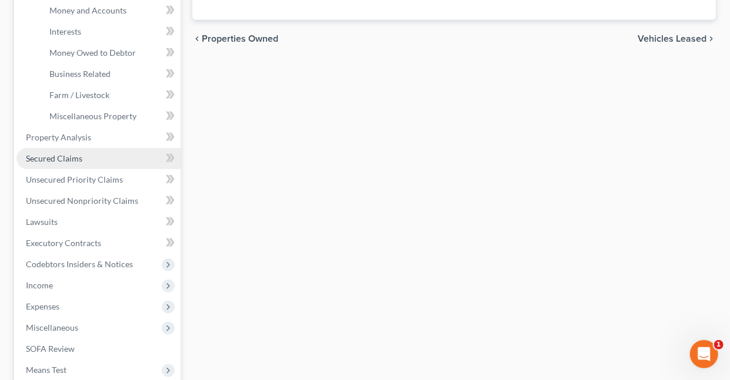
click at [40, 158] on span "Secured Claims" at bounding box center [54, 158] width 56 height 10
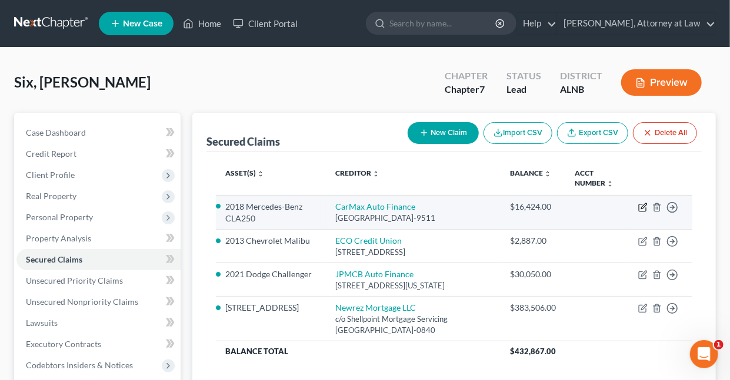
click at [644, 206] on icon "button" at bounding box center [642, 207] width 9 height 9
select select "10"
select select "2"
select select "0"
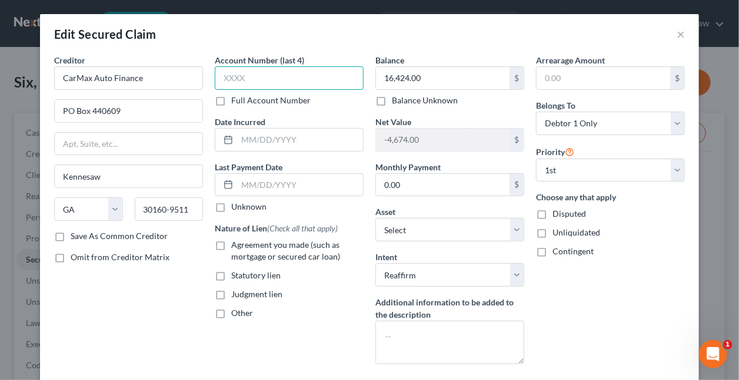
click at [253, 81] on input "text" at bounding box center [289, 78] width 149 height 24
type input "1695"
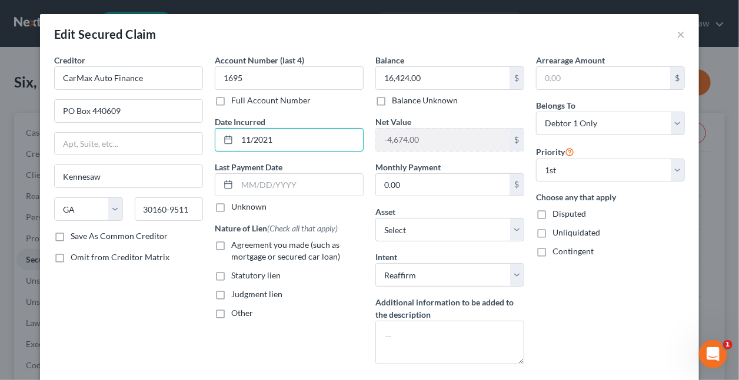
type input "11/2021"
click at [231, 245] on label "Agreement you made (such as mortgage or secured car loan)" at bounding box center [297, 251] width 132 height 24
click at [236, 245] on input "Agreement you made (such as mortgage or secured car loan)" at bounding box center [240, 243] width 8 height 8
checkbox input "true"
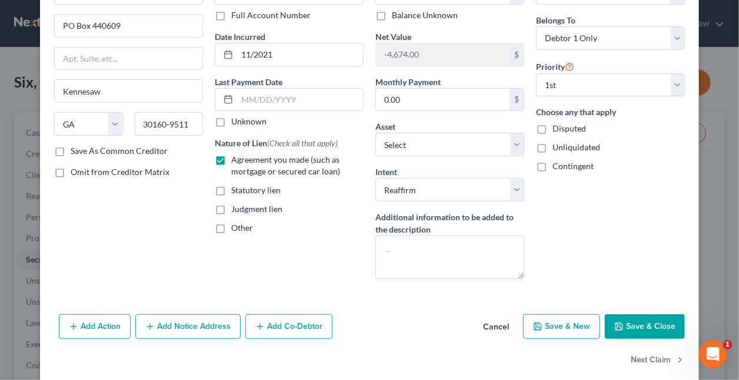
scroll to position [99, 0]
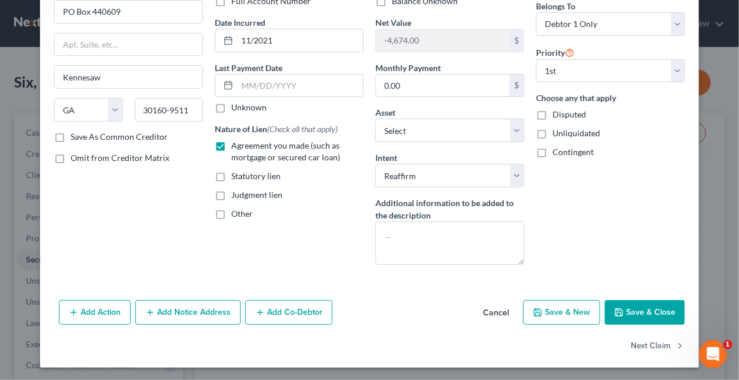
click at [633, 309] on button "Save & Close" at bounding box center [645, 313] width 80 height 25
select select "3"
type input "0"
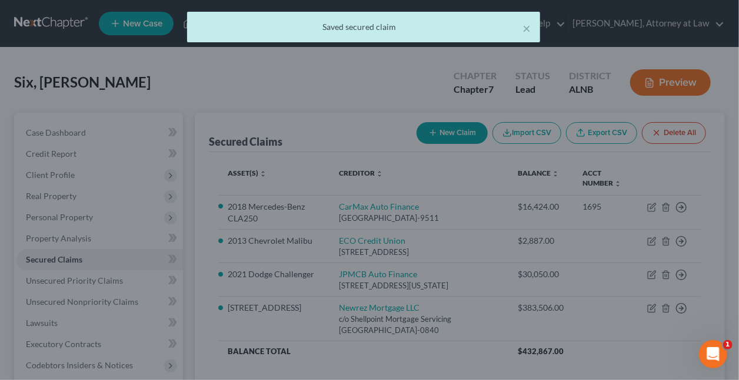
scroll to position [104, 0]
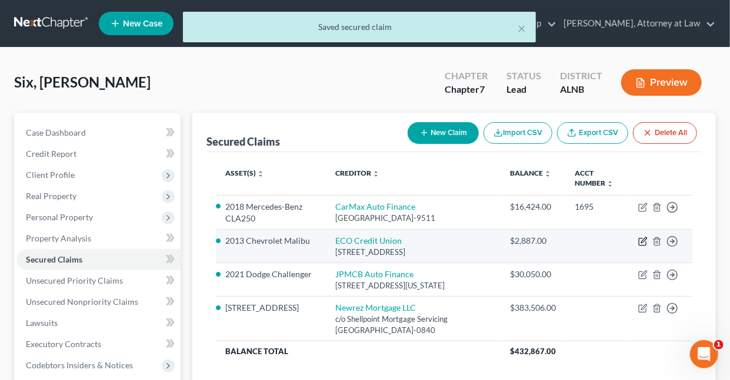
click at [645, 238] on icon "button" at bounding box center [643, 240] width 5 height 5
select select "0"
select select "2"
select select "0"
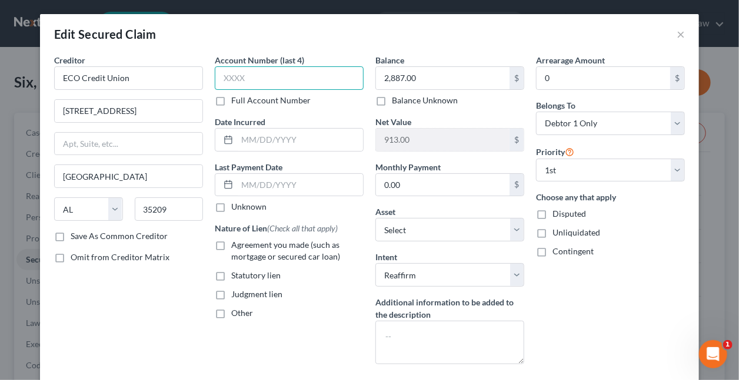
click at [251, 76] on input "text" at bounding box center [289, 78] width 149 height 24
type input "2887"
type input "11/2021"
click at [231, 245] on label "Agreement you made (such as mortgage or secured car loan)" at bounding box center [297, 251] width 132 height 24
click at [236, 245] on input "Agreement you made (such as mortgage or secured car loan)" at bounding box center [240, 243] width 8 height 8
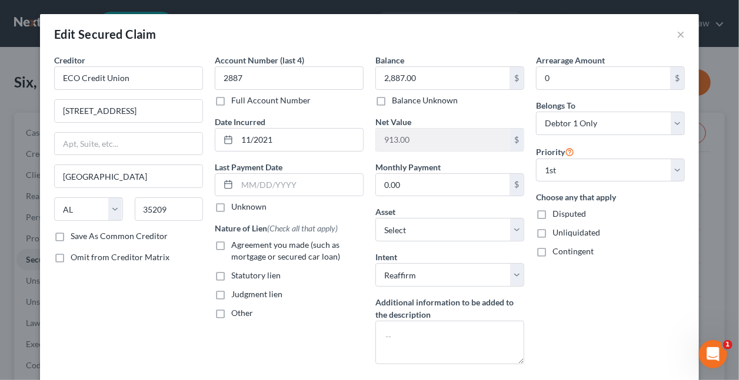
checkbox input "true"
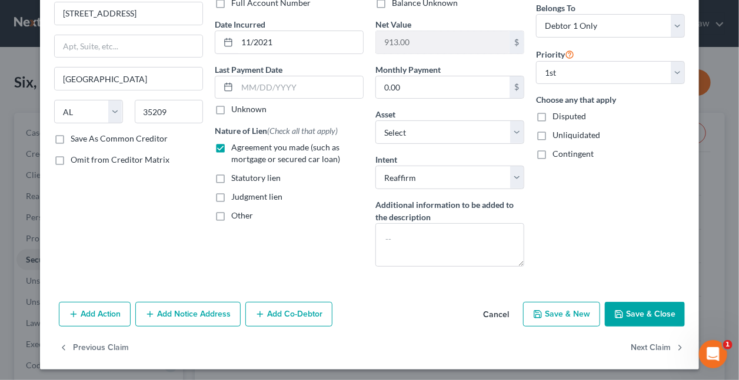
scroll to position [99, 0]
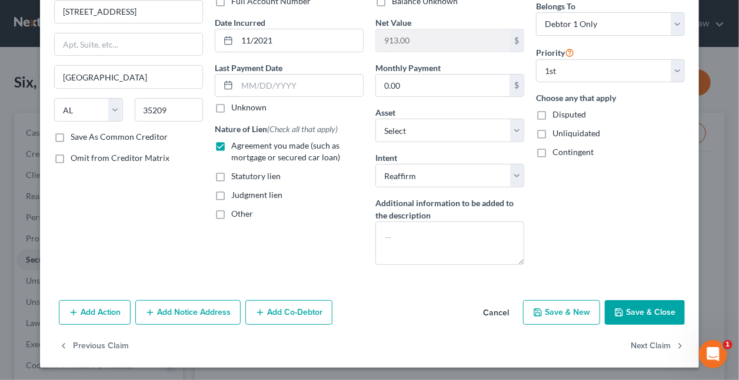
click at [158, 312] on button "Add Notice Address" at bounding box center [187, 313] width 105 height 25
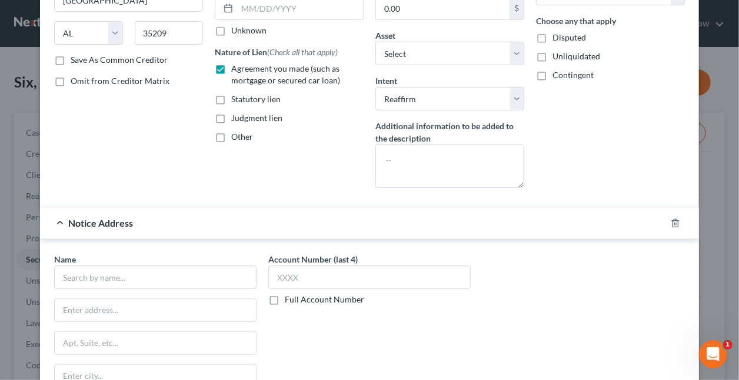
scroll to position [182, 0]
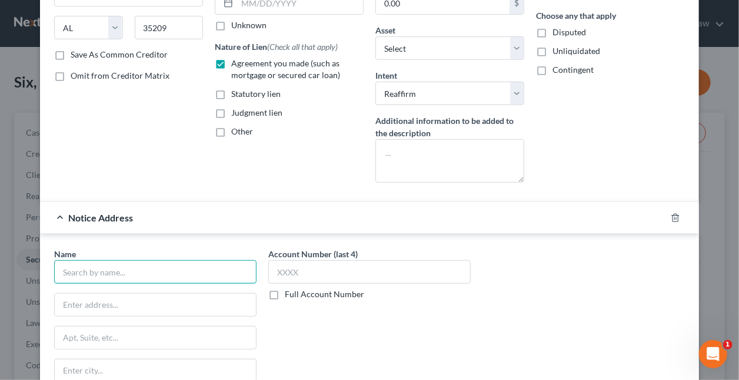
click at [193, 273] on input "text" at bounding box center [155, 273] width 202 height 24
click at [168, 270] on input "Jefferson County Teachers" at bounding box center [155, 273] width 202 height 24
type input "Jefferson County Teachers Credit Union"
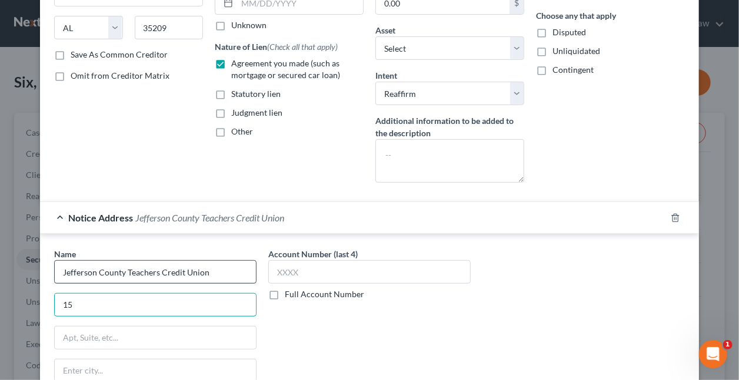
type input "1"
type input "1233 Pecan Avenue"
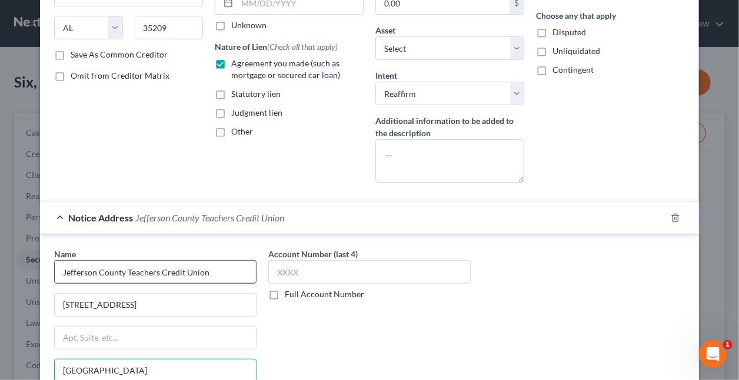
type input "Birmingham"
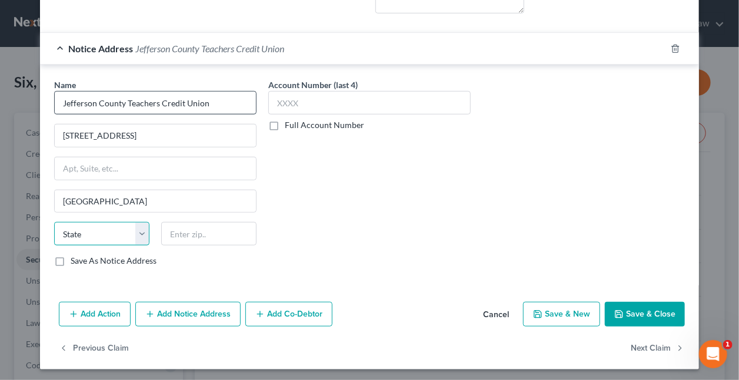
select select "0"
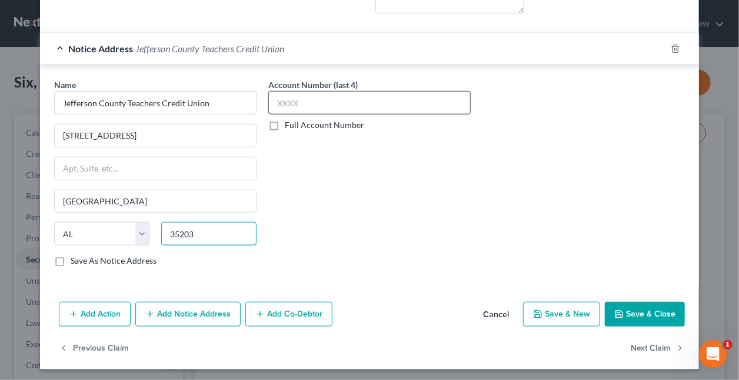
type input "35203"
click at [326, 105] on input "text" at bounding box center [369, 103] width 202 height 24
type input "6150"
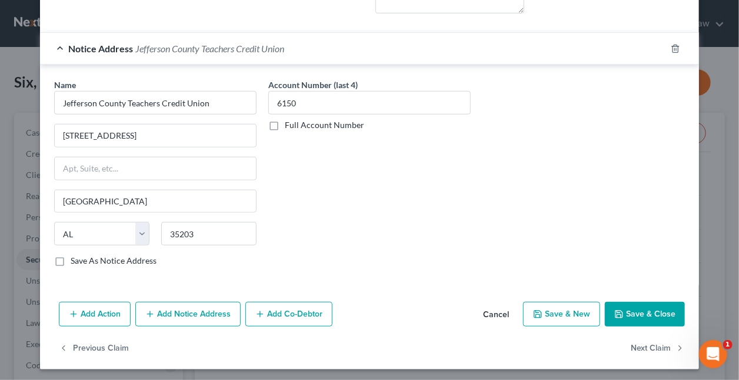
drag, startPoint x: 200, startPoint y: 308, endPoint x: 204, endPoint y: 313, distance: 7.2
click at [204, 313] on button "Add Notice Address" at bounding box center [187, 314] width 105 height 25
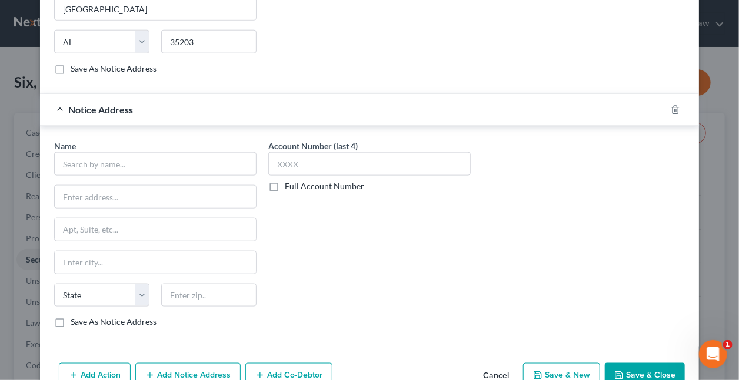
scroll to position [553, 0]
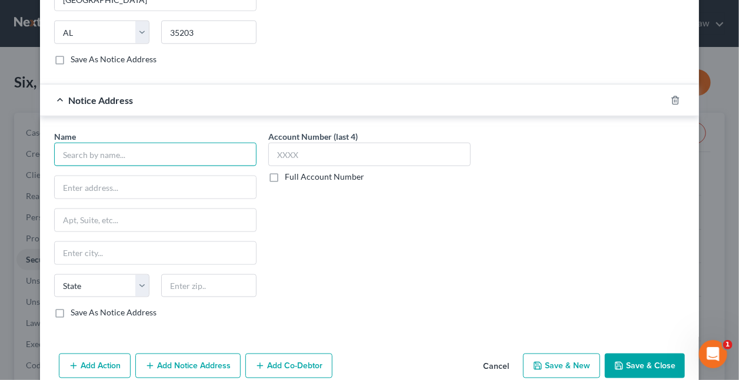
click at [133, 149] on input "text" at bounding box center [155, 155] width 202 height 24
type input "Jefferson County Teachers Credit Union"
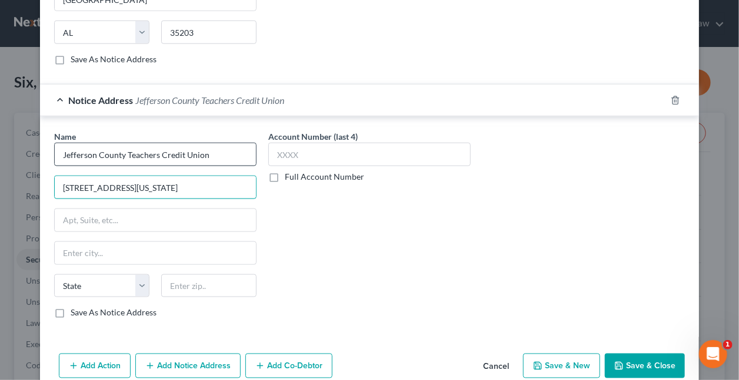
type input "1500 W Washington Street"
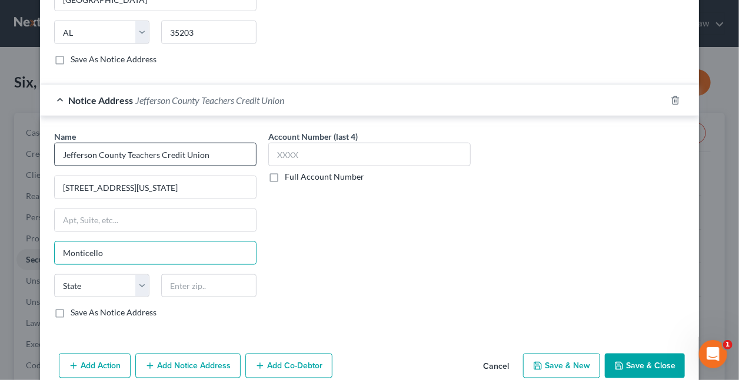
type input "Monticello"
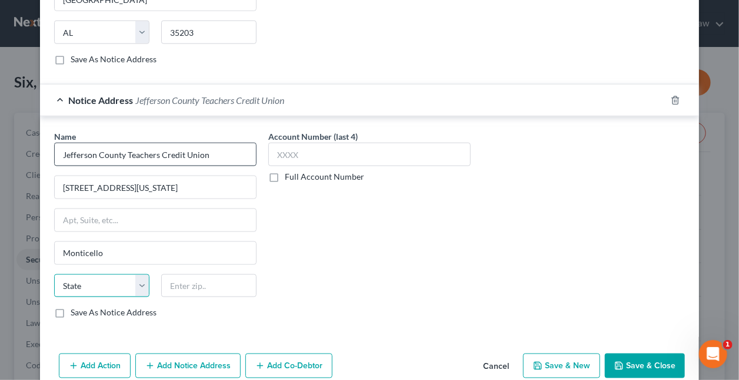
select select "9"
type input "32344"
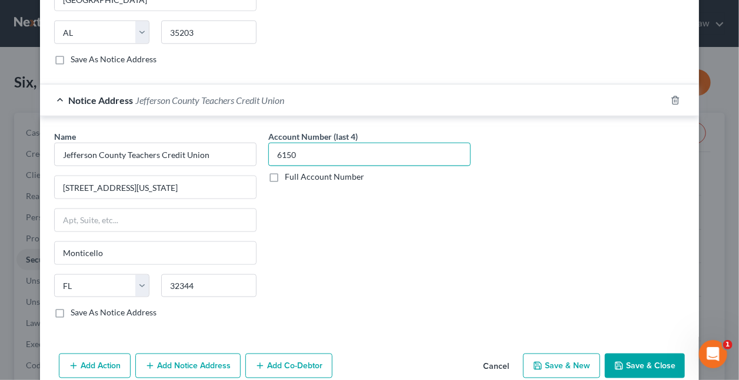
type input "6150"
click at [623, 358] on button "Save & Close" at bounding box center [645, 366] width 80 height 25
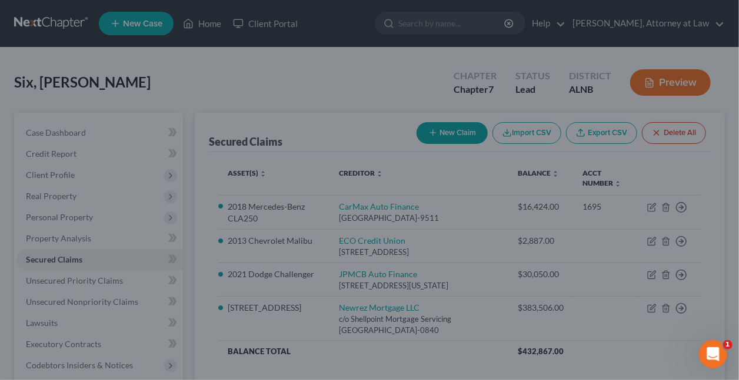
select select "2"
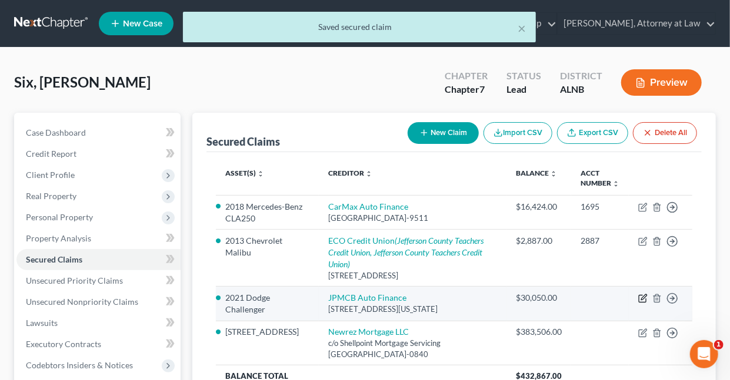
click at [645, 297] on icon "button" at bounding box center [643, 297] width 5 height 5
select select "19"
select select "2"
select select "3"
select select "0"
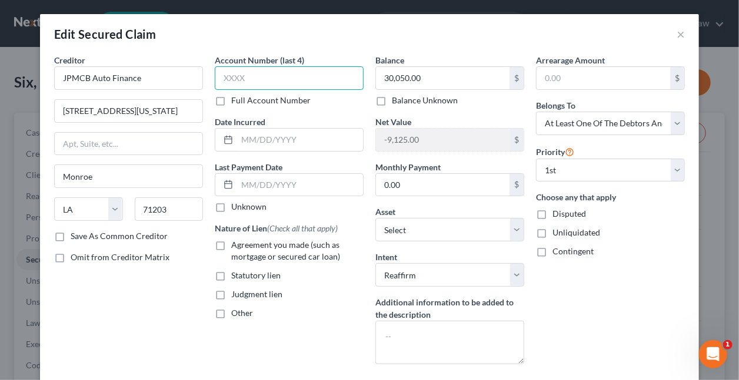
click at [301, 79] on input "text" at bounding box center [289, 78] width 149 height 24
type input "1232"
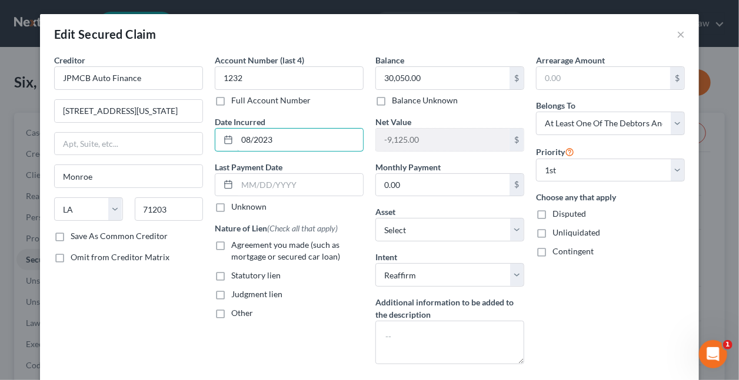
type input "08/2023"
click at [231, 242] on label "Agreement you made (such as mortgage or secured car loan)" at bounding box center [297, 251] width 132 height 24
click at [236, 242] on input "Agreement you made (such as mortgage or secured car loan)" at bounding box center [240, 243] width 8 height 8
checkbox input "true"
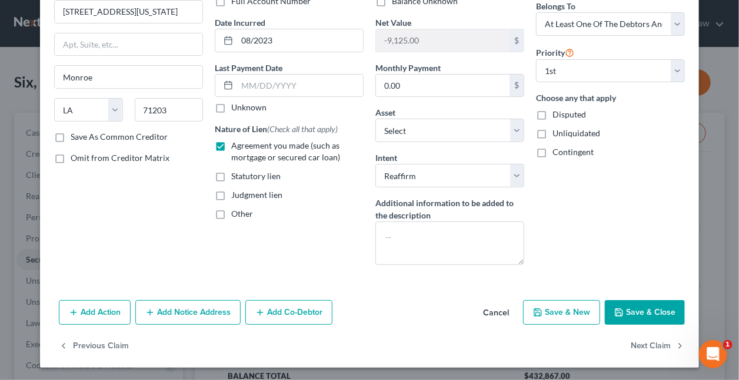
click at [642, 312] on button "Save & Close" at bounding box center [645, 313] width 80 height 25
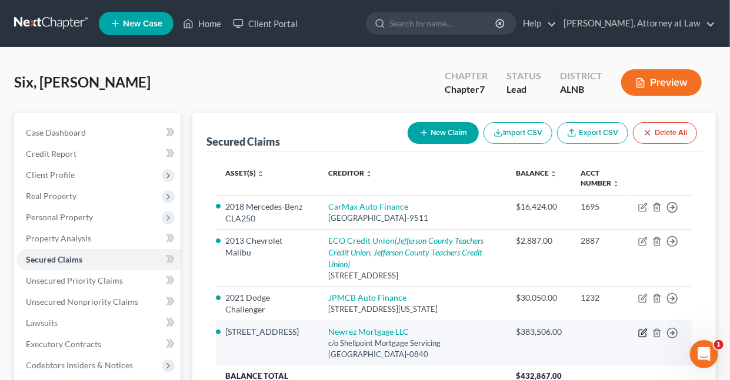
click at [644, 329] on icon "button" at bounding box center [643, 331] width 5 height 5
select select "45"
select select "2"
select select "0"
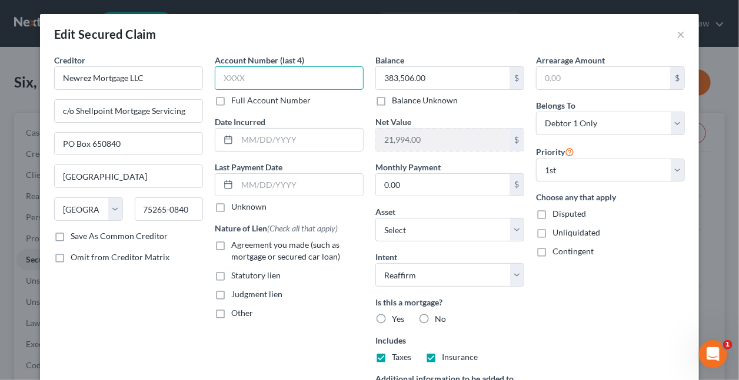
click at [274, 79] on input "text" at bounding box center [289, 78] width 149 height 24
type input "5142"
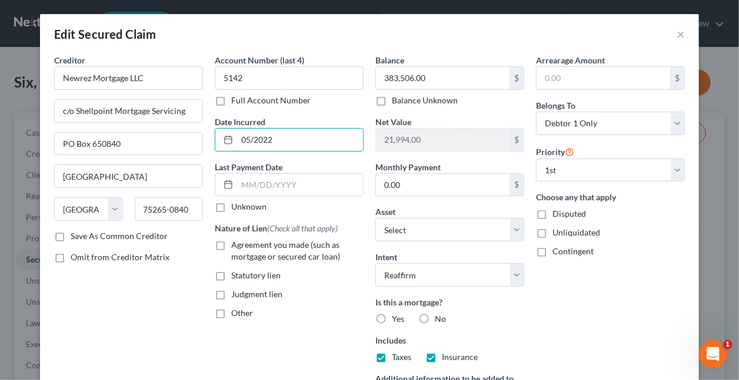
type input "05/2022"
click at [231, 245] on label "Agreement you made (such as mortgage or secured car loan)" at bounding box center [297, 251] width 132 height 24
click at [236, 245] on input "Agreement you made (such as mortgage or secured car loan)" at bounding box center [240, 243] width 8 height 8
checkbox input "true"
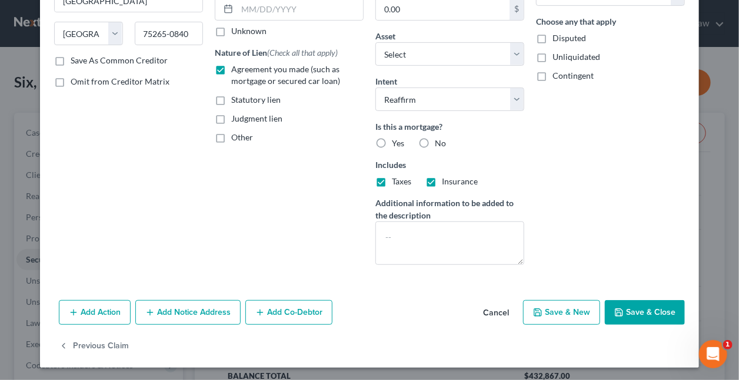
click at [639, 310] on button "Save & Close" at bounding box center [645, 313] width 80 height 25
